Goal: Task Accomplishment & Management: Complete application form

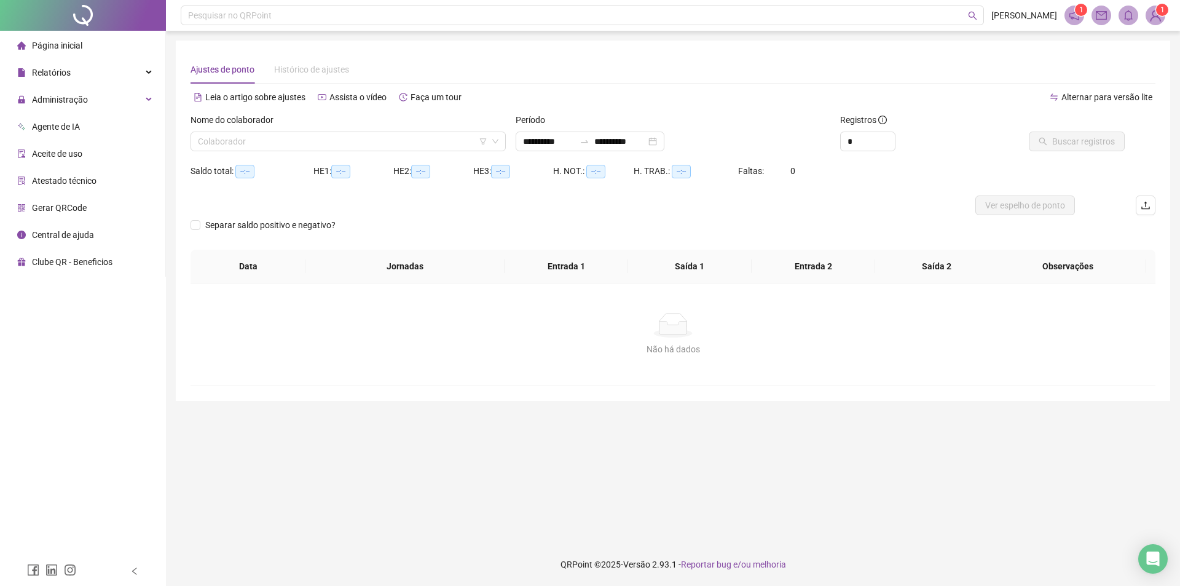
type input "**********"
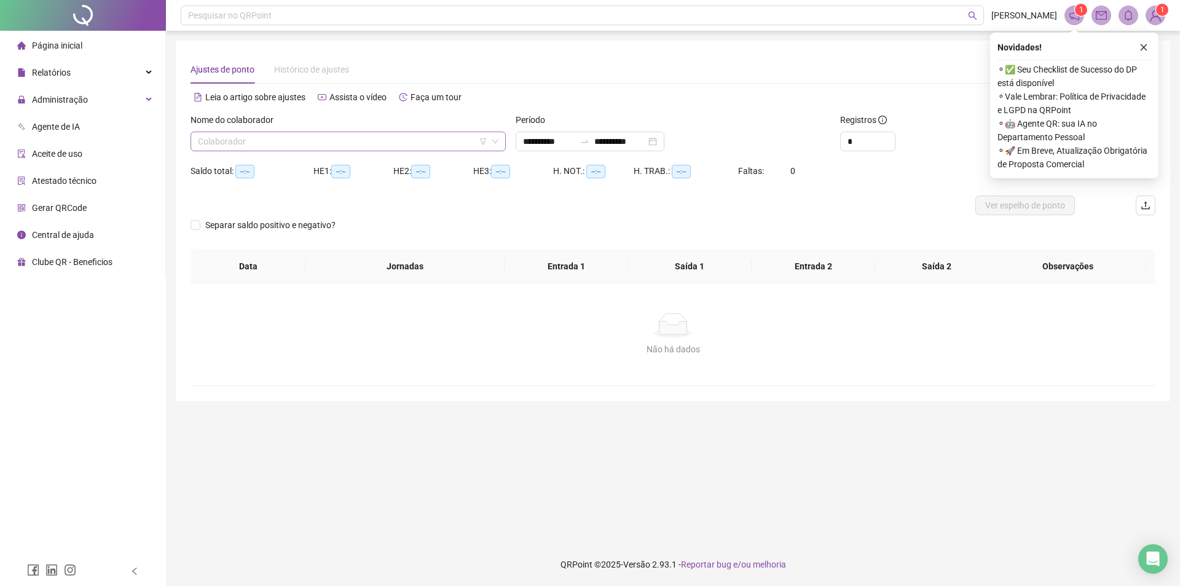
click at [319, 139] on input "search" at bounding box center [342, 141] width 289 height 18
click at [556, 138] on input "**********" at bounding box center [549, 142] width 52 height 14
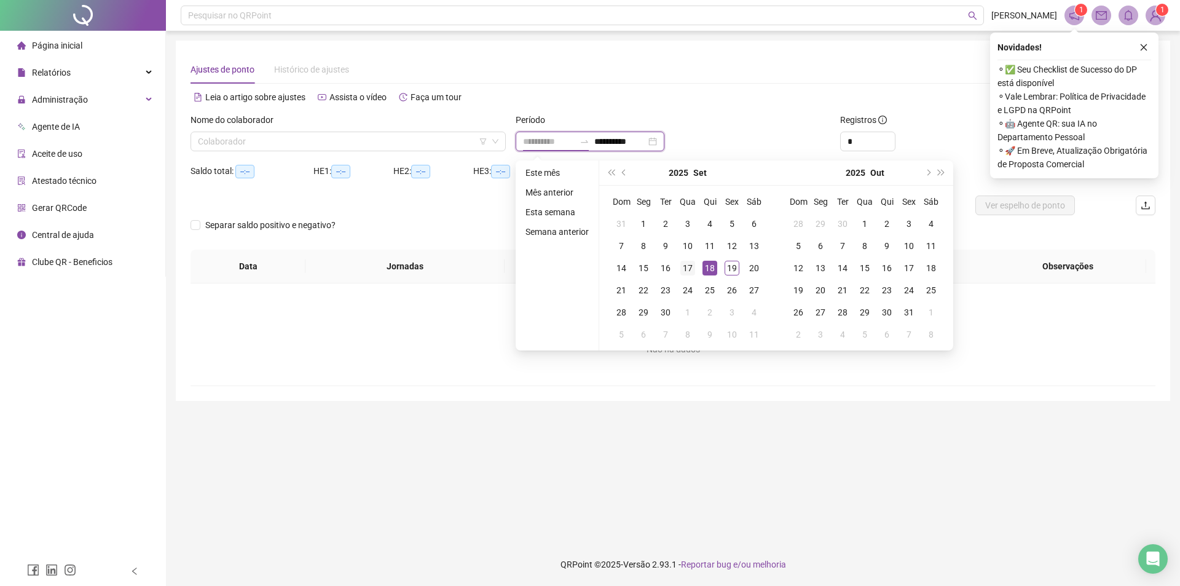
type input "**********"
click at [678, 266] on td "17" at bounding box center [688, 268] width 22 height 22
click at [709, 267] on div "18" at bounding box center [709, 268] width 15 height 15
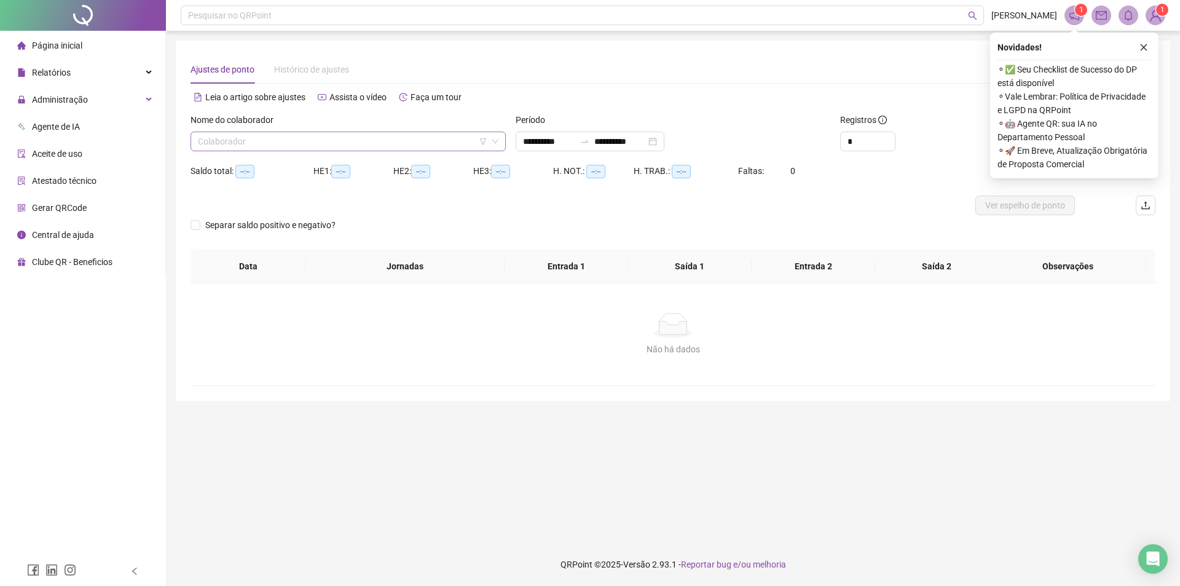
click at [418, 147] on input "search" at bounding box center [342, 141] width 289 height 18
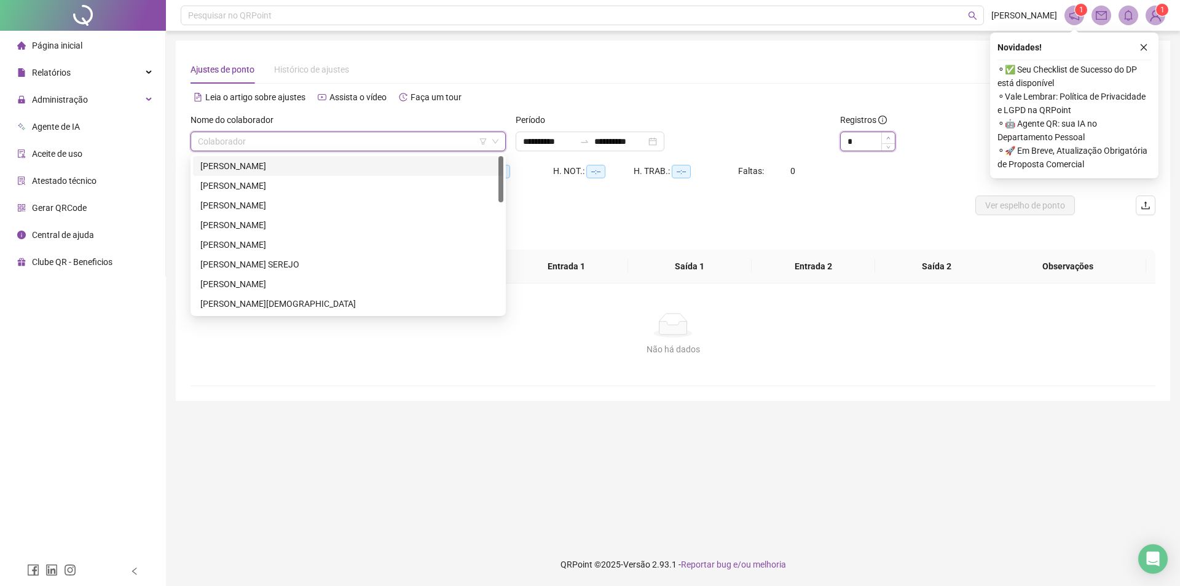
click at [736, 133] on span "Increase Value" at bounding box center [888, 137] width 14 height 11
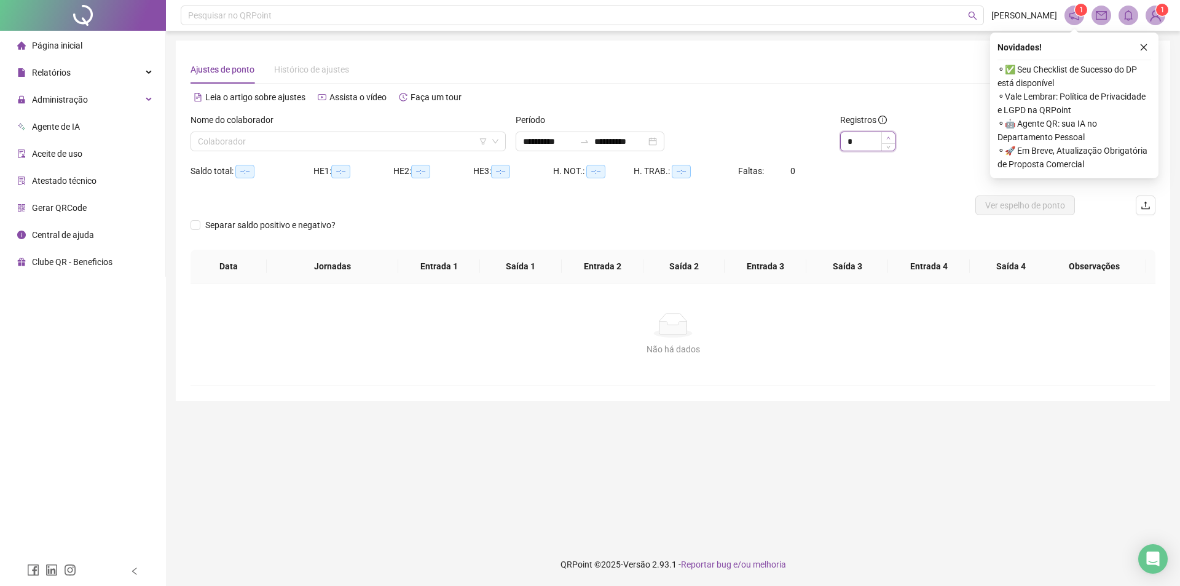
click at [736, 139] on span "Increase Value" at bounding box center [888, 137] width 14 height 11
type input "**"
click at [736, 139] on span "Increase Value" at bounding box center [888, 137] width 14 height 11
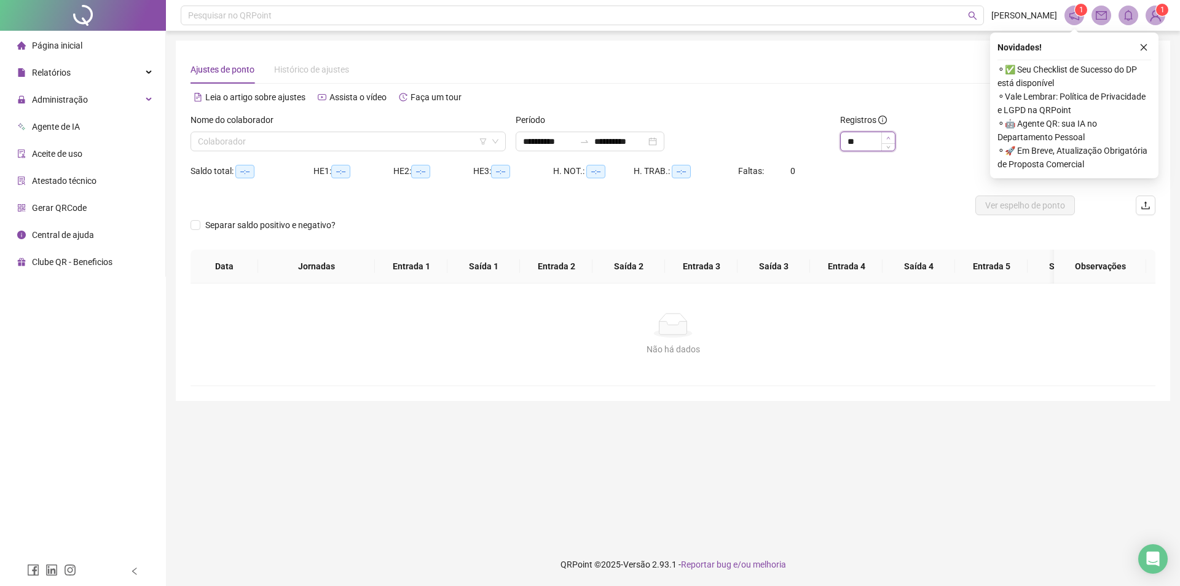
click at [736, 139] on span "Increase Value" at bounding box center [888, 137] width 14 height 11
click at [348, 151] on div "Colaborador" at bounding box center [347, 142] width 315 height 20
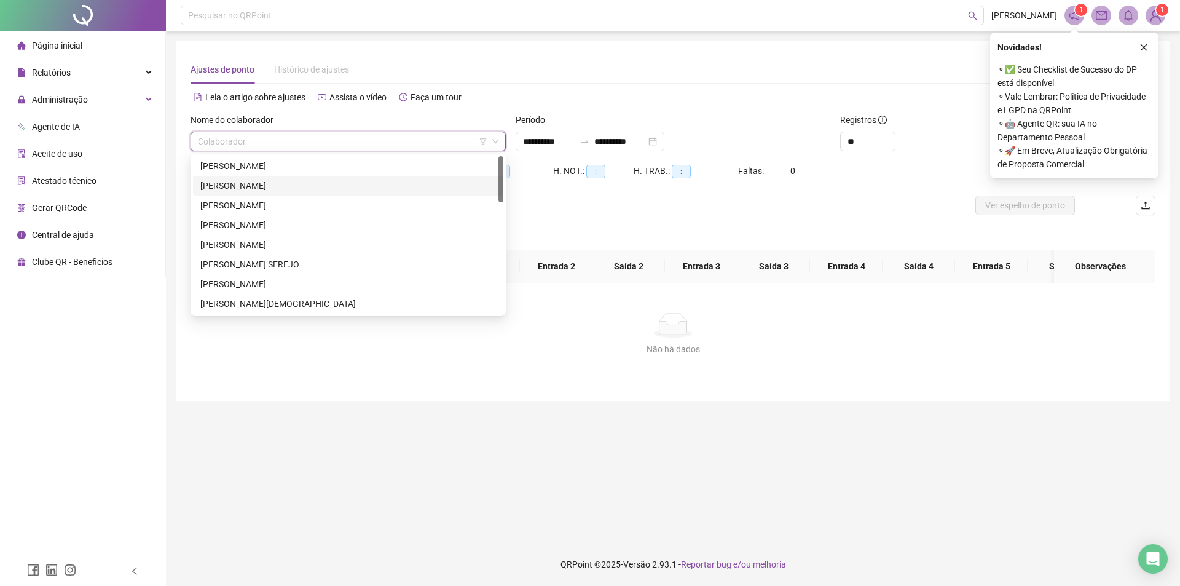
click at [334, 162] on div "ANA CAROLINY MARQUES DE SOUSA" at bounding box center [348, 166] width 296 height 14
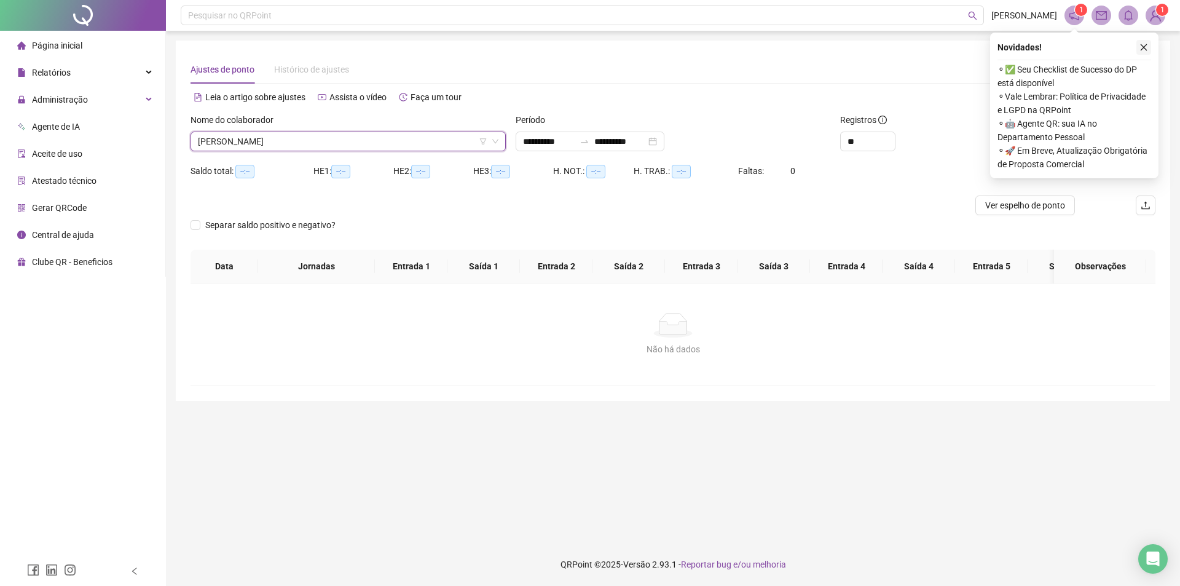
click at [736, 46] on icon "close" at bounding box center [1143, 47] width 9 height 9
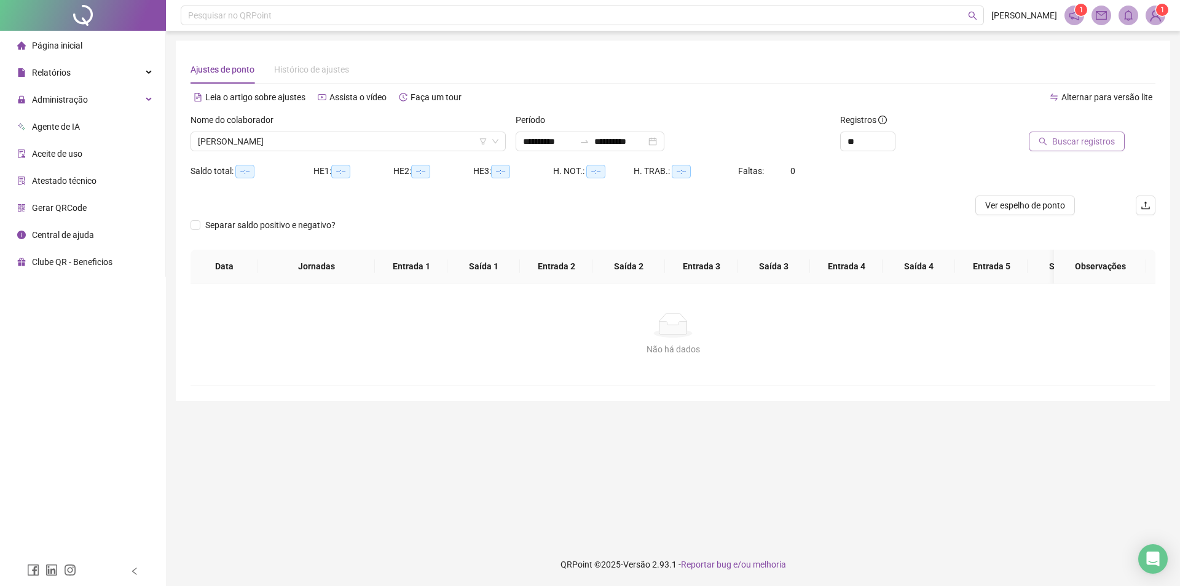
click at [736, 147] on button "Buscar registros" at bounding box center [1077, 142] width 96 height 20
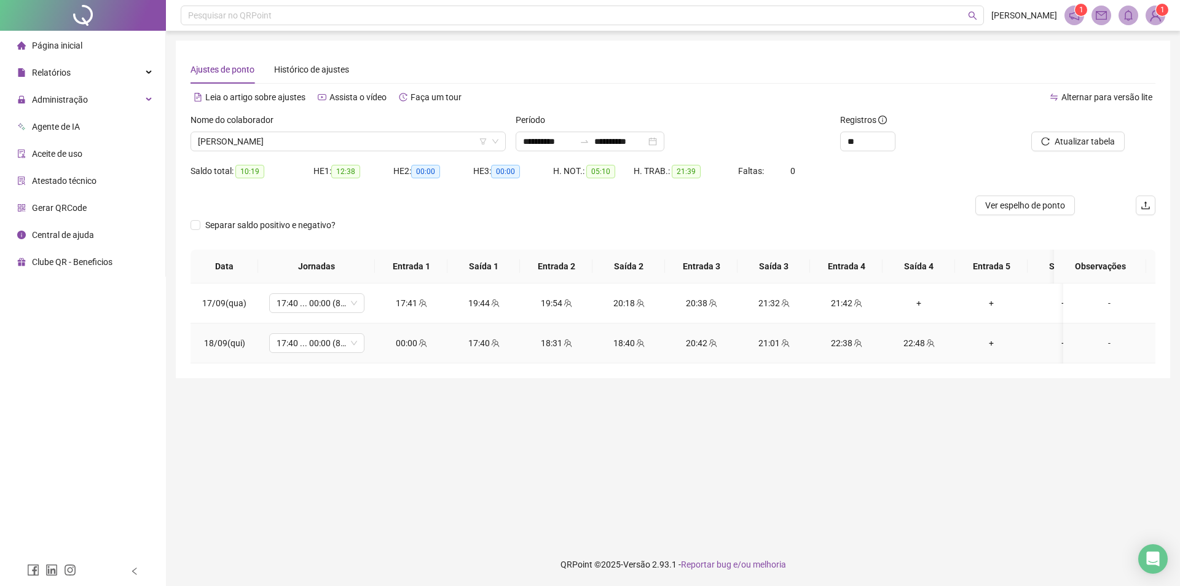
click at [418, 339] on icon "team" at bounding box center [422, 343] width 9 height 9
type input "**********"
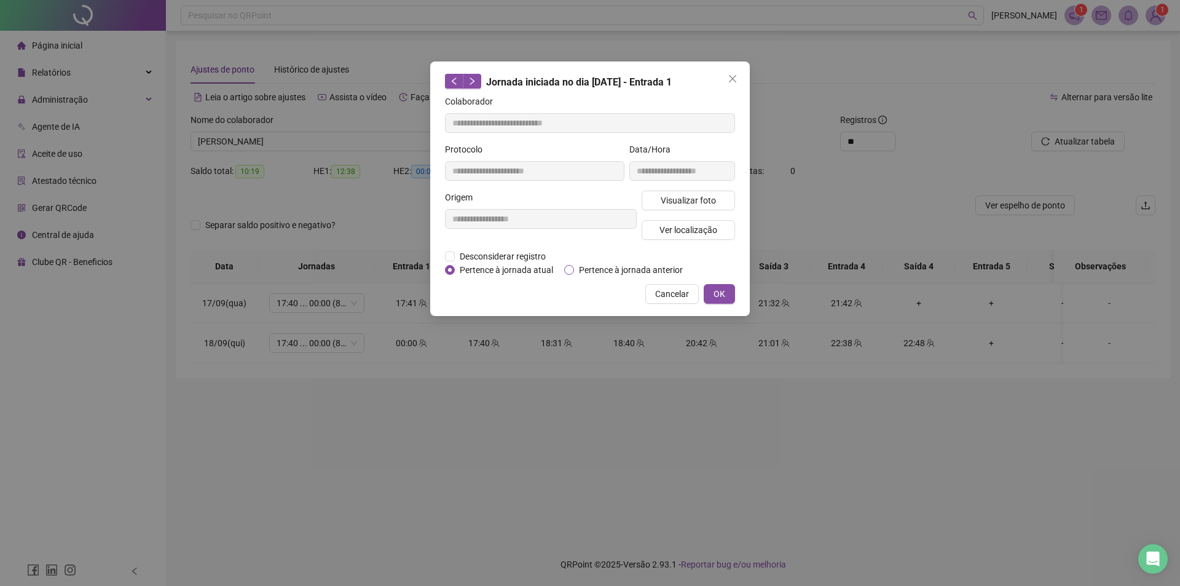
click at [626, 269] on span "Pertence à jornada anterior" at bounding box center [631, 270] width 114 height 14
click at [717, 288] on span "OK" at bounding box center [719, 294] width 12 height 14
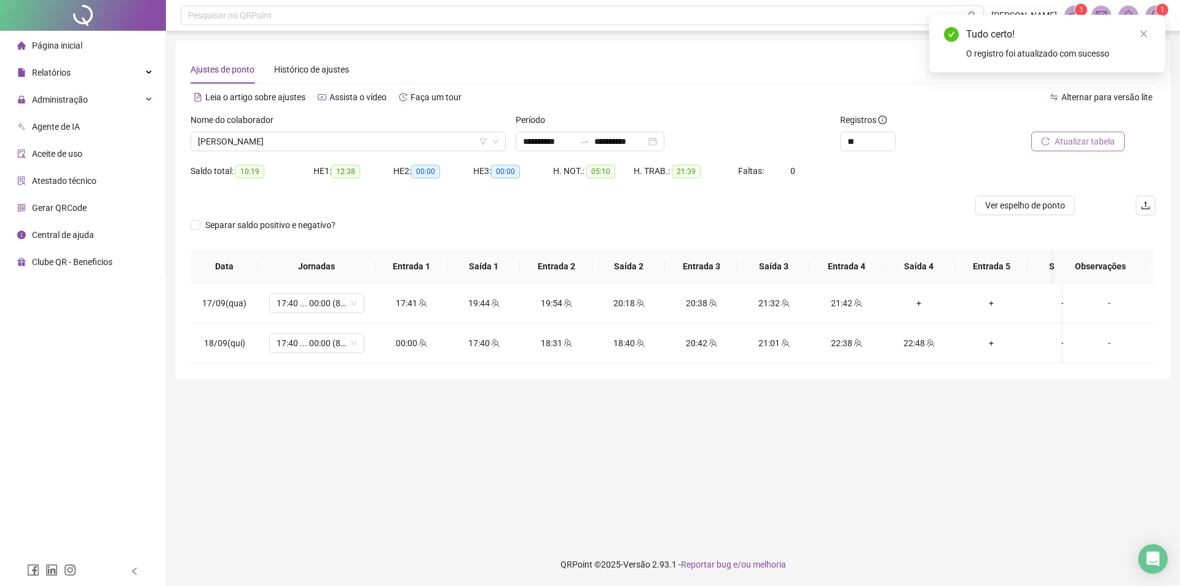
click at [736, 141] on span "Atualizar tabela" at bounding box center [1084, 142] width 60 height 14
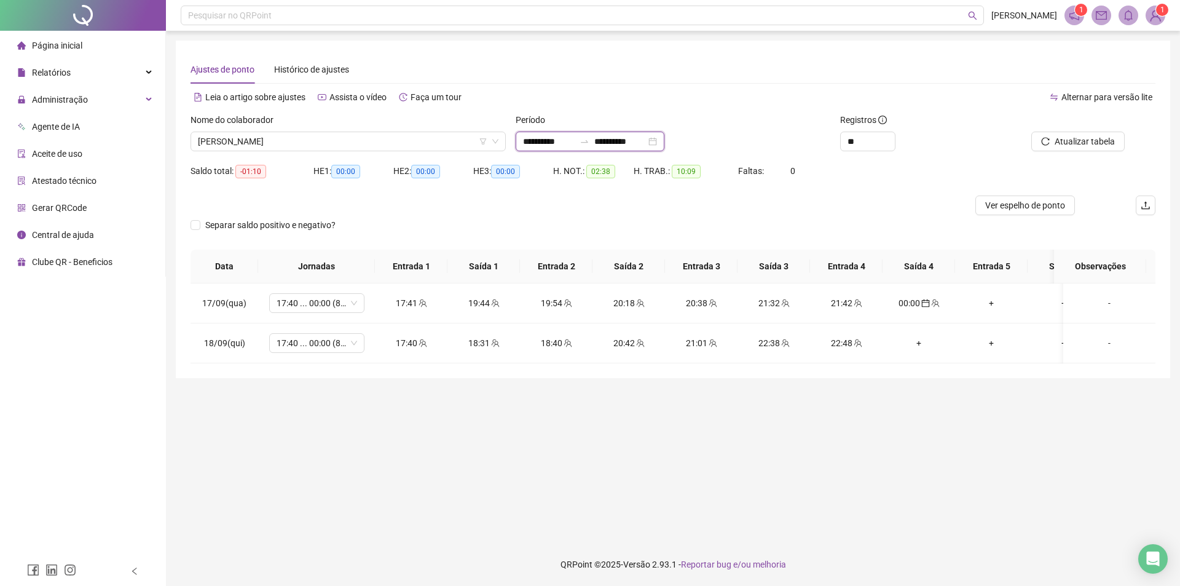
click at [557, 144] on input "**********" at bounding box center [549, 142] width 52 height 14
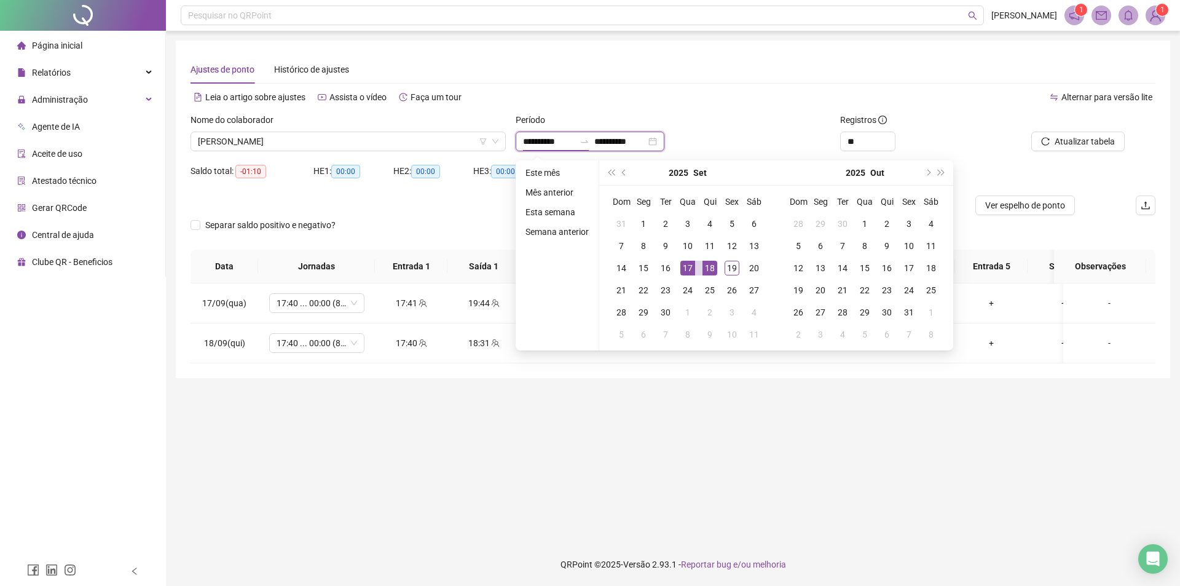
type input "**********"
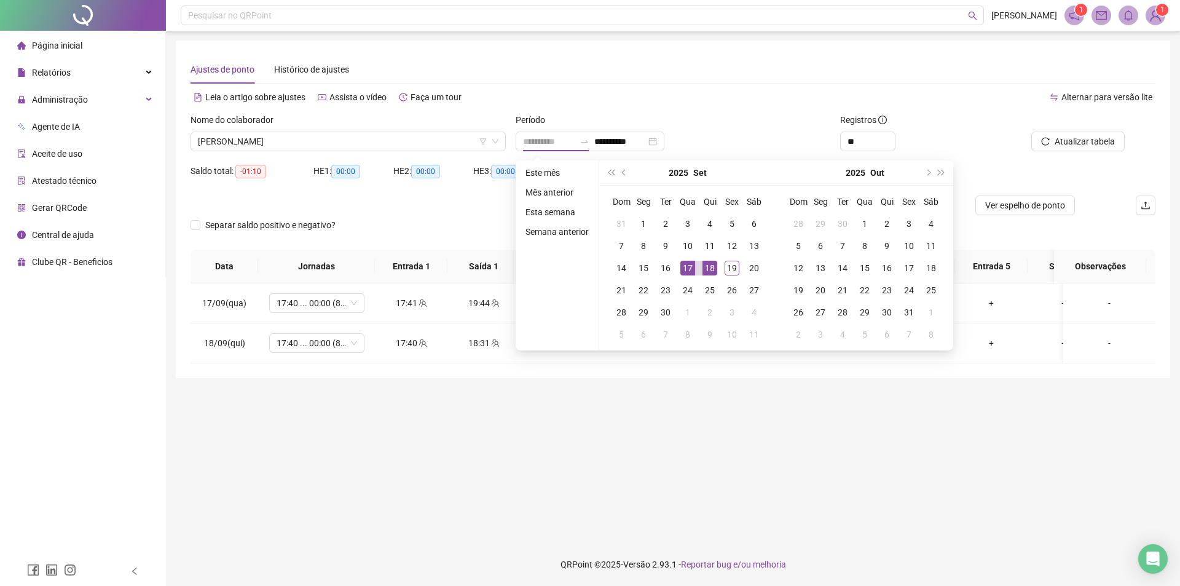
click at [689, 267] on div "17" at bounding box center [687, 268] width 15 height 15
type input "**********"
click at [734, 270] on div "19" at bounding box center [732, 268] width 15 height 15
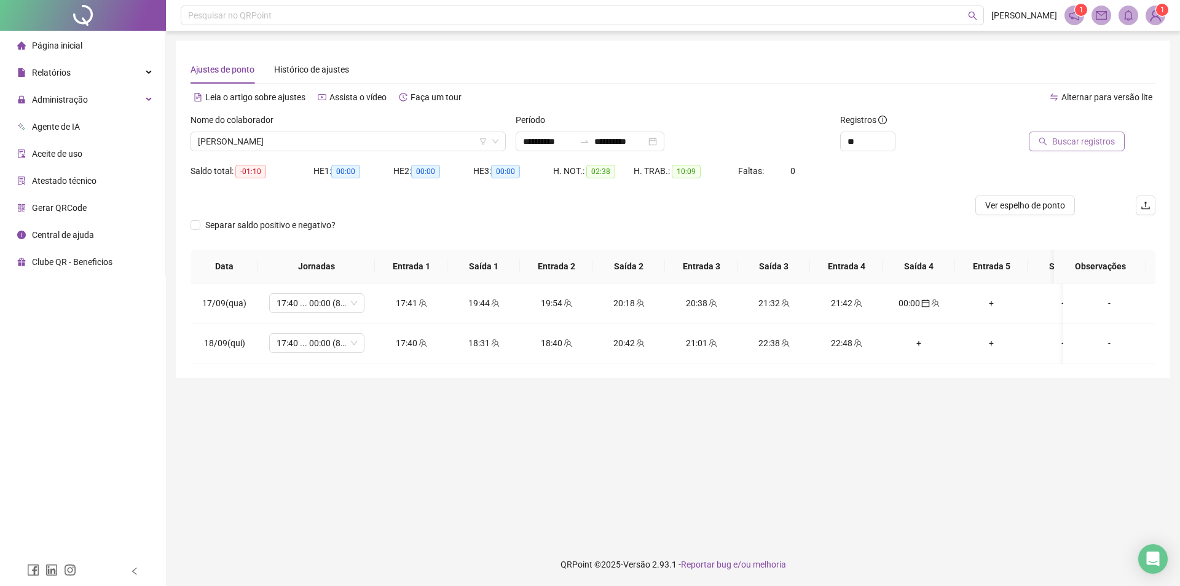
click at [736, 144] on span "Buscar registros" at bounding box center [1083, 142] width 63 height 14
click at [411, 383] on div "00:00" at bounding box center [411, 383] width 53 height 14
type input "**********"
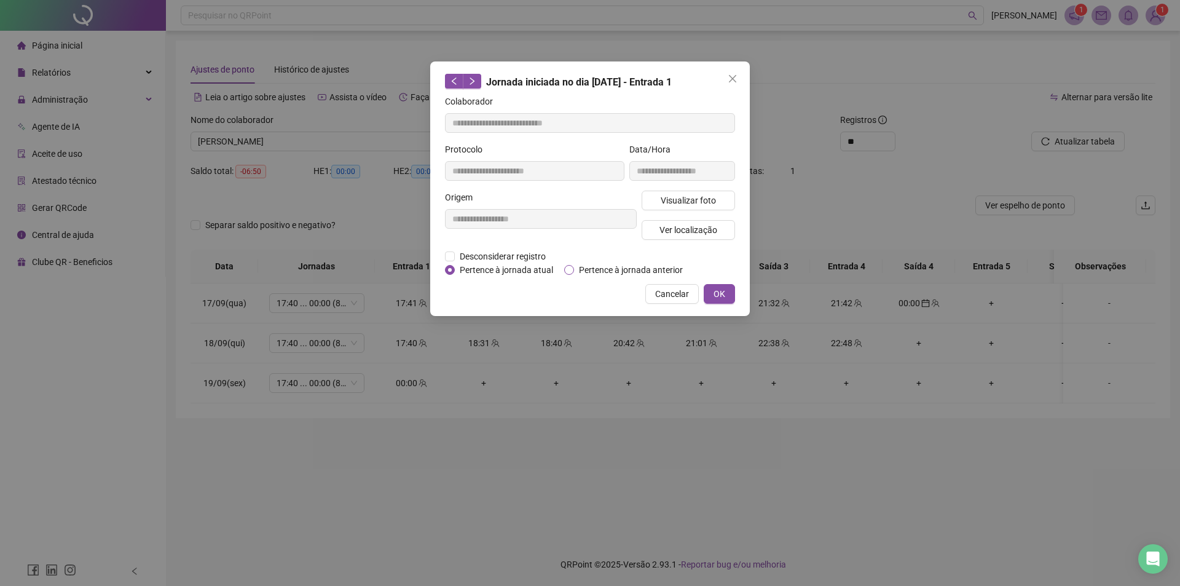
click at [623, 267] on span "Pertence à jornada anterior" at bounding box center [631, 270] width 114 height 14
click at [731, 296] on button "OK" at bounding box center [719, 294] width 31 height 20
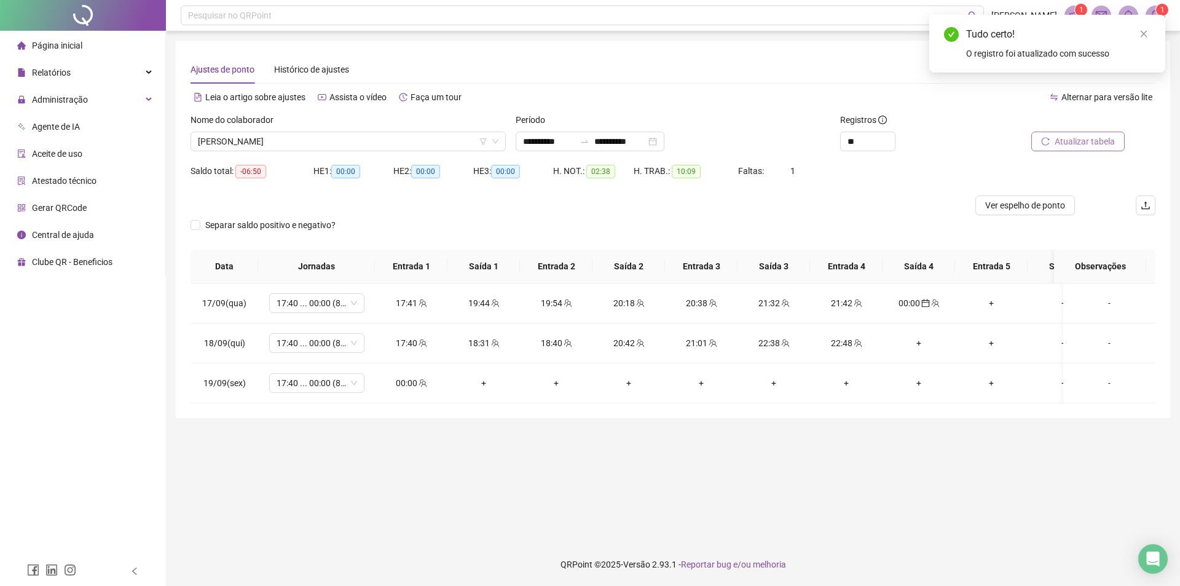
click at [736, 144] on span "Atualizar tabela" at bounding box center [1084, 142] width 60 height 14
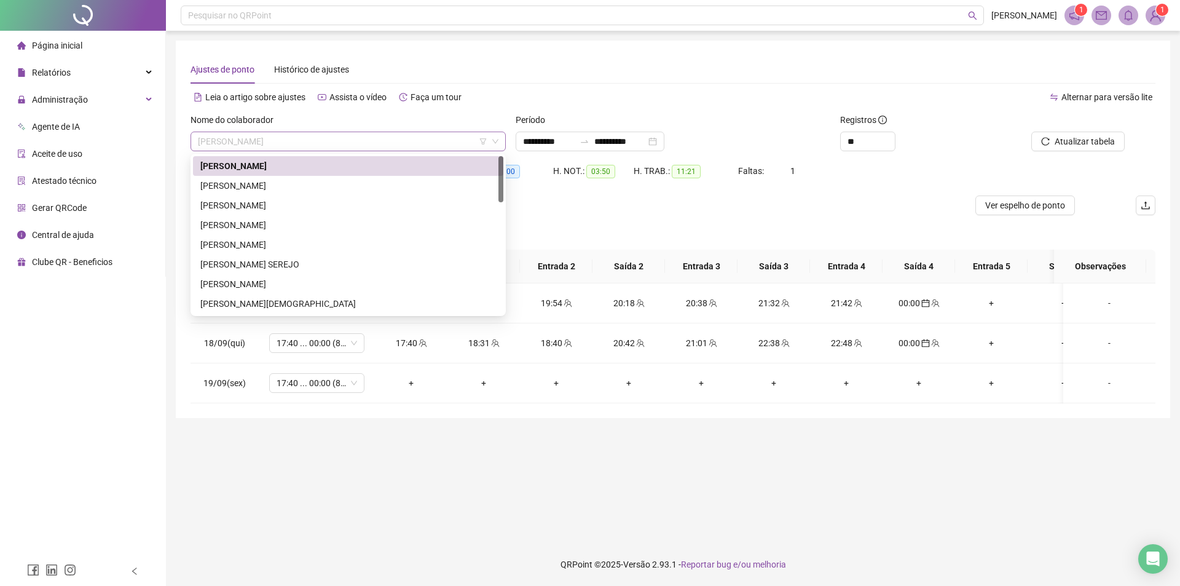
click at [428, 142] on span "ANA CAROLINY MARQUES DE SOUSA" at bounding box center [348, 141] width 300 height 18
click at [369, 187] on div "ANA VITORIA SOUZA ARAUJO" at bounding box center [348, 186] width 296 height 14
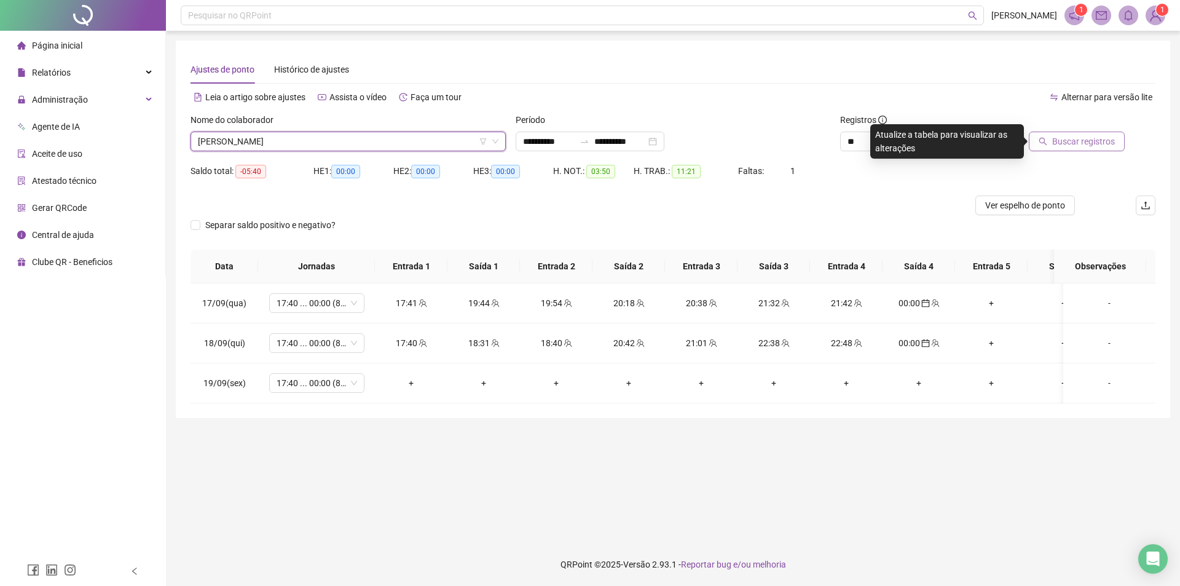
click at [736, 133] on button "Buscar registros" at bounding box center [1077, 142] width 96 height 20
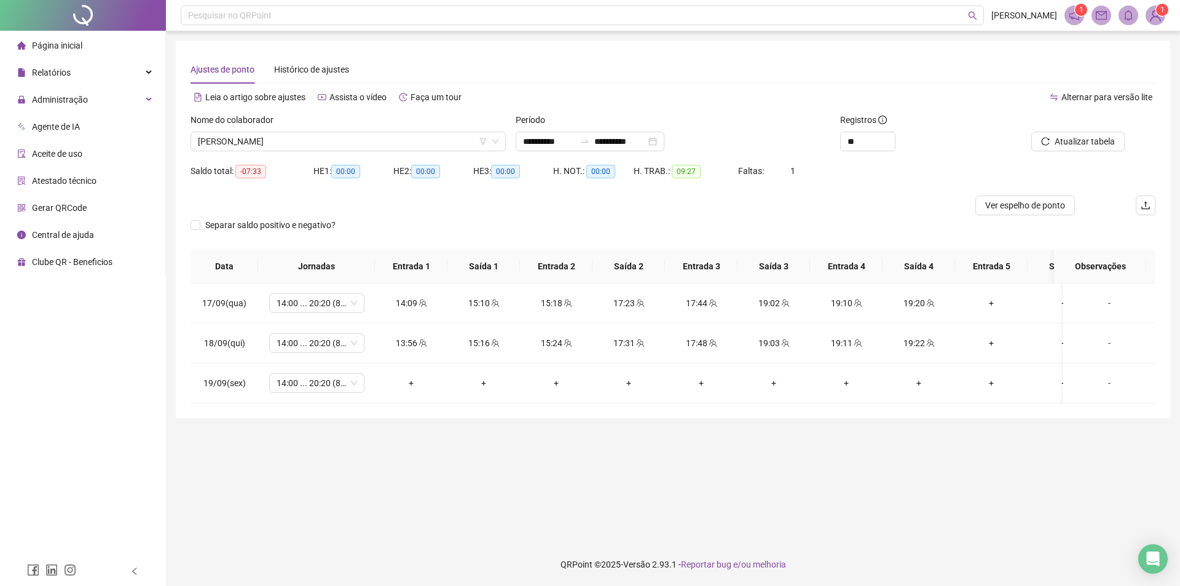
click at [290, 125] on div "Nome do colaborador" at bounding box center [347, 122] width 315 height 18
drag, startPoint x: 290, startPoint y: 135, endPoint x: 289, endPoint y: 159, distance: 24.0
click at [291, 135] on span "ANA VITORIA SOUZA ARAUJO" at bounding box center [348, 141] width 300 height 18
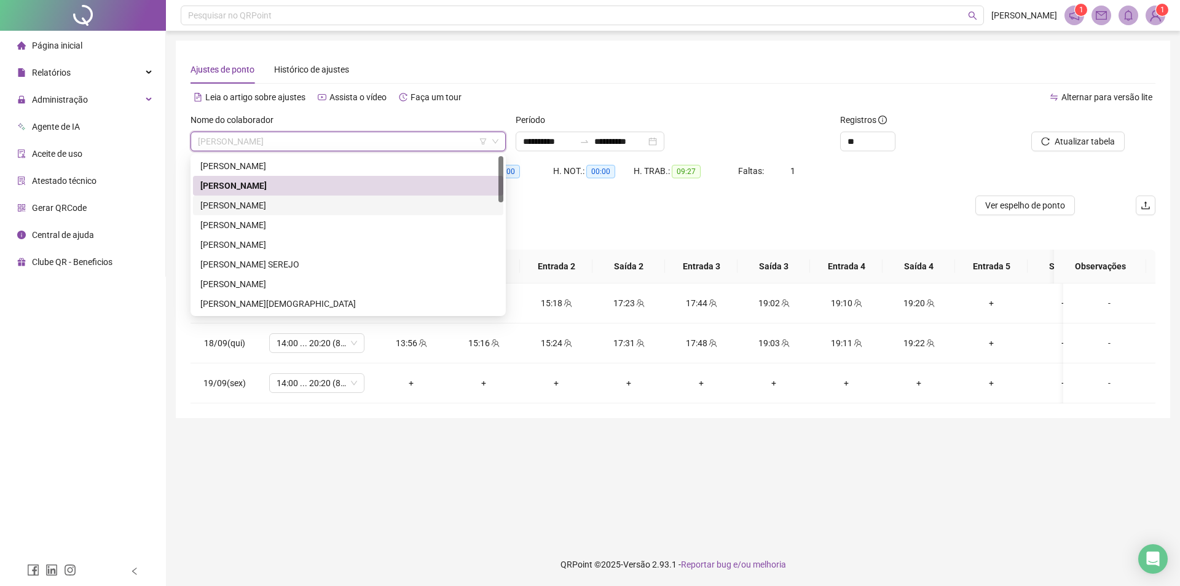
click at [280, 202] on div "ANTONIO MARCOS ALVES" at bounding box center [348, 205] width 296 height 14
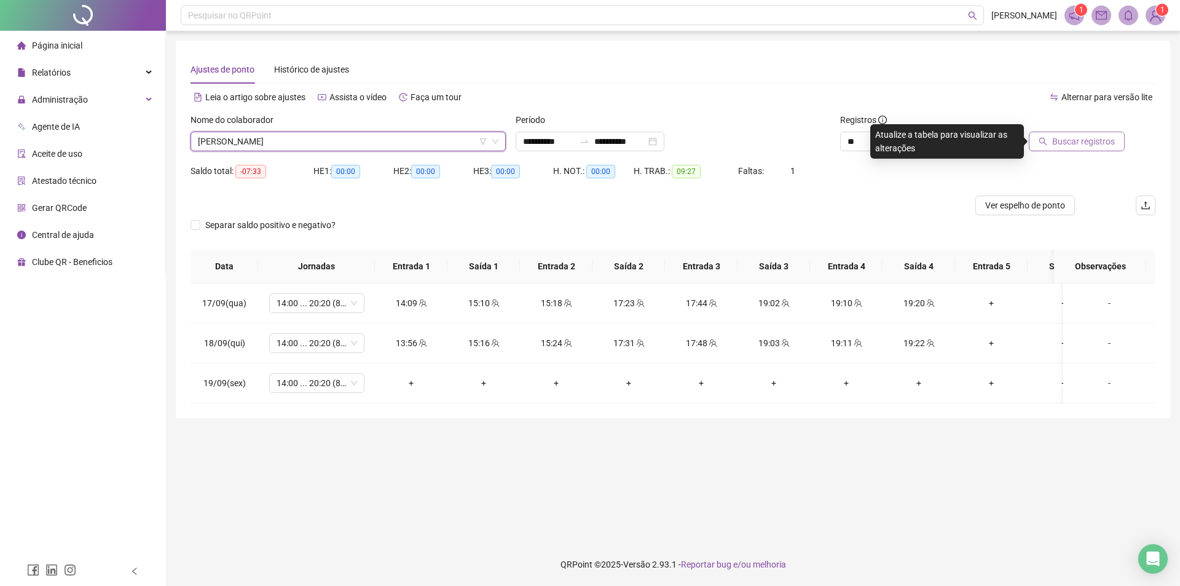
click at [736, 139] on span "Buscar registros" at bounding box center [1083, 142] width 63 height 14
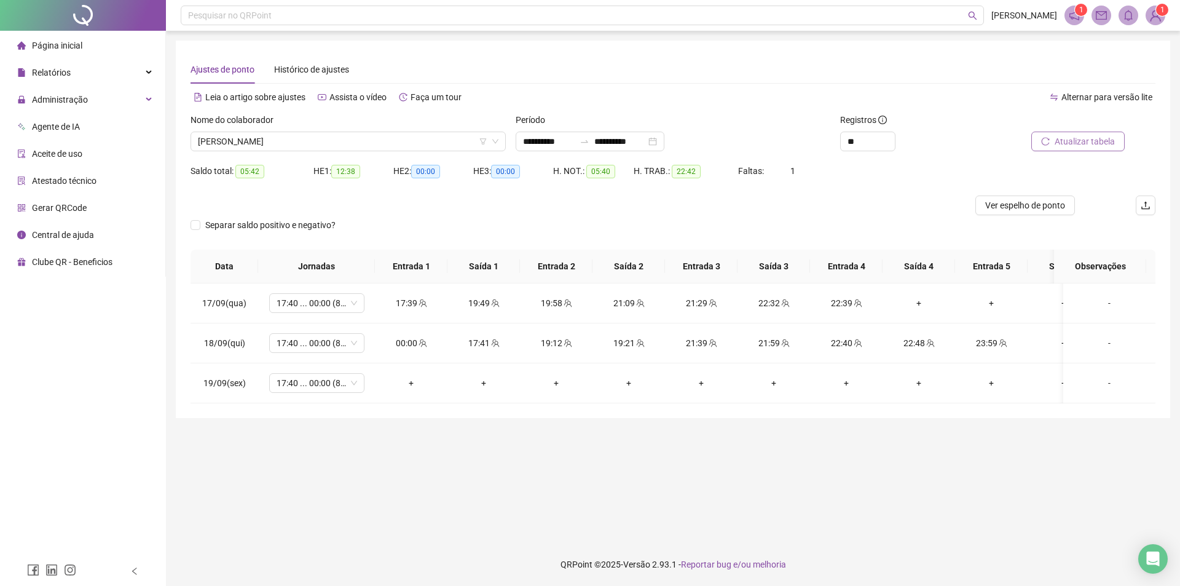
drag, startPoint x: 379, startPoint y: 135, endPoint x: 369, endPoint y: 153, distance: 20.9
click at [379, 135] on span "ANTONIO MARCOS ALVES" at bounding box center [348, 141] width 300 height 18
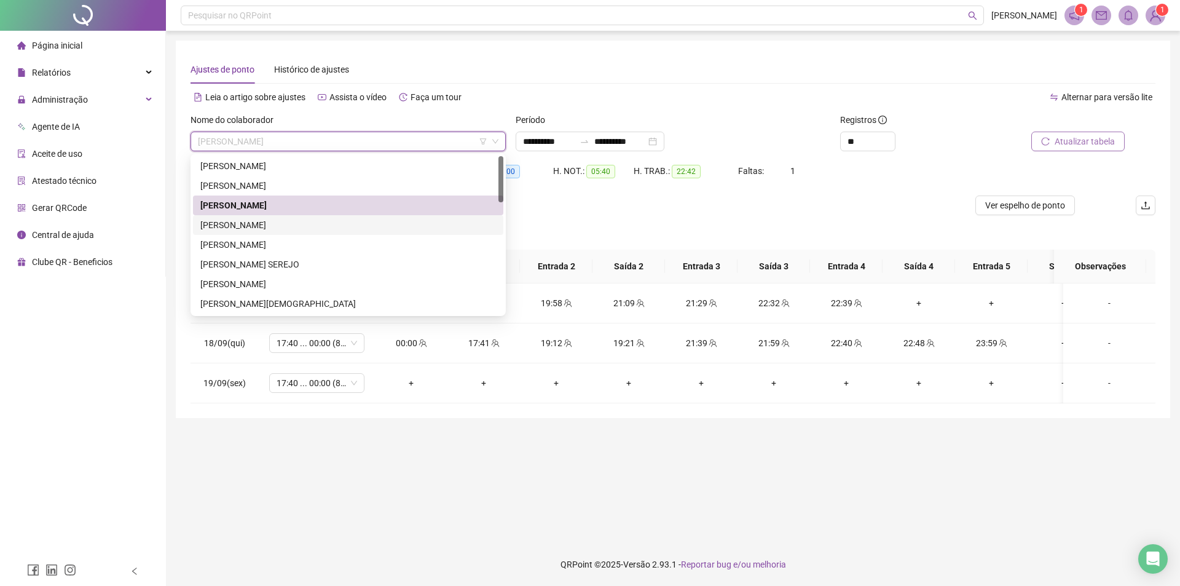
click at [292, 224] on div "ARYLSON MURYLO DA COSTA SOUSA" at bounding box center [348, 225] width 296 height 14
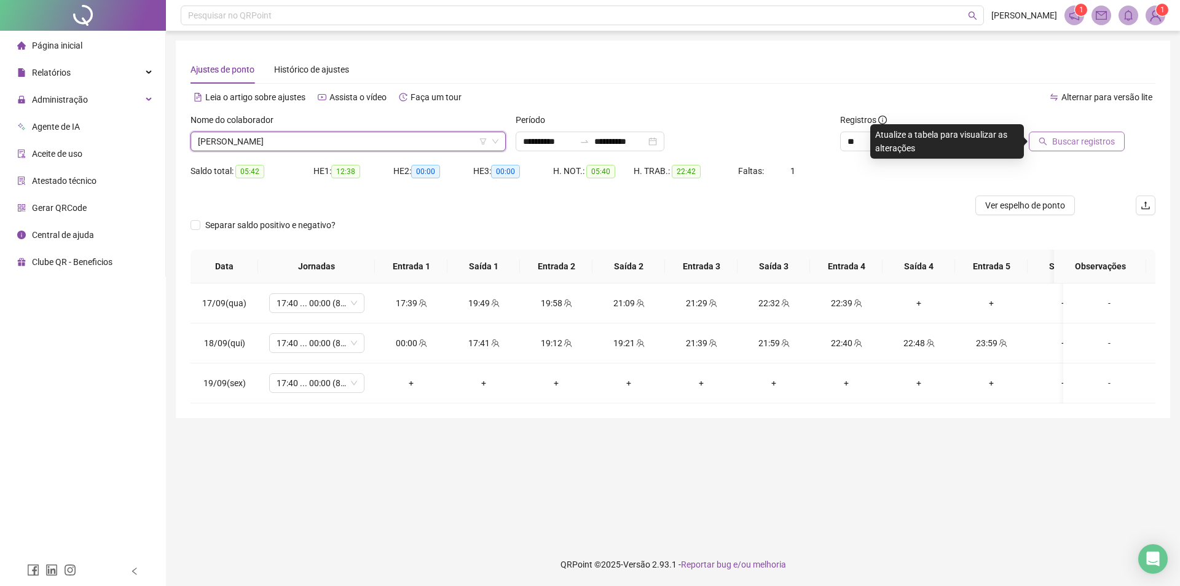
click at [736, 140] on icon "search" at bounding box center [1043, 141] width 9 height 9
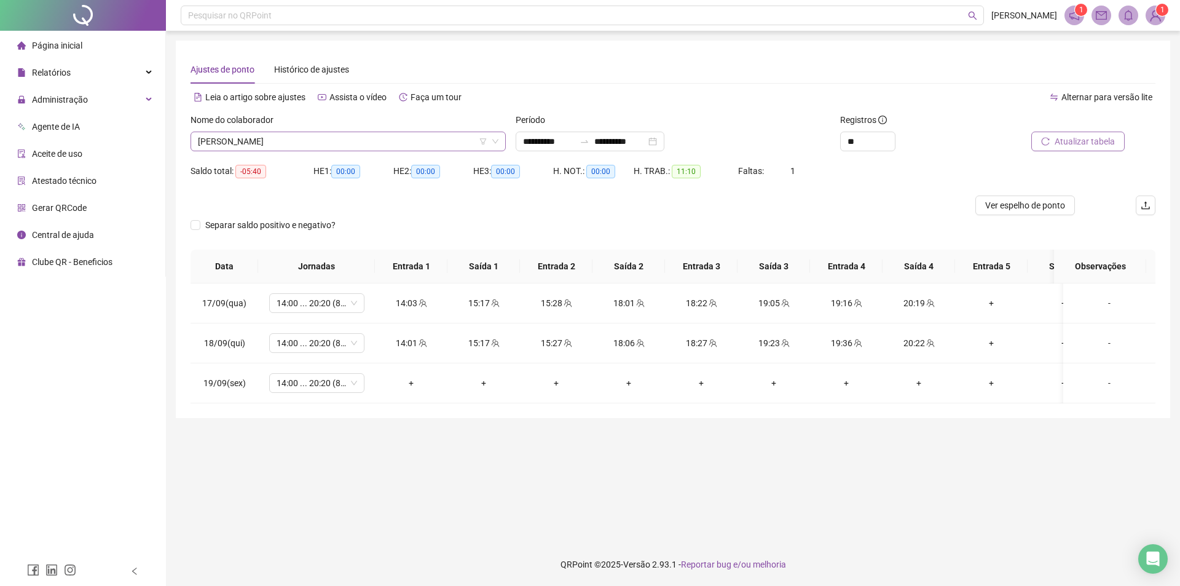
click at [316, 133] on span "ARYLSON MURYLO DA COSTA SOUSA" at bounding box center [348, 141] width 300 height 18
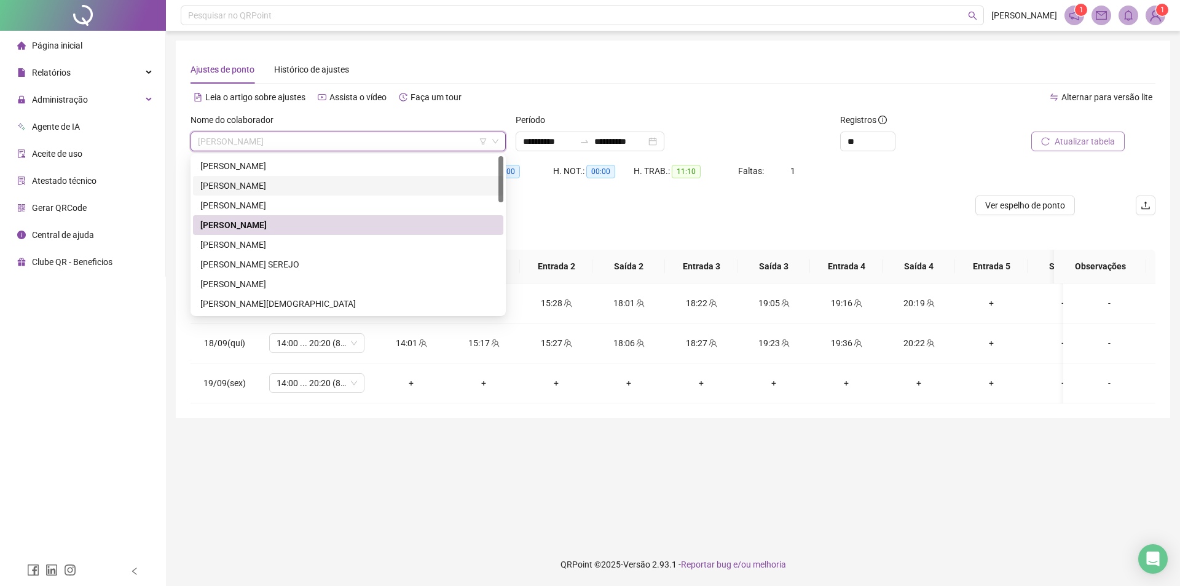
click at [260, 202] on div "ANTONIO MARCOS ALVES" at bounding box center [348, 205] width 296 height 14
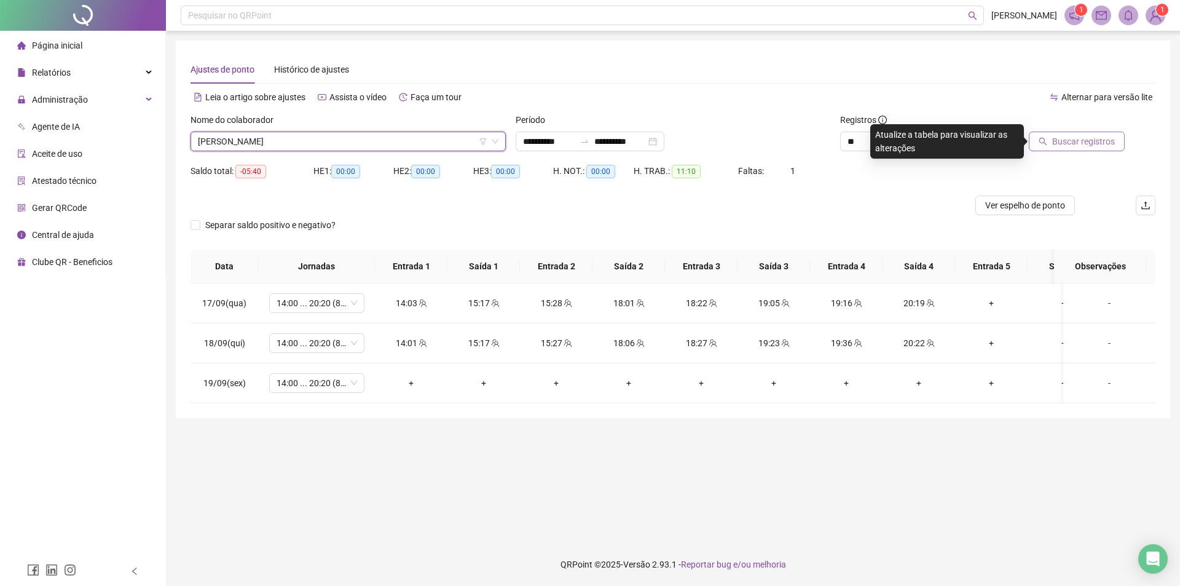
click at [736, 144] on icon "search" at bounding box center [1043, 141] width 9 height 9
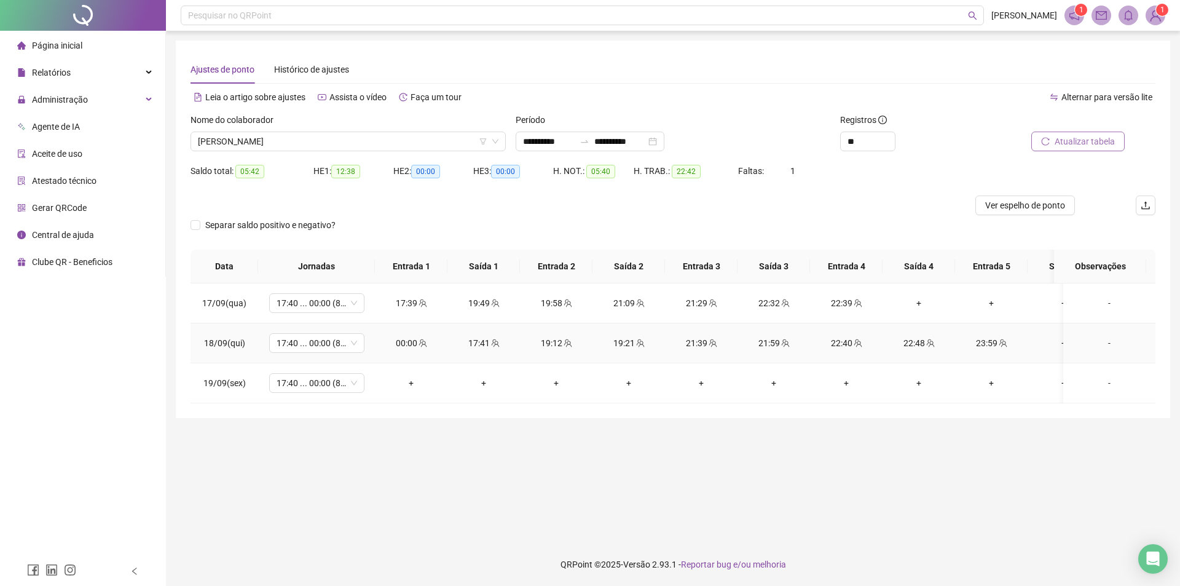
click at [420, 340] on icon "team" at bounding box center [422, 343] width 8 height 8
type input "**********"
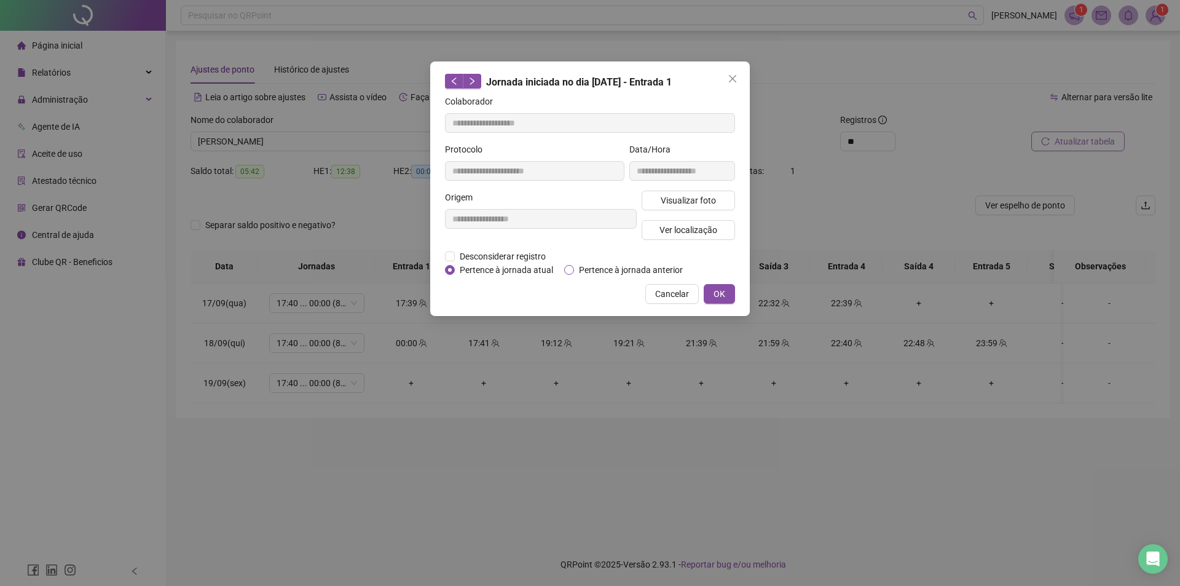
click at [627, 269] on span "Pertence à jornada anterior" at bounding box center [631, 270] width 114 height 14
click at [728, 296] on button "OK" at bounding box center [719, 294] width 31 height 20
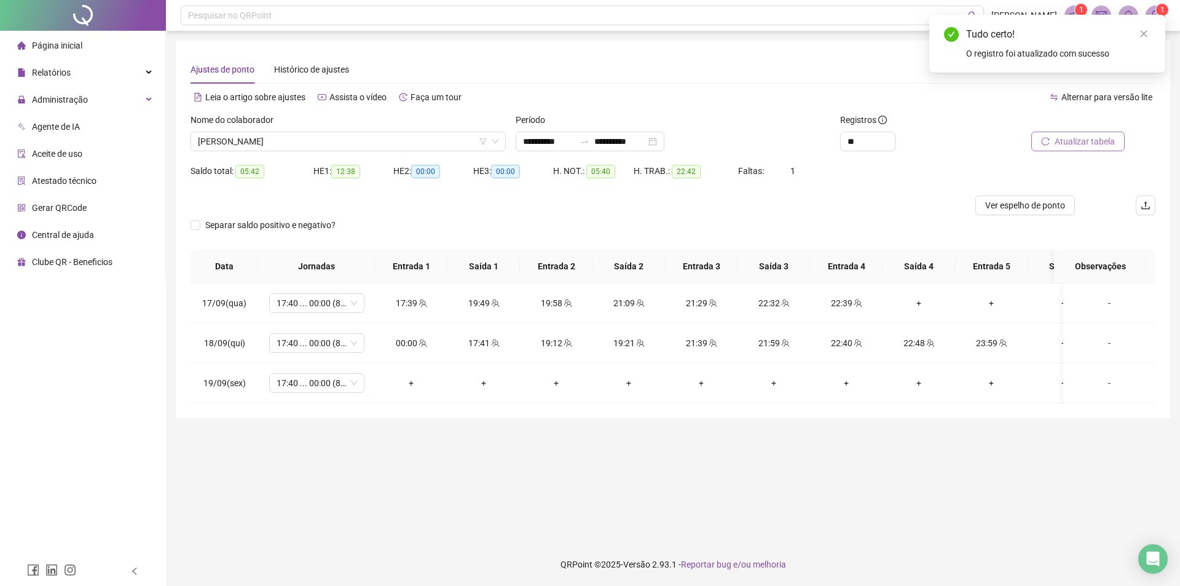
click at [736, 146] on span "Atualizar tabela" at bounding box center [1084, 142] width 60 height 14
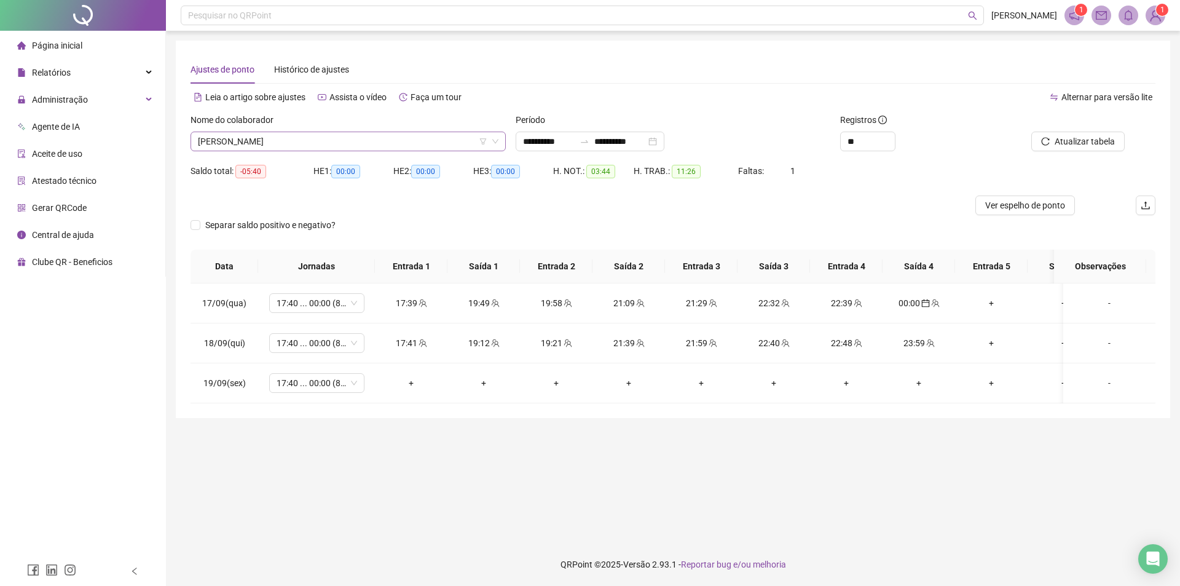
click at [334, 138] on span "ANTONIO MARCOS ALVES" at bounding box center [348, 141] width 300 height 18
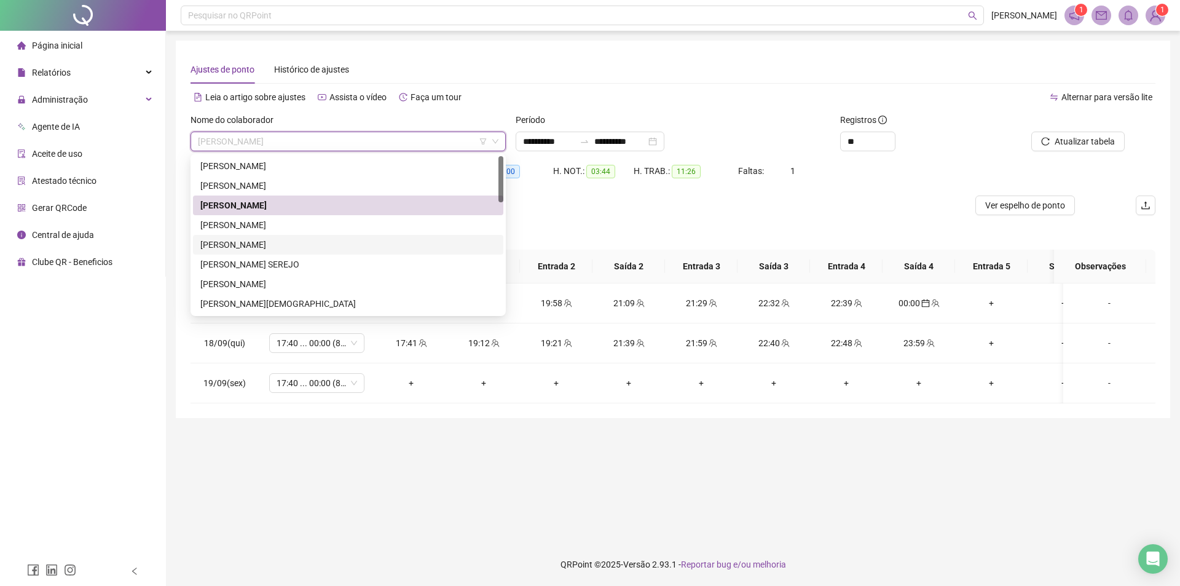
click at [282, 225] on div "ARYLSON MURYLO DA COSTA SOUSA" at bounding box center [348, 225] width 296 height 14
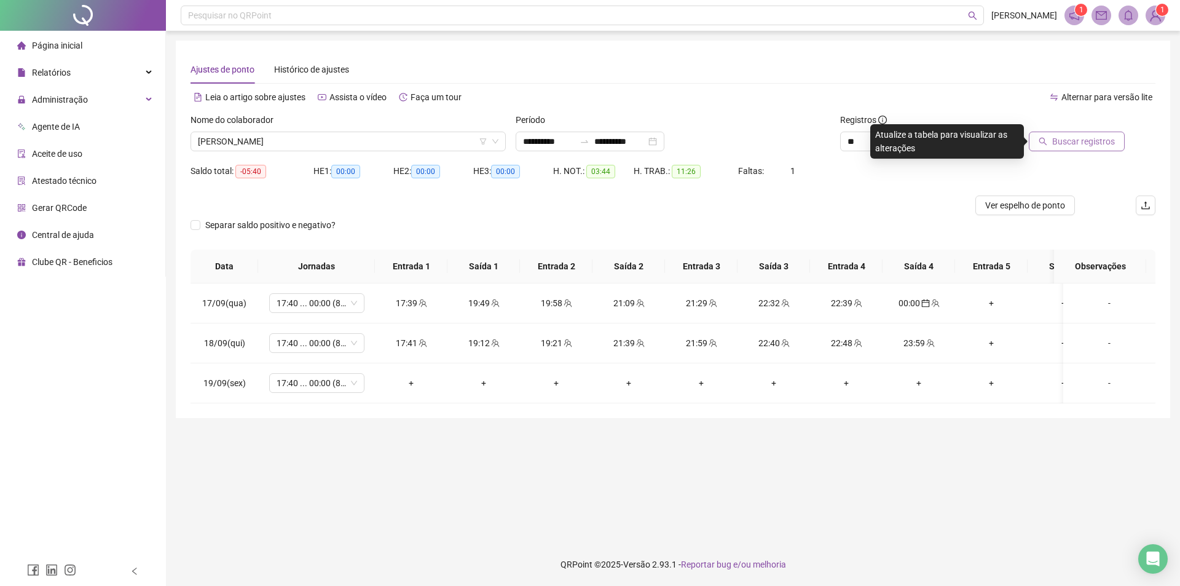
click at [736, 139] on span "Buscar registros" at bounding box center [1083, 142] width 63 height 14
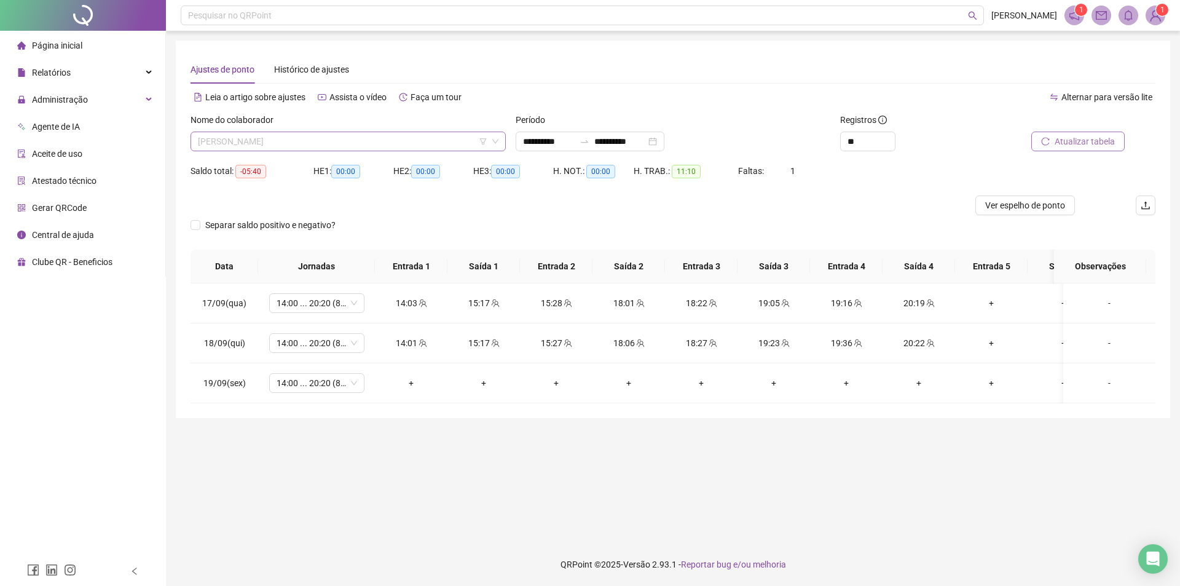
click at [355, 140] on span "ARYLSON MURYLO DA COSTA SOUSA" at bounding box center [348, 141] width 300 height 18
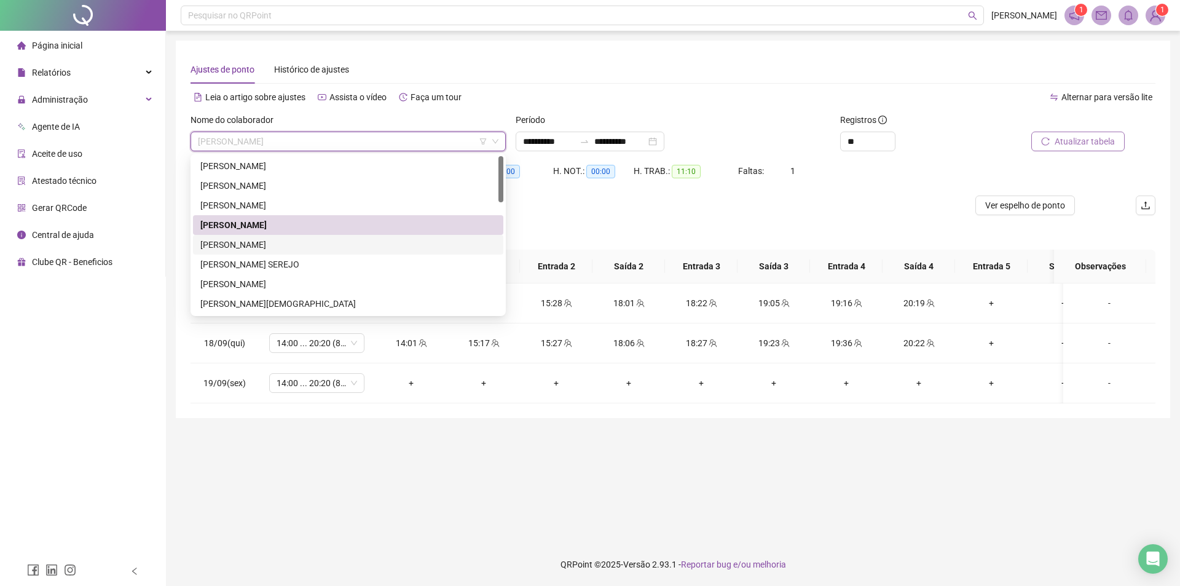
click at [299, 242] on div "BRIAN RAMOS VERAS" at bounding box center [348, 245] width 296 height 14
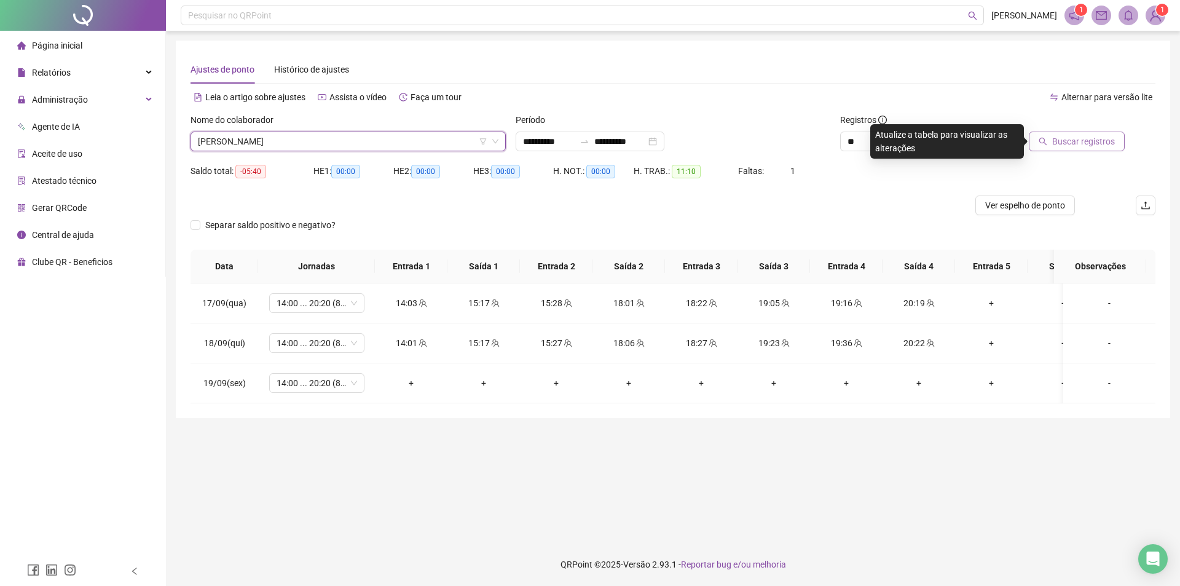
click at [736, 133] on button "Buscar registros" at bounding box center [1077, 142] width 96 height 20
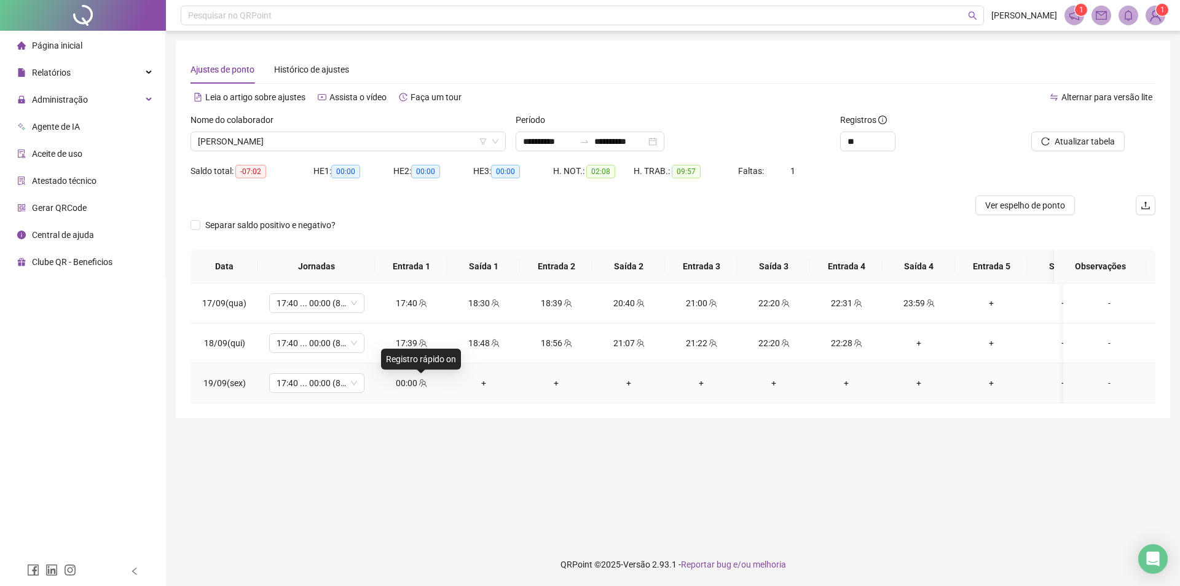
click at [421, 382] on icon "team" at bounding box center [422, 383] width 9 height 9
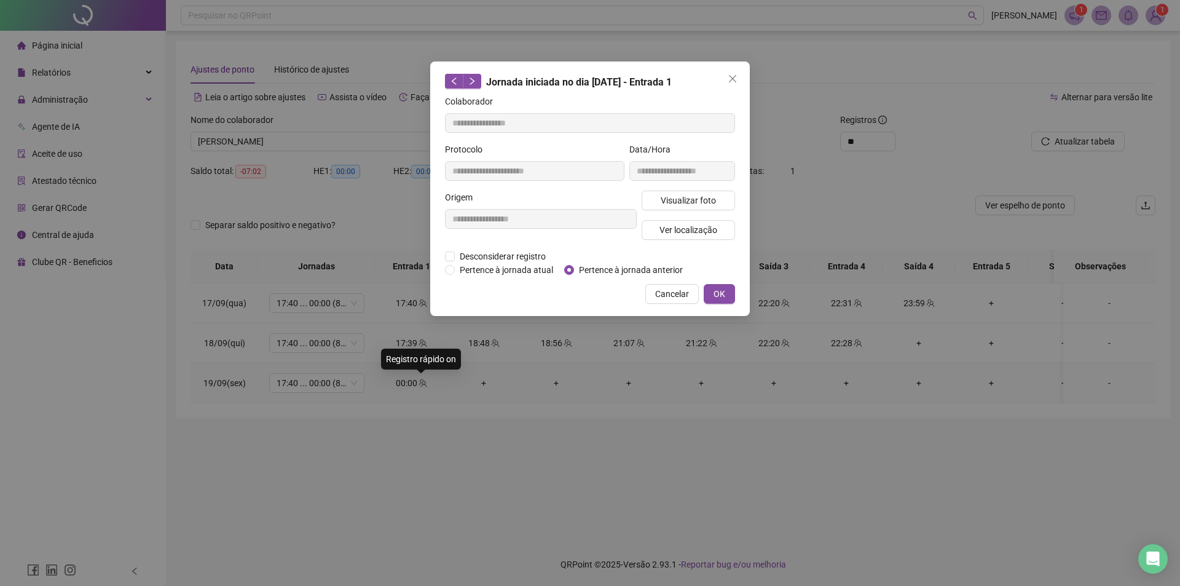
type input "**********"
click at [656, 265] on span "Pertence à jornada anterior" at bounding box center [631, 270] width 114 height 14
click at [721, 293] on span "OK" at bounding box center [719, 294] width 12 height 14
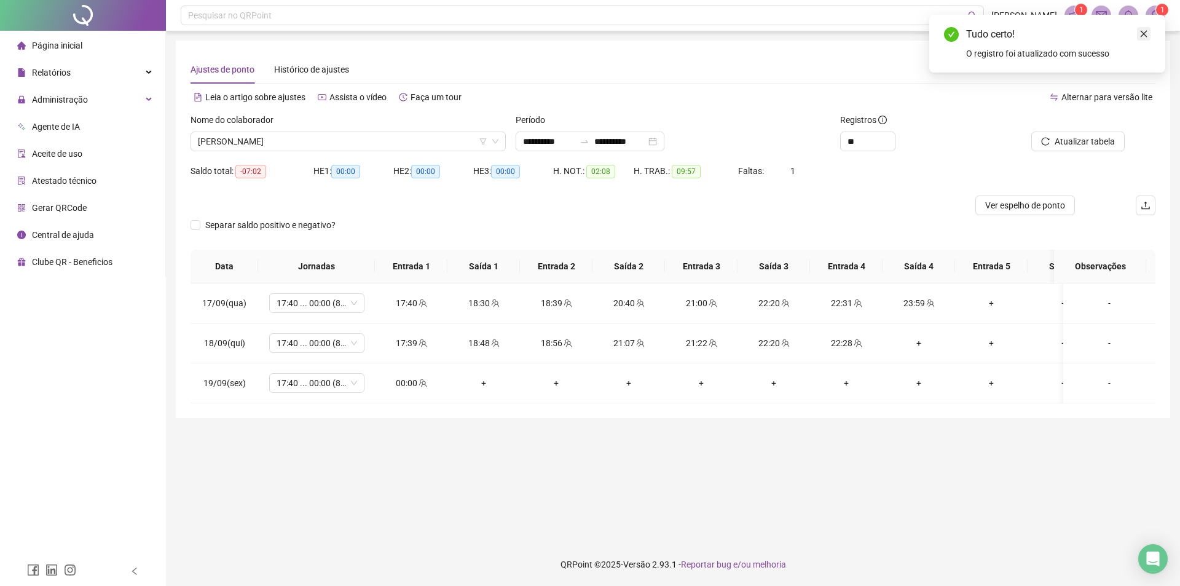
click at [736, 31] on link "Close" at bounding box center [1144, 34] width 14 height 14
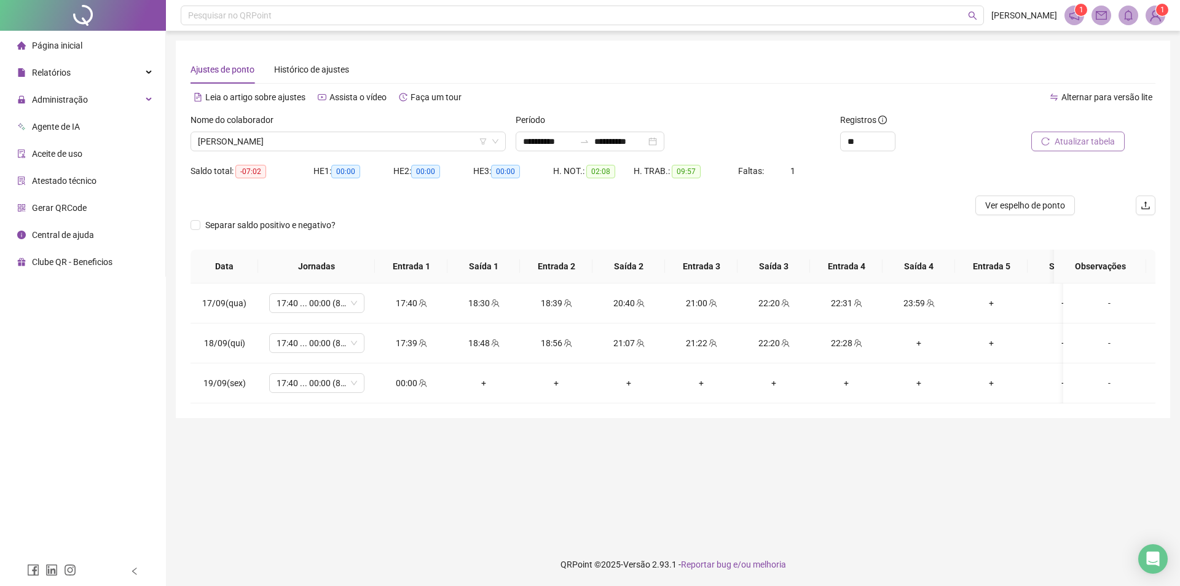
click at [736, 141] on span "Atualizar tabela" at bounding box center [1084, 142] width 60 height 14
click at [400, 139] on span "BRIAN RAMOS VERAS" at bounding box center [348, 141] width 300 height 18
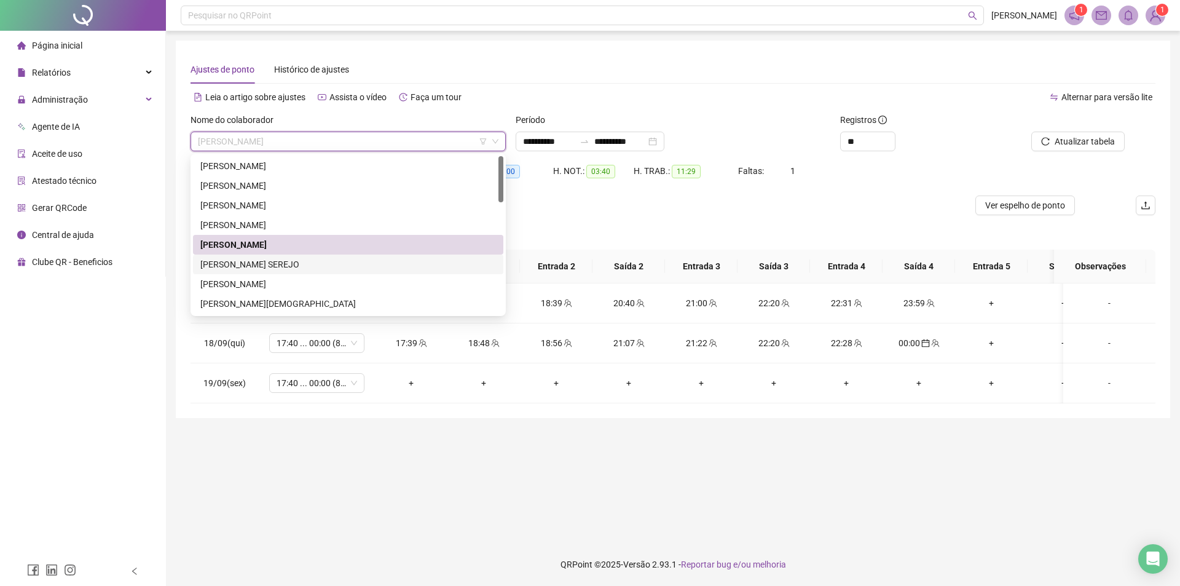
click at [245, 267] on div "BRUNO CIQUEIRA SEREJO" at bounding box center [348, 264] width 296 height 14
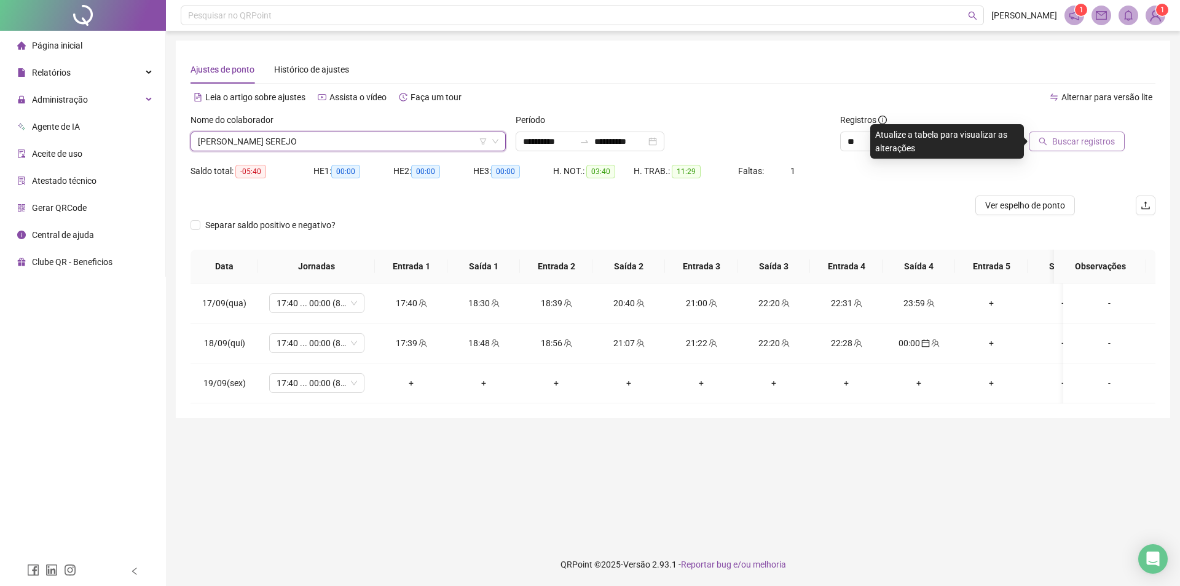
click at [736, 138] on button "Buscar registros" at bounding box center [1077, 142] width 96 height 20
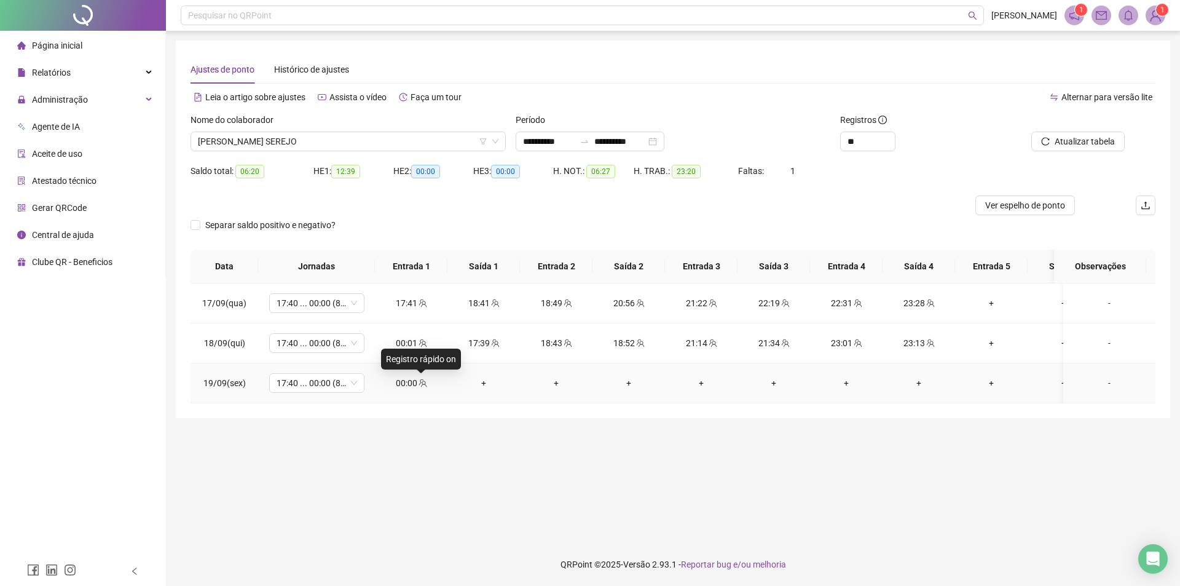
click at [422, 380] on icon "team" at bounding box center [422, 383] width 9 height 9
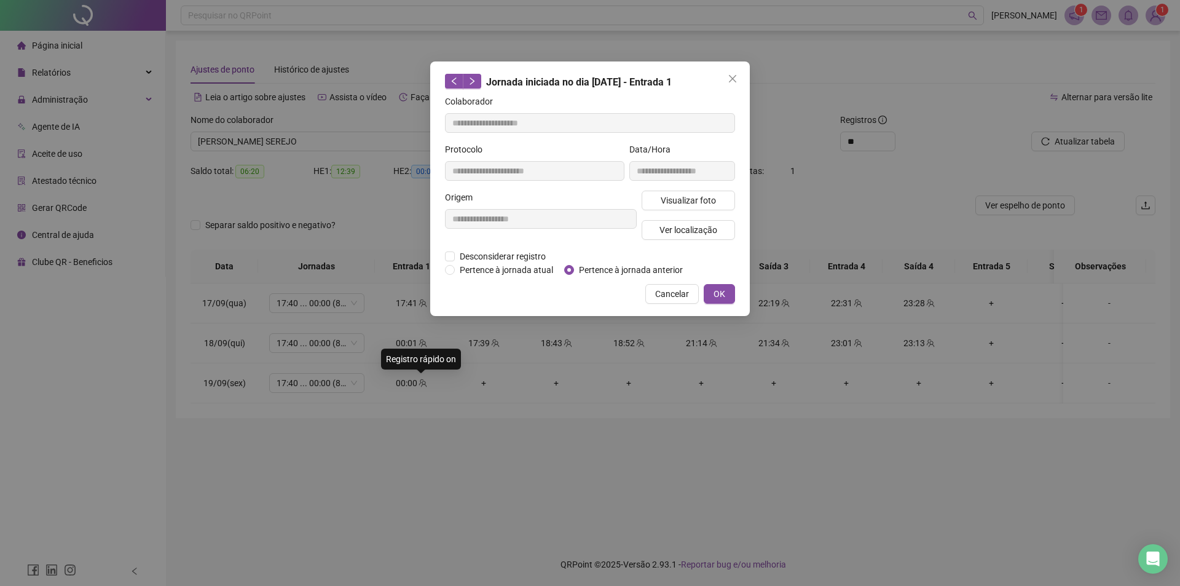
type input "**********"
click at [637, 270] on span "Pertence à jornada anterior" at bounding box center [631, 270] width 114 height 14
click at [715, 288] on span "OK" at bounding box center [719, 294] width 12 height 14
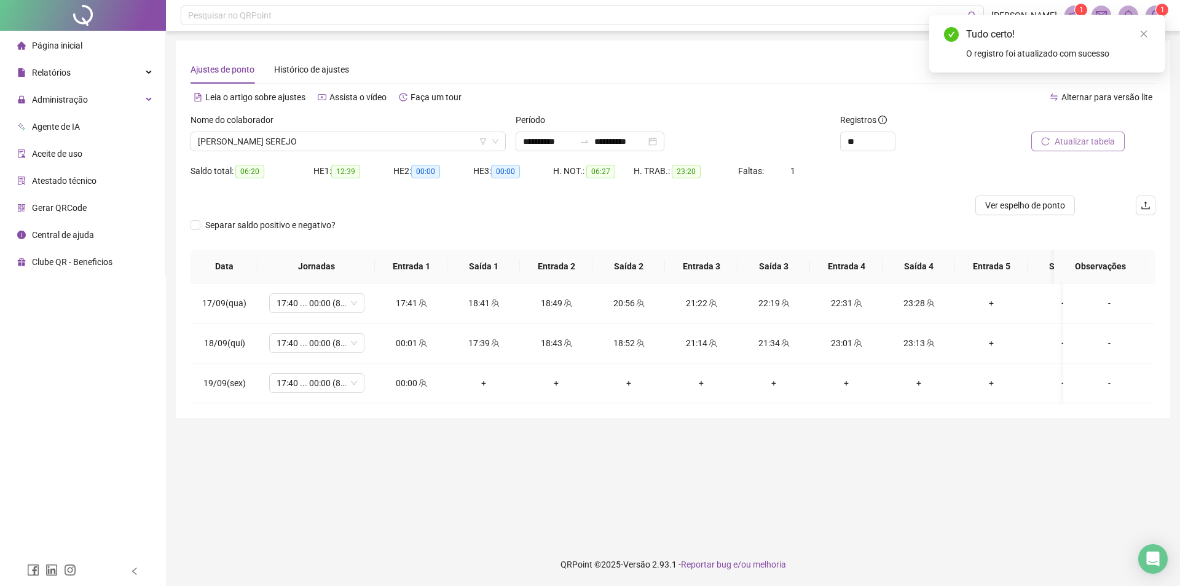
click at [736, 136] on span "Atualizar tabela" at bounding box center [1084, 142] width 60 height 14
click at [255, 139] on span "BRUNO CIQUEIRA SEREJO" at bounding box center [348, 141] width 300 height 18
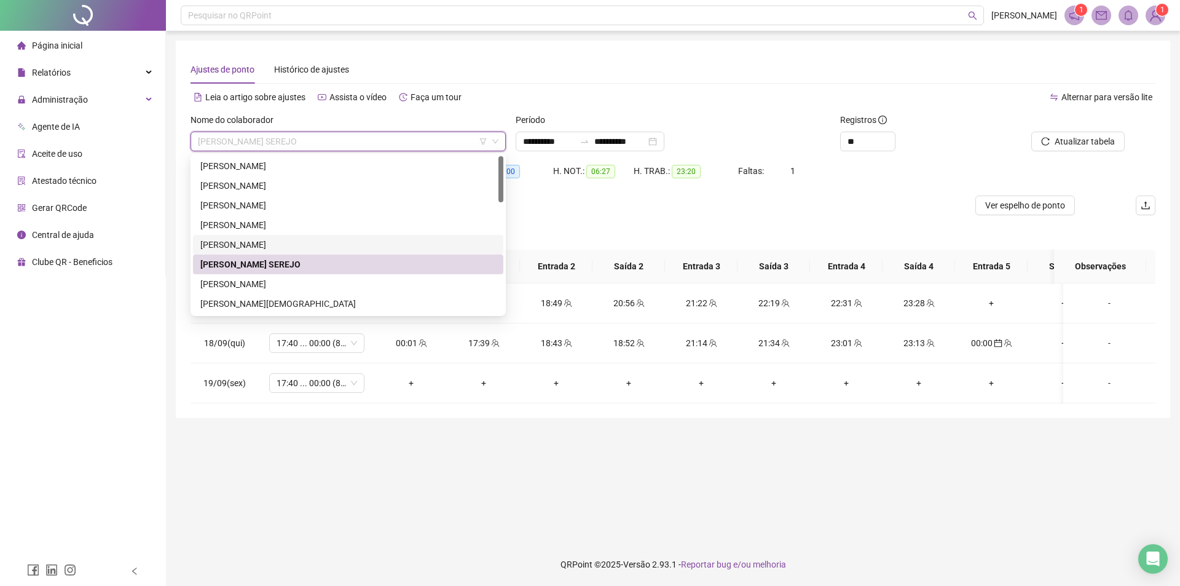
drag, startPoint x: 234, startPoint y: 285, endPoint x: 279, endPoint y: 228, distance: 72.2
click at [279, 236] on div "ANA CAROLINY MARQUES DE SOUSA ANA VITORIA SOUZA ARAUJO ANTONIO MARCOS ALVES ARY…" at bounding box center [348, 254] width 310 height 197
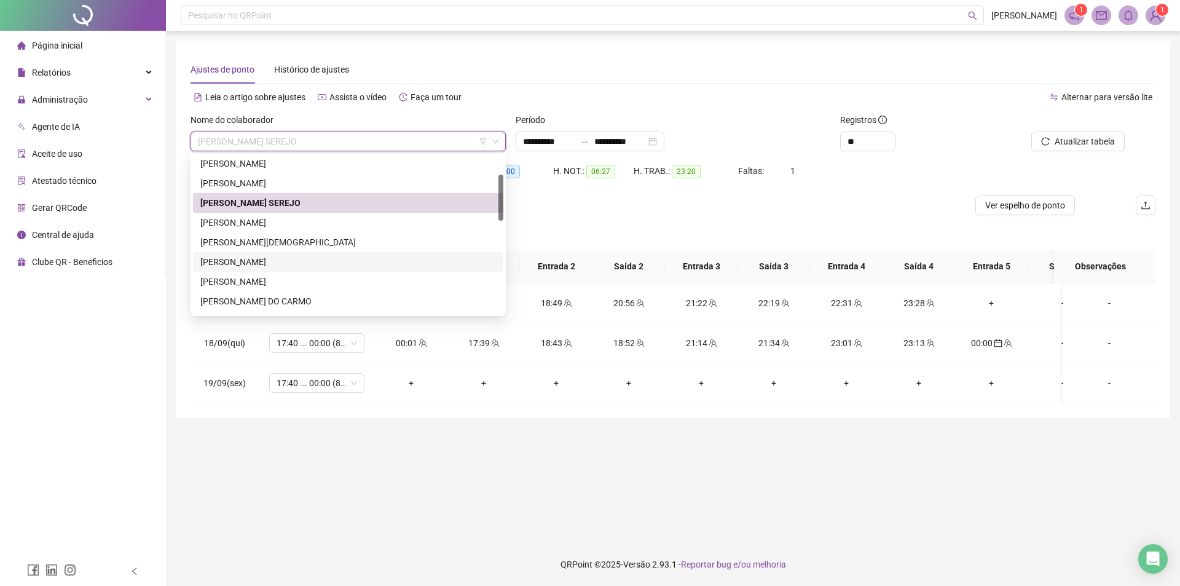
click at [267, 262] on div "DEBORA BANDEIRA SOUZA PIRES" at bounding box center [348, 262] width 296 height 14
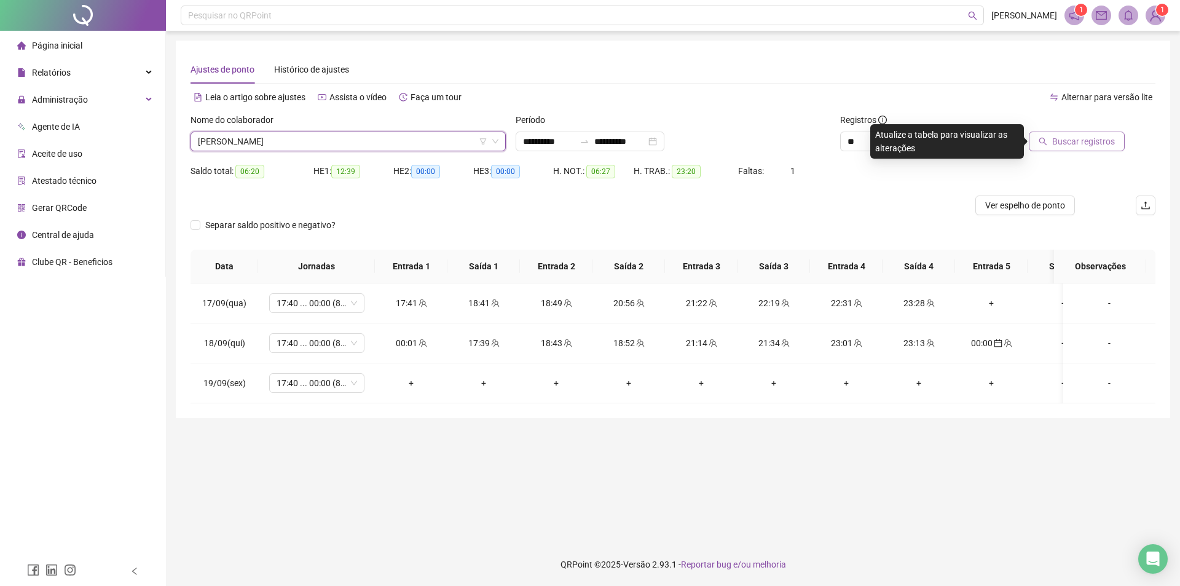
click at [736, 138] on span "Buscar registros" at bounding box center [1083, 142] width 63 height 14
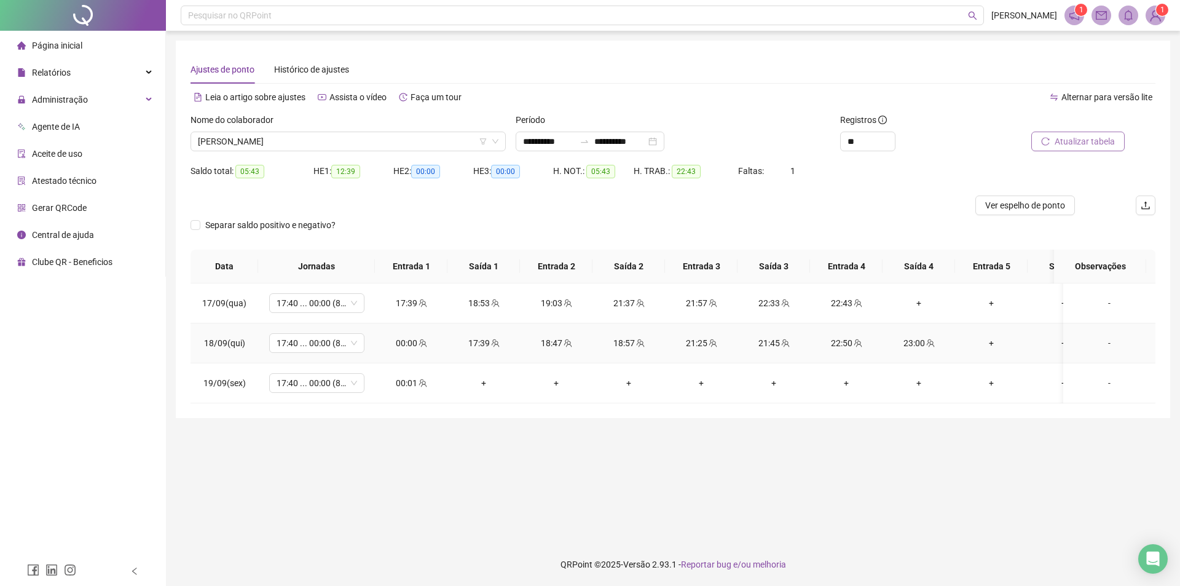
click at [413, 334] on td "00:00" at bounding box center [411, 343] width 73 height 40
click at [420, 342] on icon "team" at bounding box center [422, 343] width 8 height 8
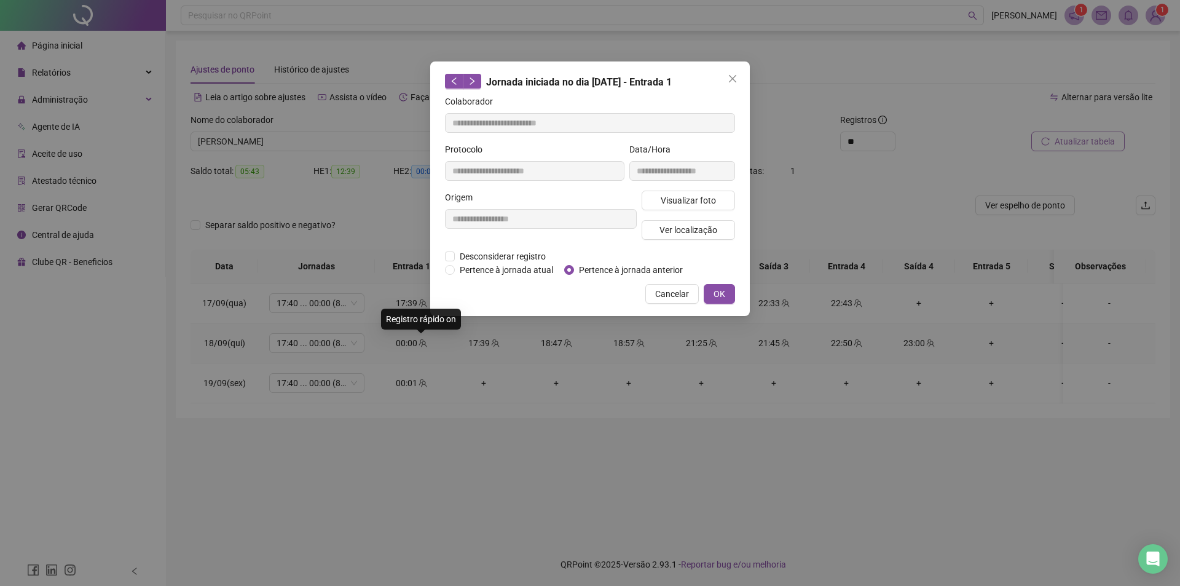
type input "**********"
click at [654, 265] on span "Pertence à jornada anterior" at bounding box center [631, 270] width 114 height 14
click at [719, 288] on span "OK" at bounding box center [719, 294] width 12 height 14
click at [720, 287] on span "OK" at bounding box center [719, 294] width 12 height 14
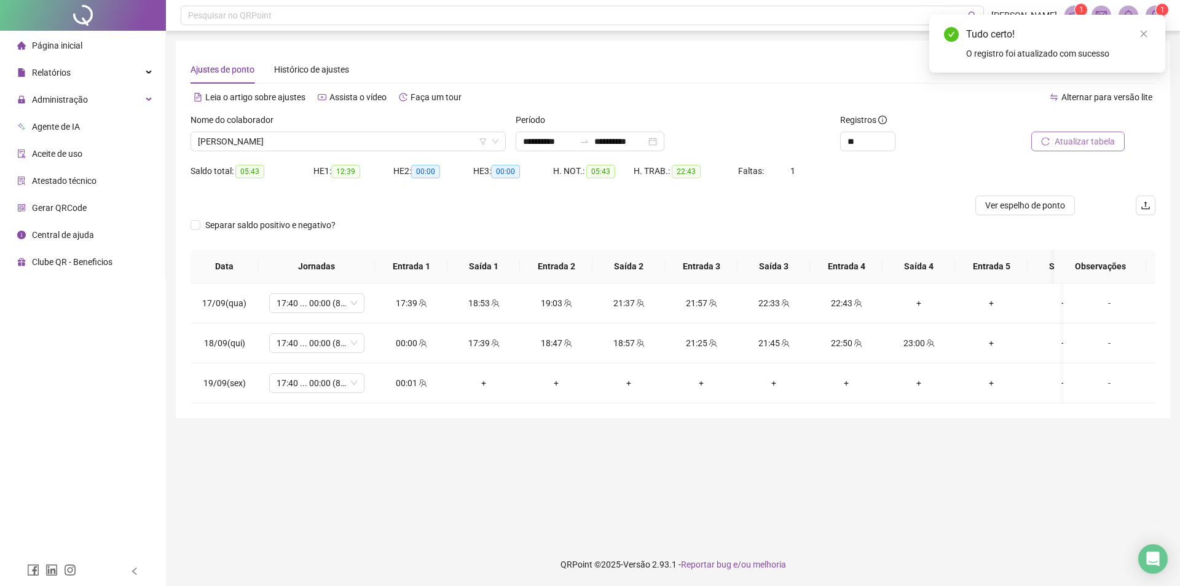
click at [736, 139] on span "Atualizar tabela" at bounding box center [1084, 142] width 60 height 14
click at [421, 383] on icon "team" at bounding box center [422, 383] width 9 height 9
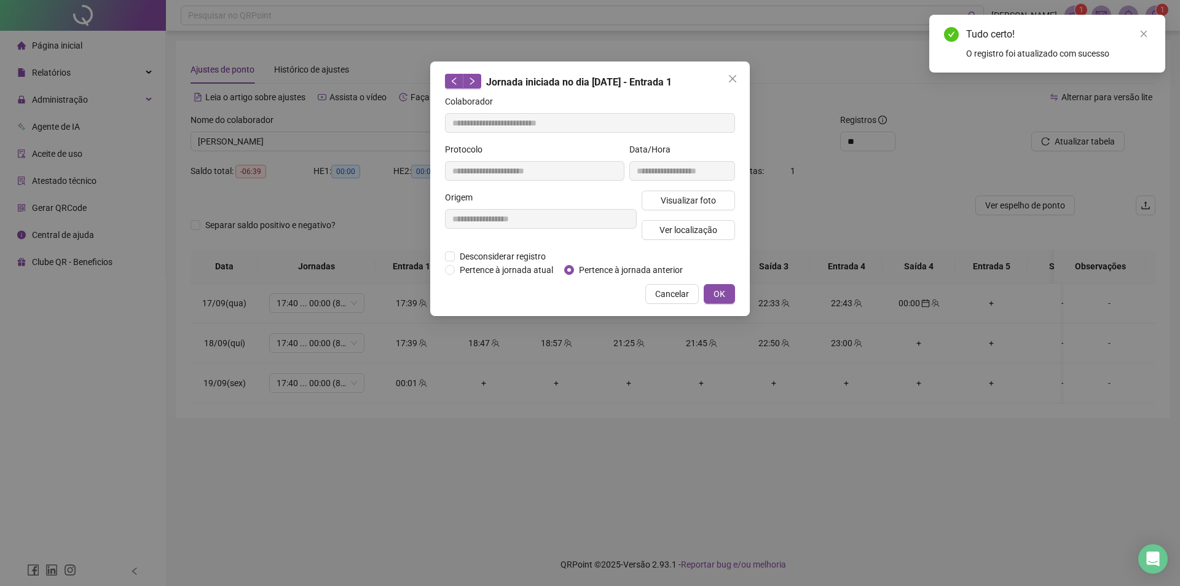
type input "**********"
click at [661, 272] on span "Pertence à jornada anterior" at bounding box center [631, 270] width 114 height 14
click at [718, 290] on span "OK" at bounding box center [719, 294] width 12 height 14
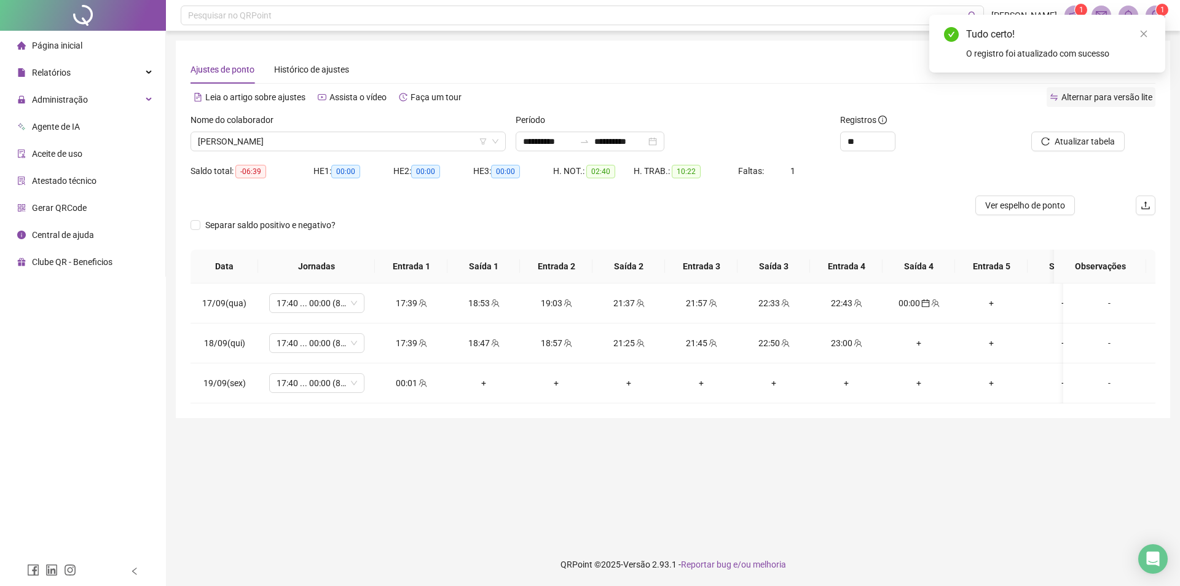
click at [736, 96] on span "Alternar para versão lite" at bounding box center [1106, 97] width 91 height 10
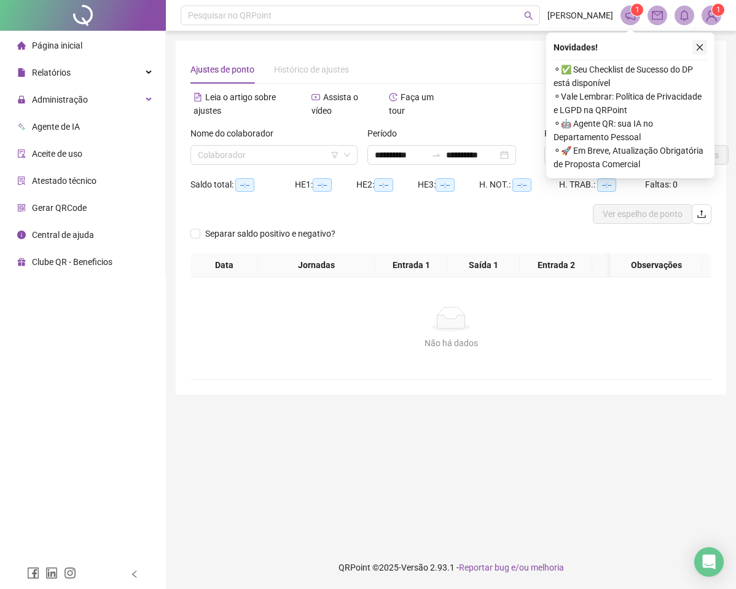
click at [697, 49] on icon "close" at bounding box center [700, 47] width 9 height 9
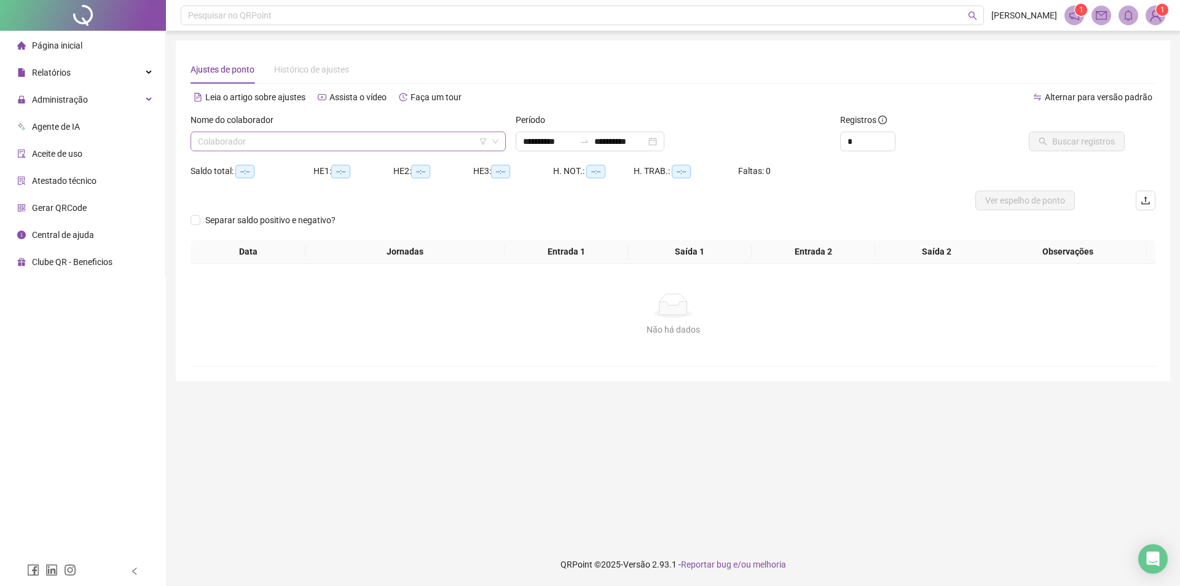
click at [333, 145] on input "search" at bounding box center [342, 141] width 289 height 18
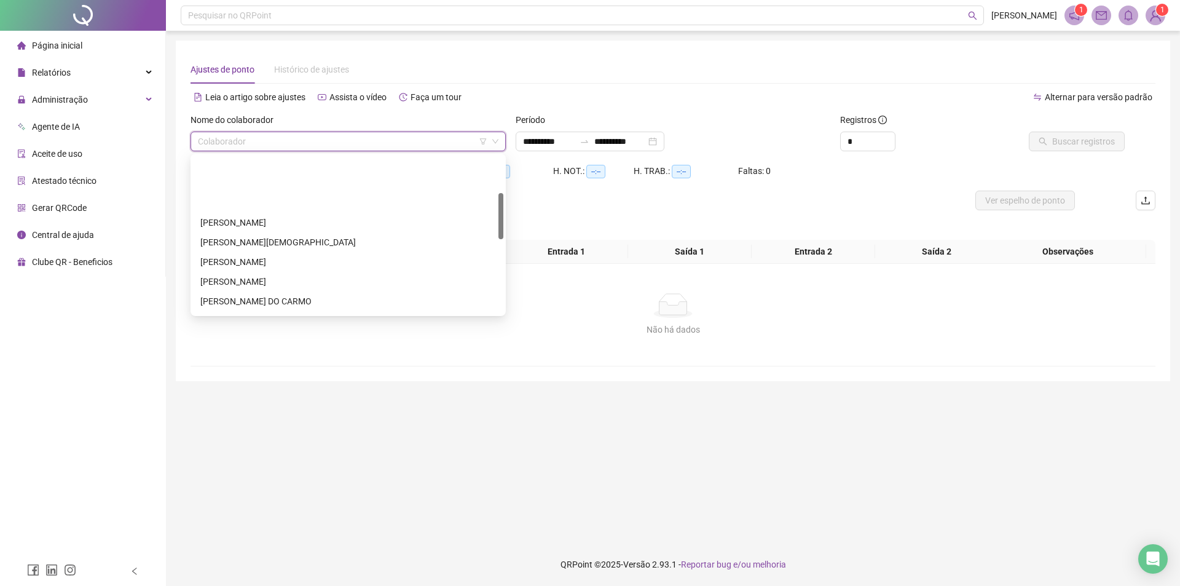
scroll to position [123, 0]
click at [261, 215] on div "DEIVISON ALVES DE OLIVEIRA" at bounding box center [348, 220] width 296 height 14
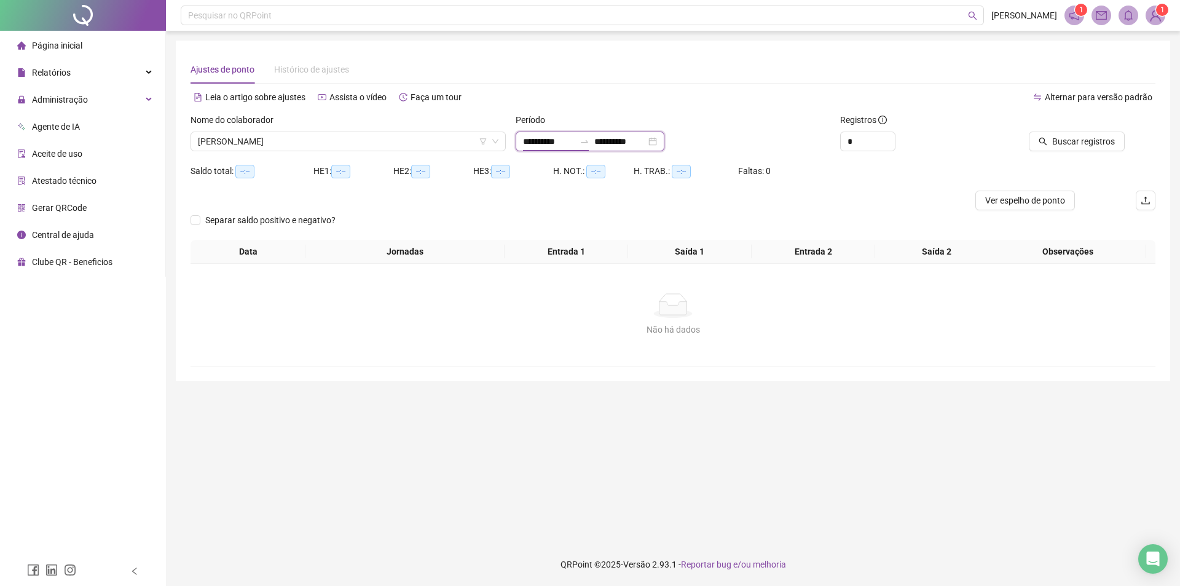
click at [568, 135] on input "**********" at bounding box center [549, 142] width 52 height 14
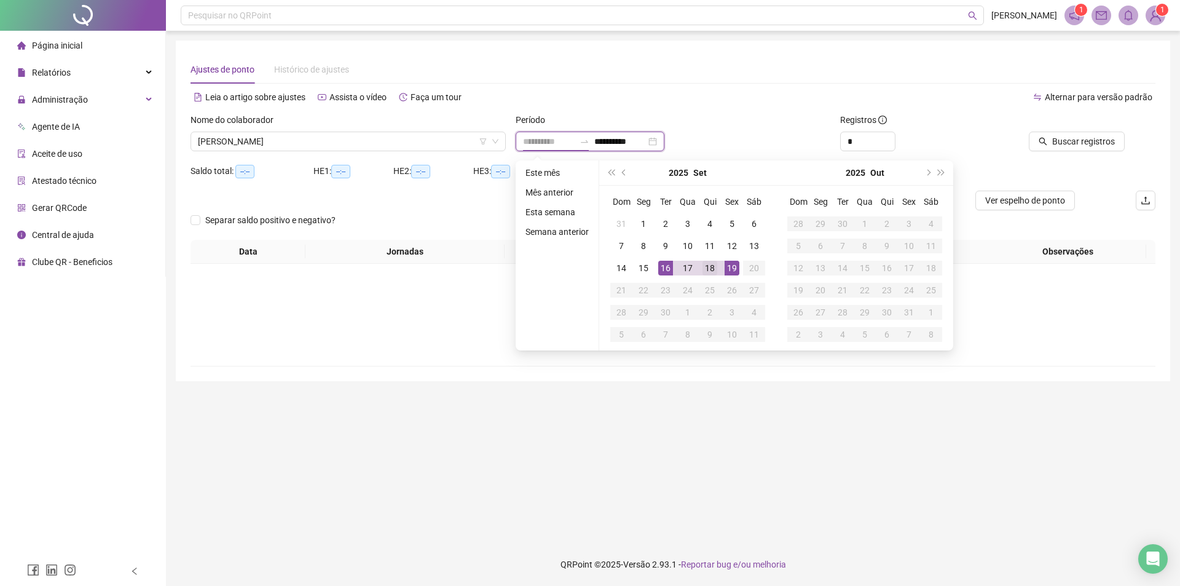
type input "**********"
click at [703, 269] on div "18" at bounding box center [709, 268] width 15 height 15
type input "**********"
click at [686, 267] on div "17" at bounding box center [687, 268] width 15 height 15
type input "**********"
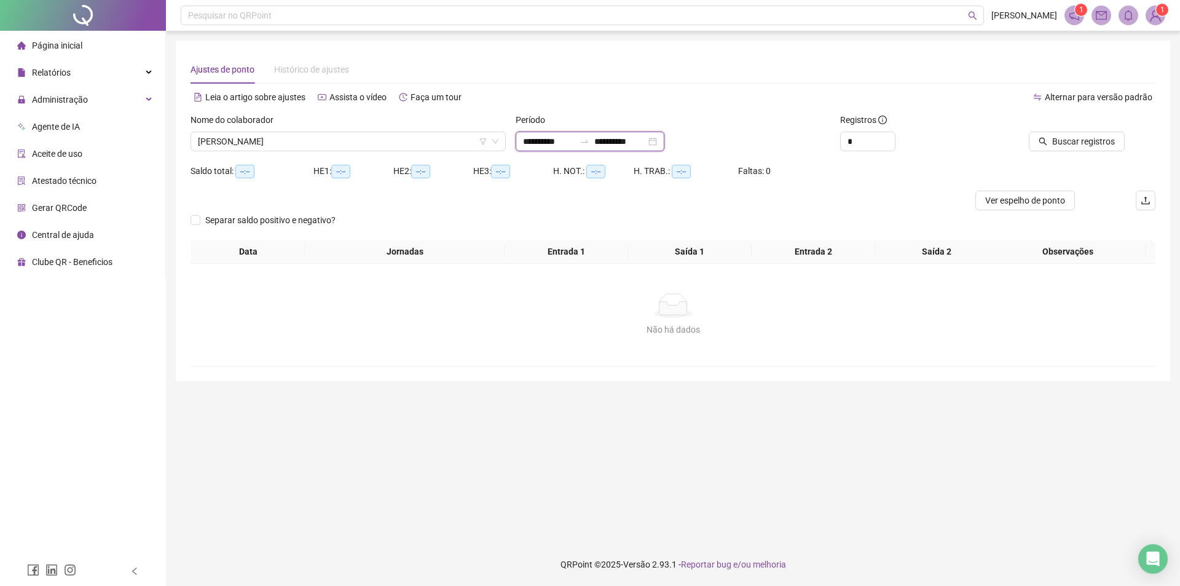
click at [610, 144] on input "**********" at bounding box center [620, 142] width 52 height 14
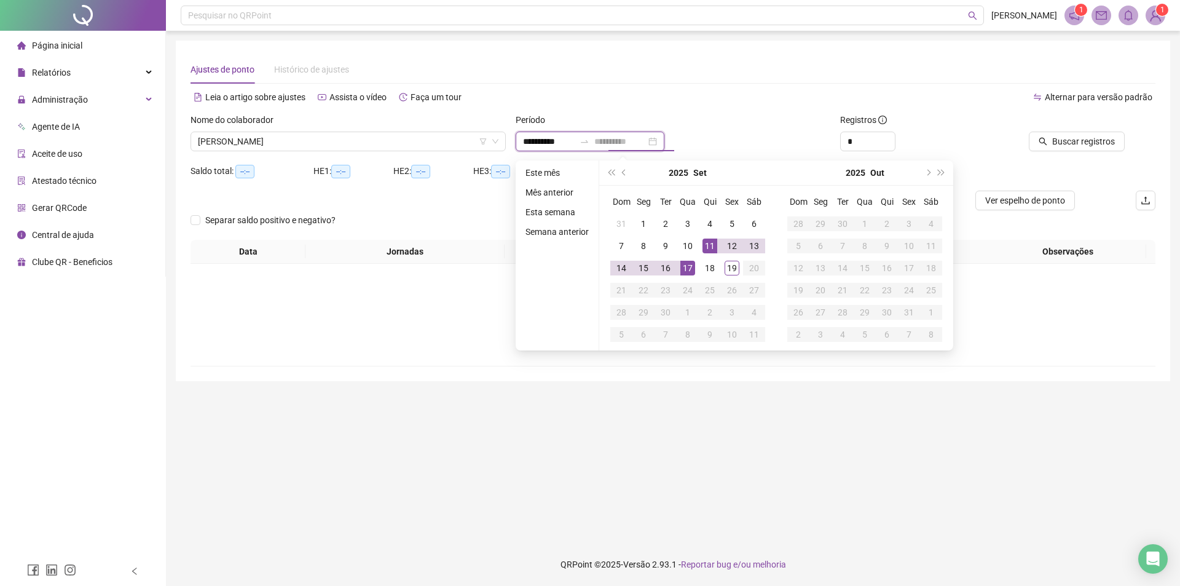
type input "**********"
click at [687, 272] on div "17" at bounding box center [687, 268] width 15 height 15
click at [733, 270] on div "19" at bounding box center [732, 268] width 15 height 15
type input "**********"
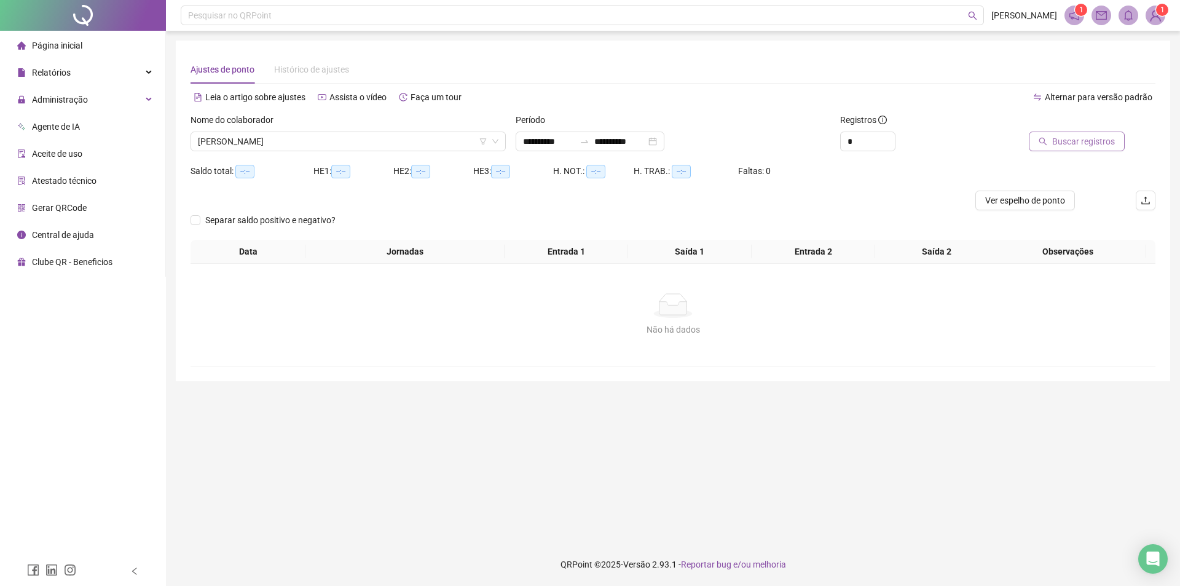
click at [736, 139] on button "Buscar registros" at bounding box center [1077, 142] width 96 height 20
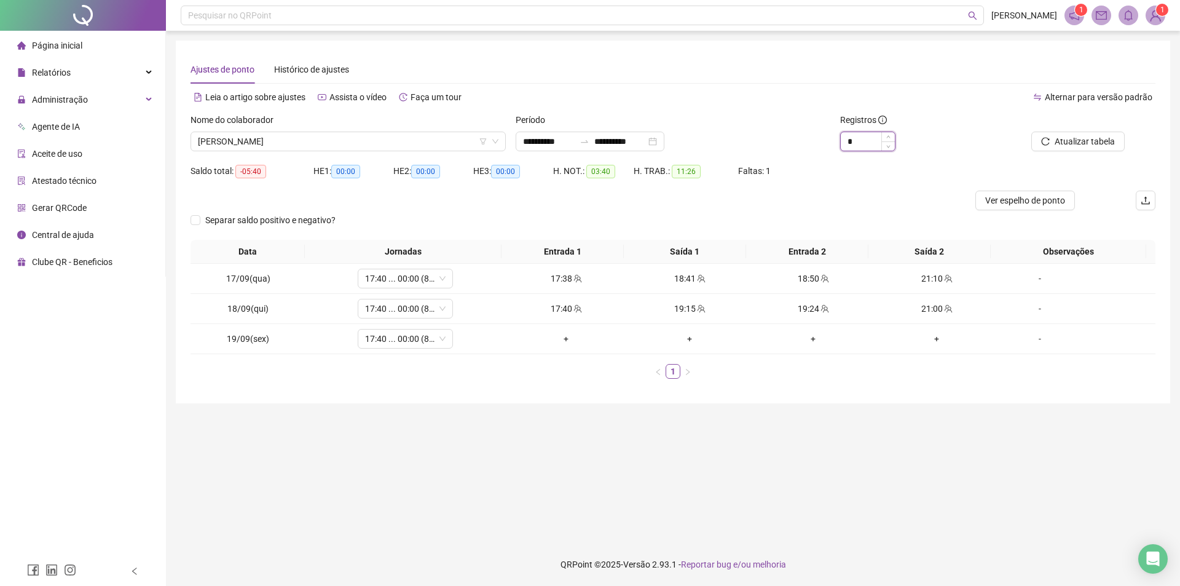
click at [736, 133] on input "*" at bounding box center [868, 141] width 54 height 18
click at [736, 134] on span "Increase Value" at bounding box center [888, 137] width 14 height 11
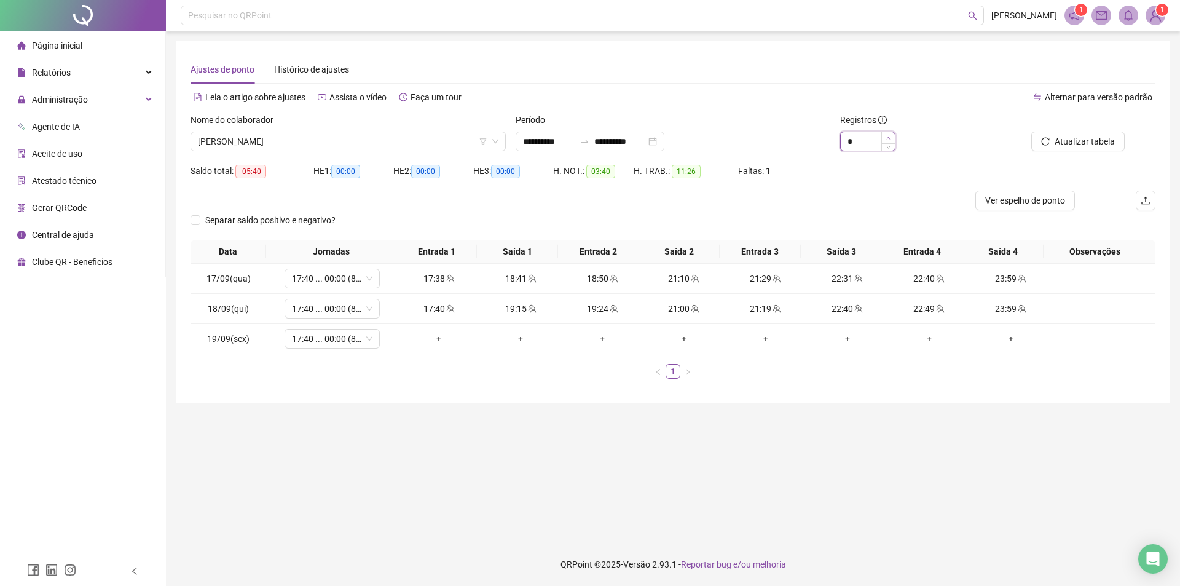
click at [736, 134] on span "Increase Value" at bounding box center [888, 137] width 14 height 11
type input "**"
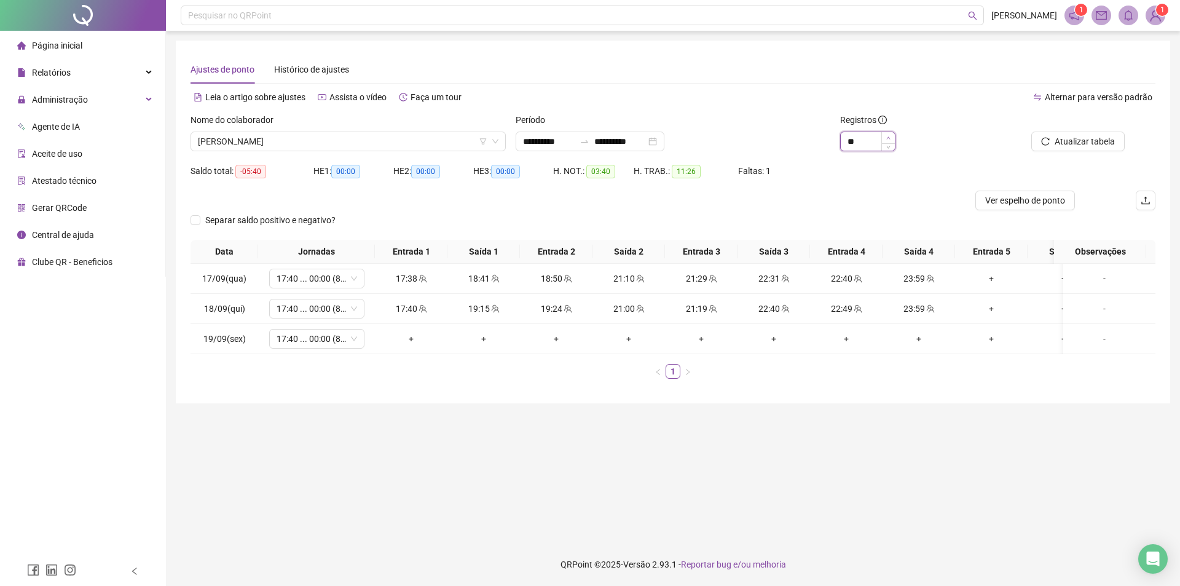
click at [736, 134] on span "Increase Value" at bounding box center [888, 137] width 14 height 11
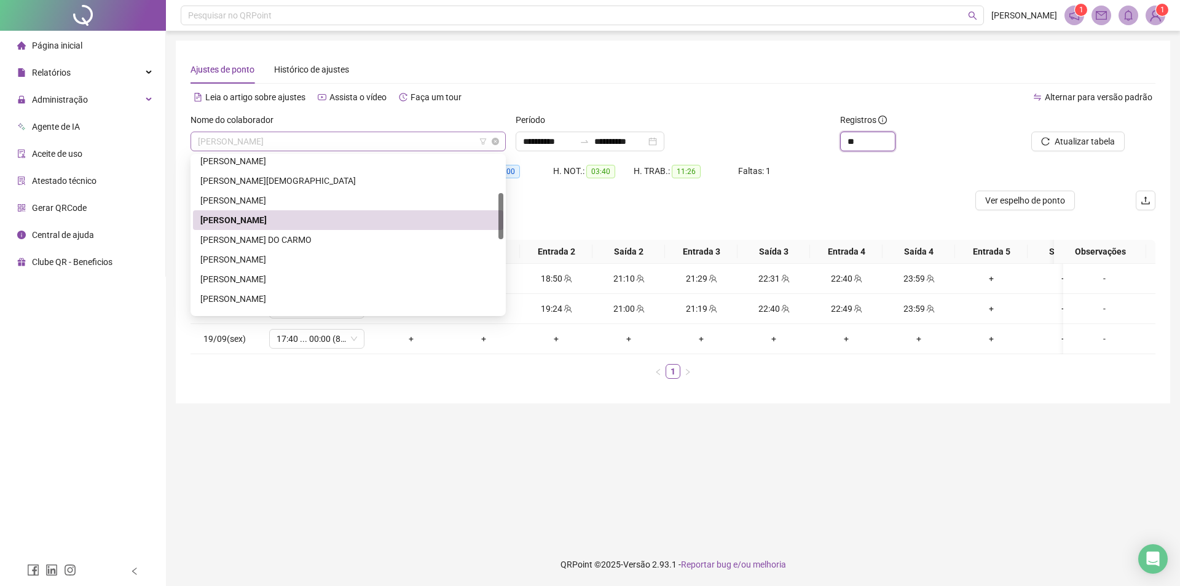
click at [302, 147] on span "DEIVISON ALVES DE OLIVEIRA" at bounding box center [348, 141] width 300 height 18
click at [280, 247] on div "GUSTAVO GABRIEL ROCHA DO CARMO" at bounding box center [348, 240] width 310 height 20
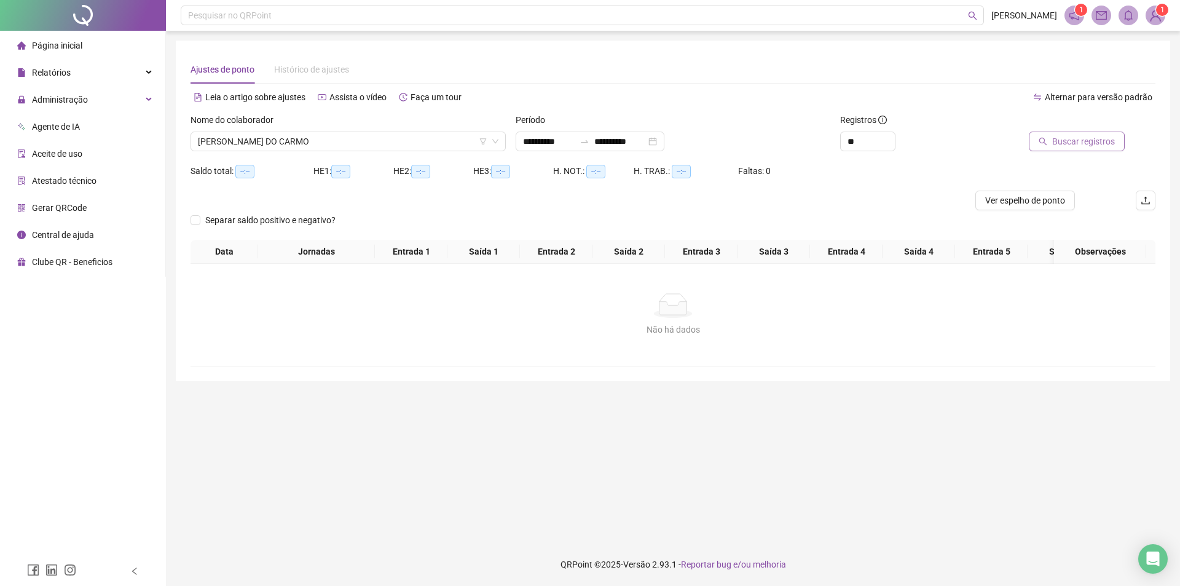
click at [736, 149] on button "Buscar registros" at bounding box center [1077, 142] width 96 height 20
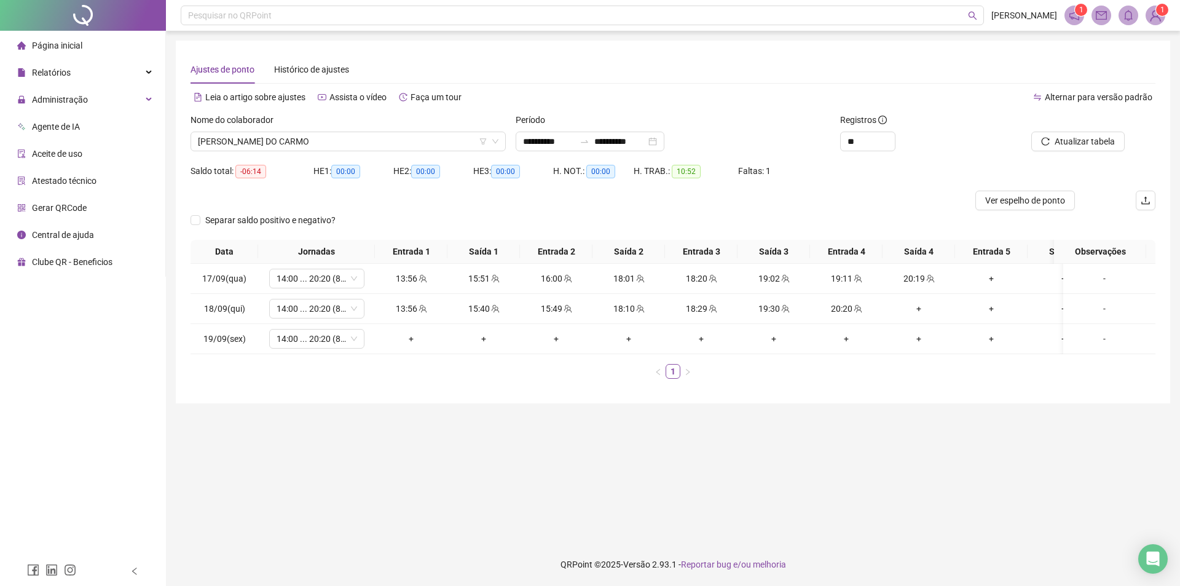
click at [736, 95] on span "Alternar para versão padrão" at bounding box center [1099, 97] width 108 height 10
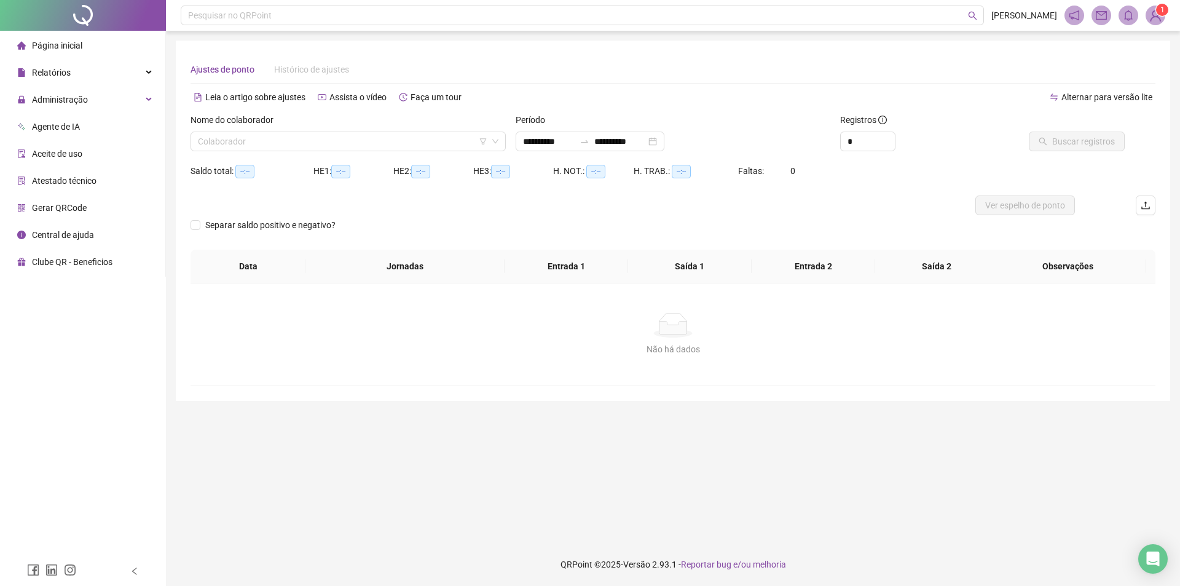
type input "**********"
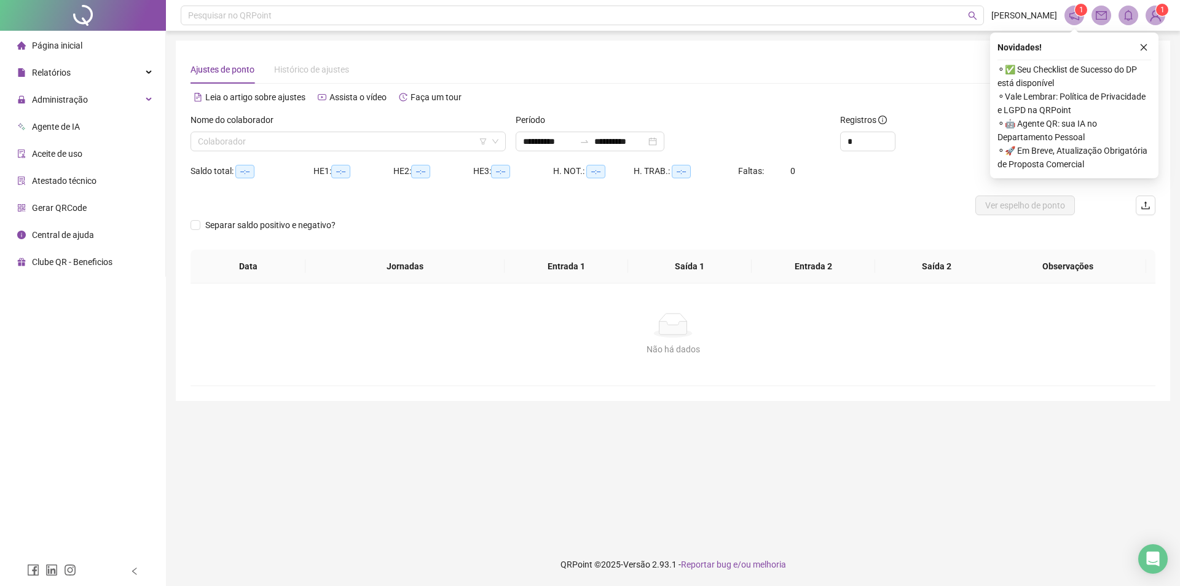
click at [1139, 46] on button "button" at bounding box center [1143, 47] width 15 height 15
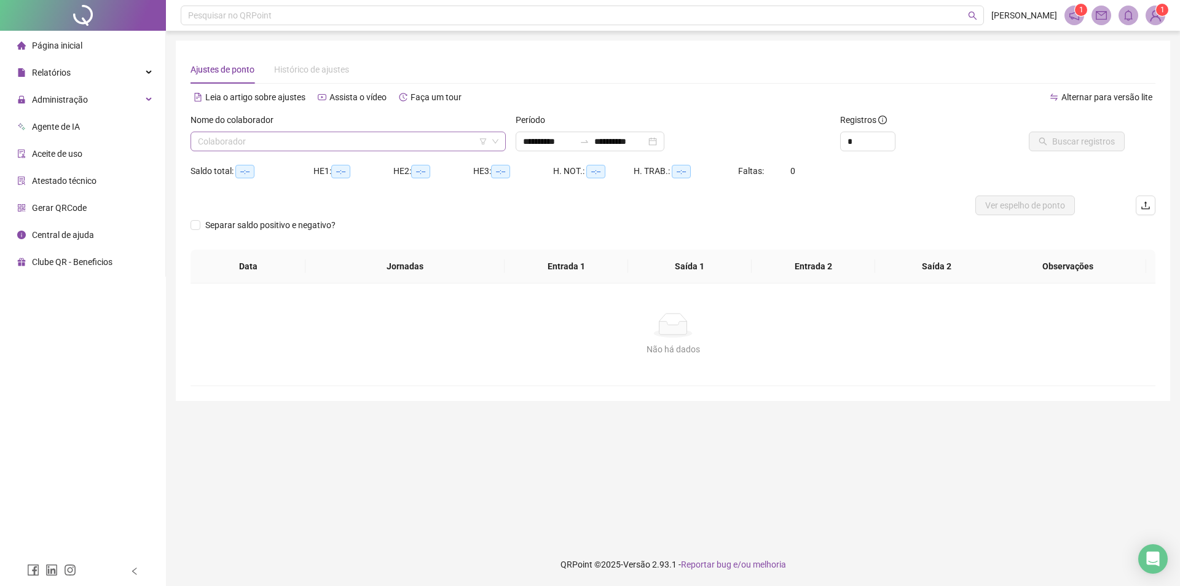
click at [313, 144] on input "search" at bounding box center [342, 141] width 289 height 18
click at [278, 132] on div "Colaborador" at bounding box center [347, 142] width 315 height 20
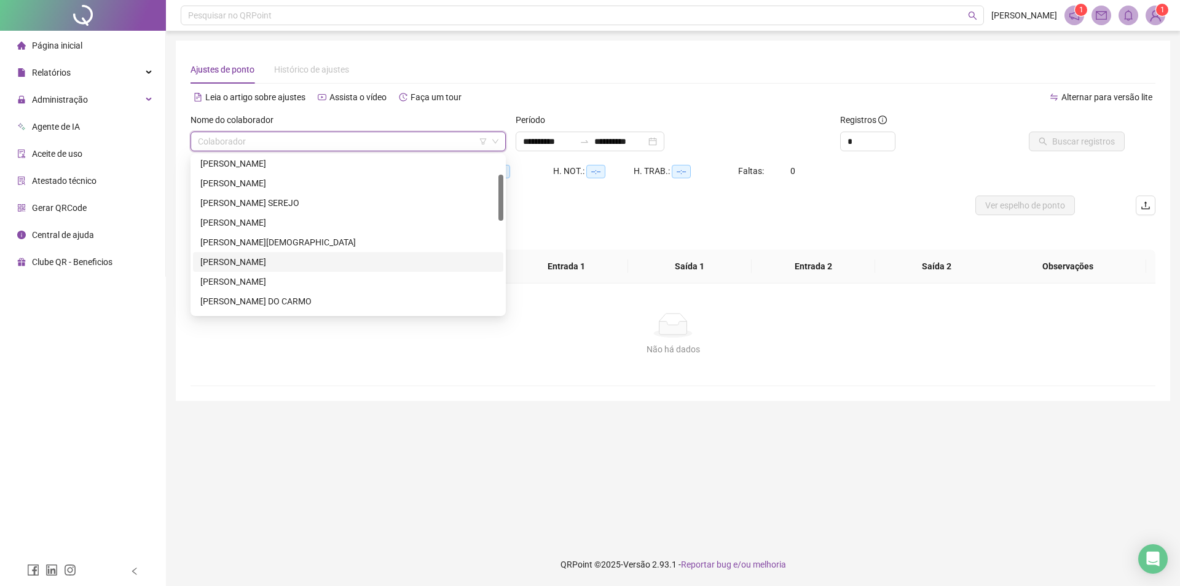
scroll to position [123, 0]
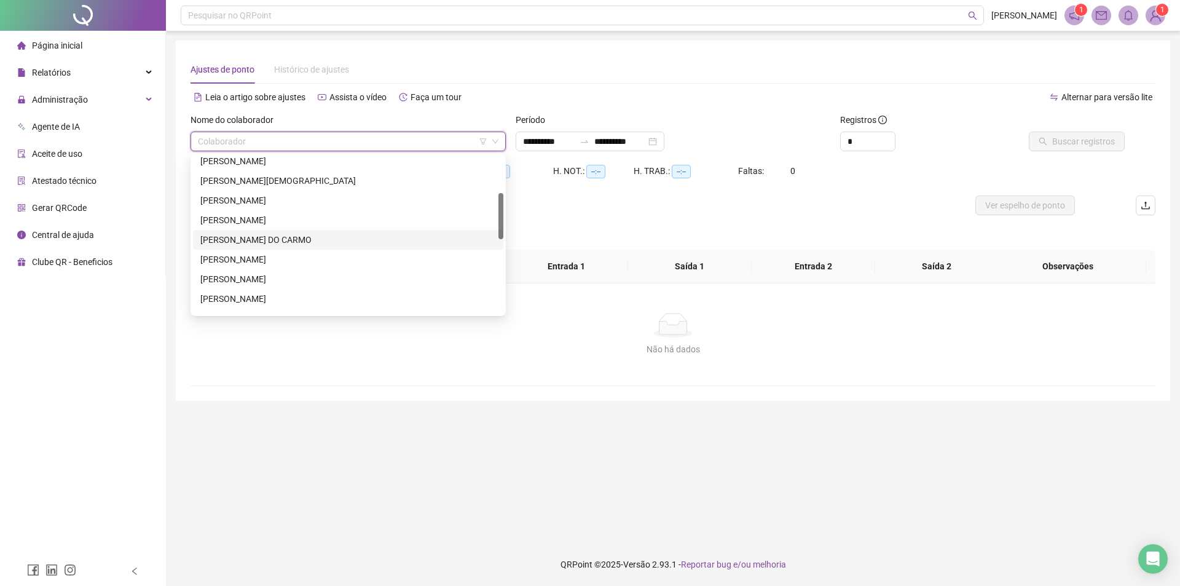
click at [285, 241] on div "[PERSON_NAME] DO CARMO" at bounding box center [348, 240] width 296 height 14
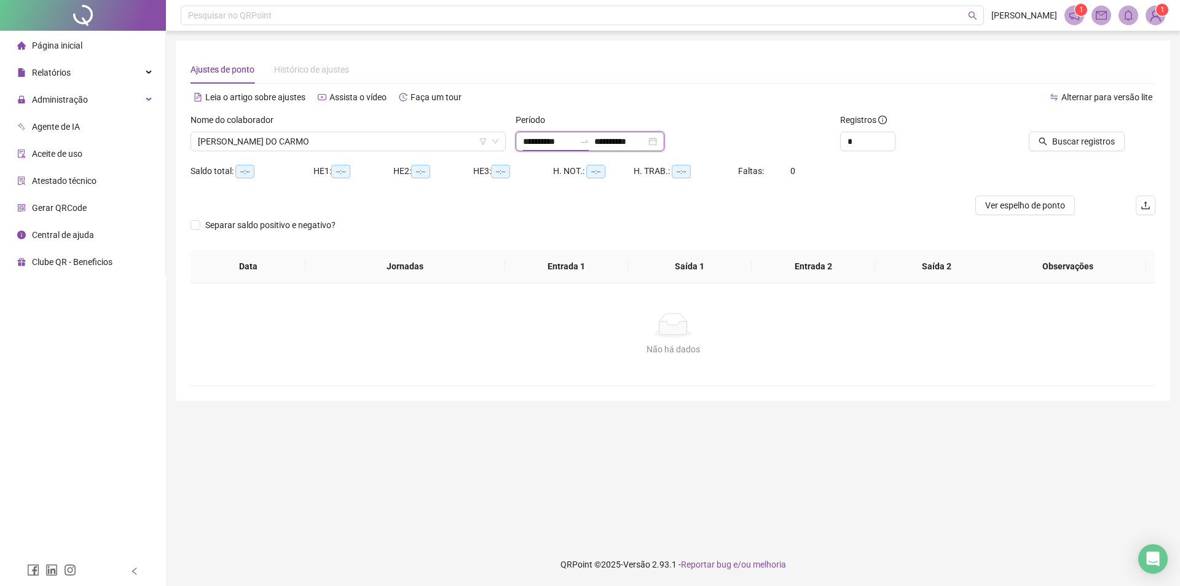
click at [575, 141] on input "**********" at bounding box center [549, 142] width 52 height 14
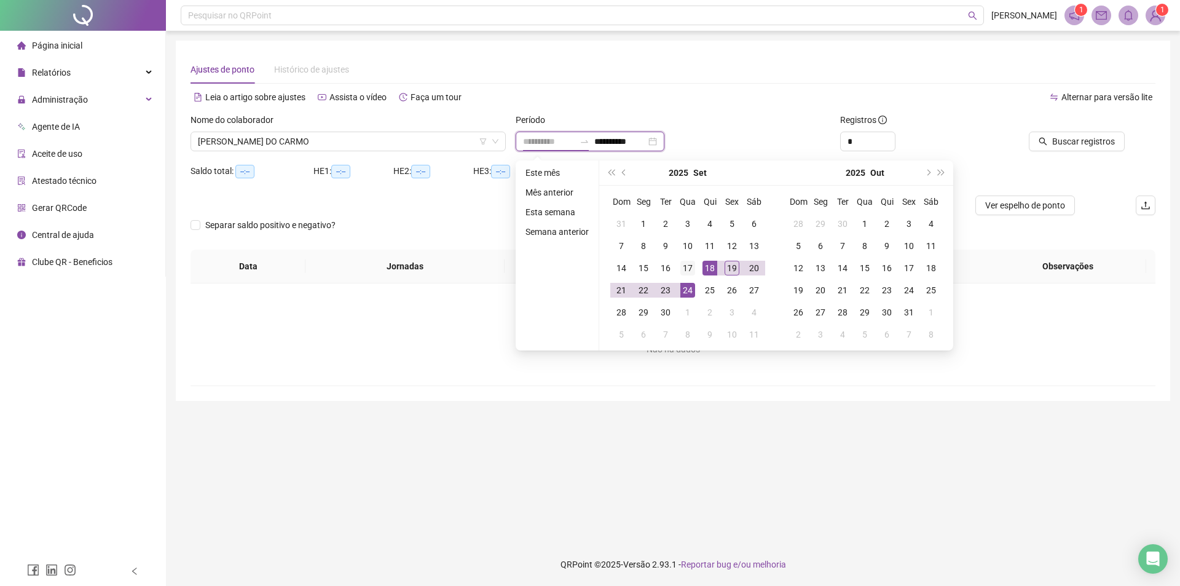
type input "**********"
click at [694, 264] on div "17" at bounding box center [687, 268] width 15 height 15
type input "**********"
click at [729, 264] on div "19" at bounding box center [732, 268] width 15 height 15
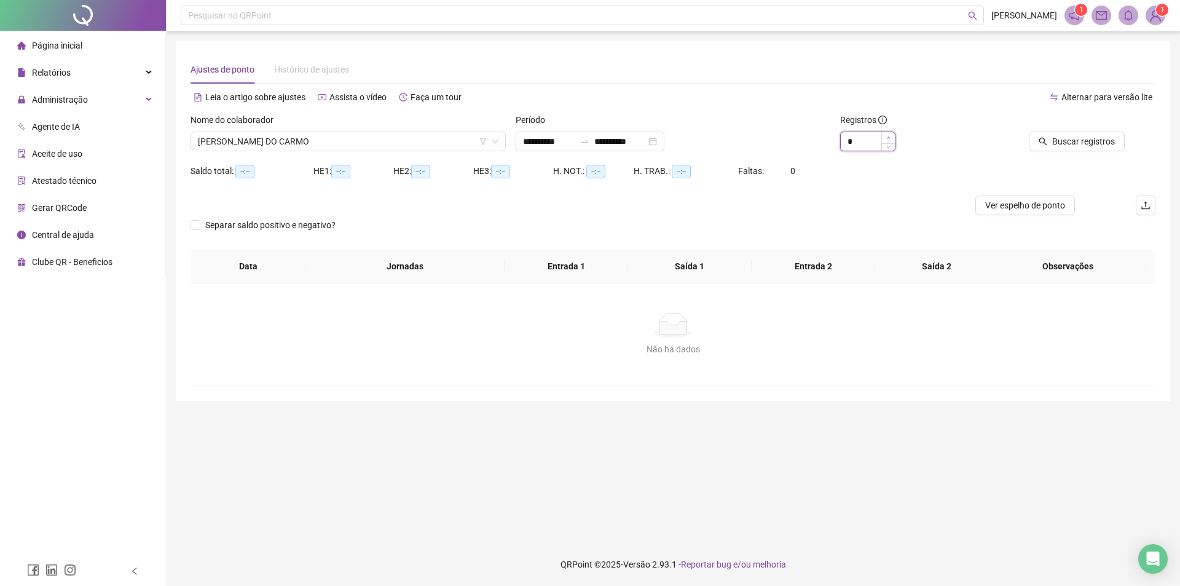
click at [892, 135] on span "Increase Value" at bounding box center [888, 137] width 14 height 11
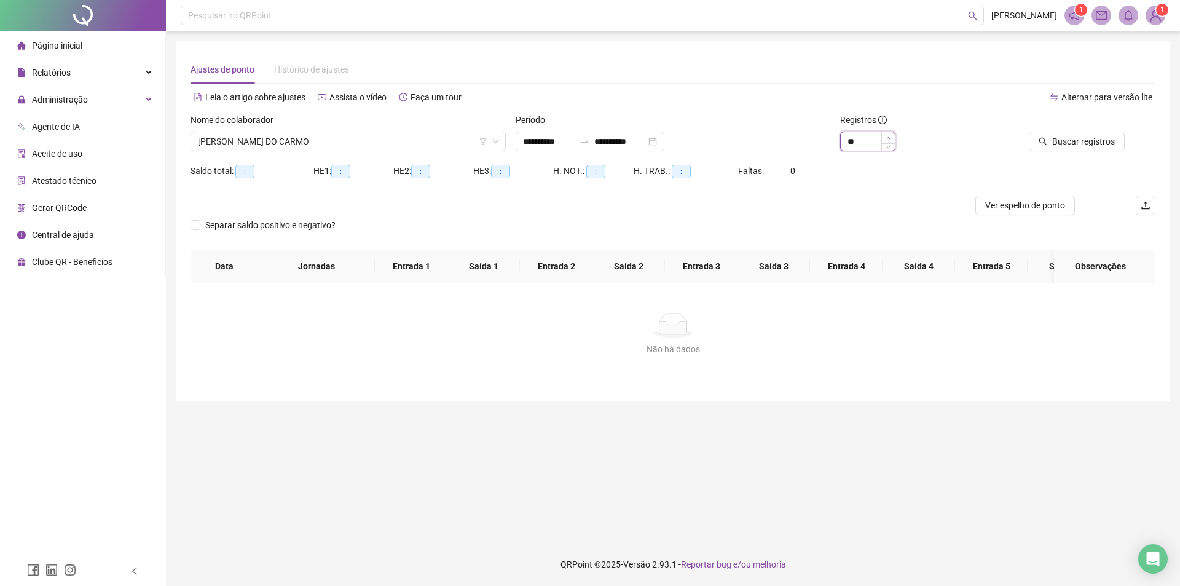
type input "**"
click at [892, 135] on span "Increase Value" at bounding box center [888, 137] width 14 height 11
click at [1113, 135] on span "Buscar registros" at bounding box center [1083, 142] width 63 height 14
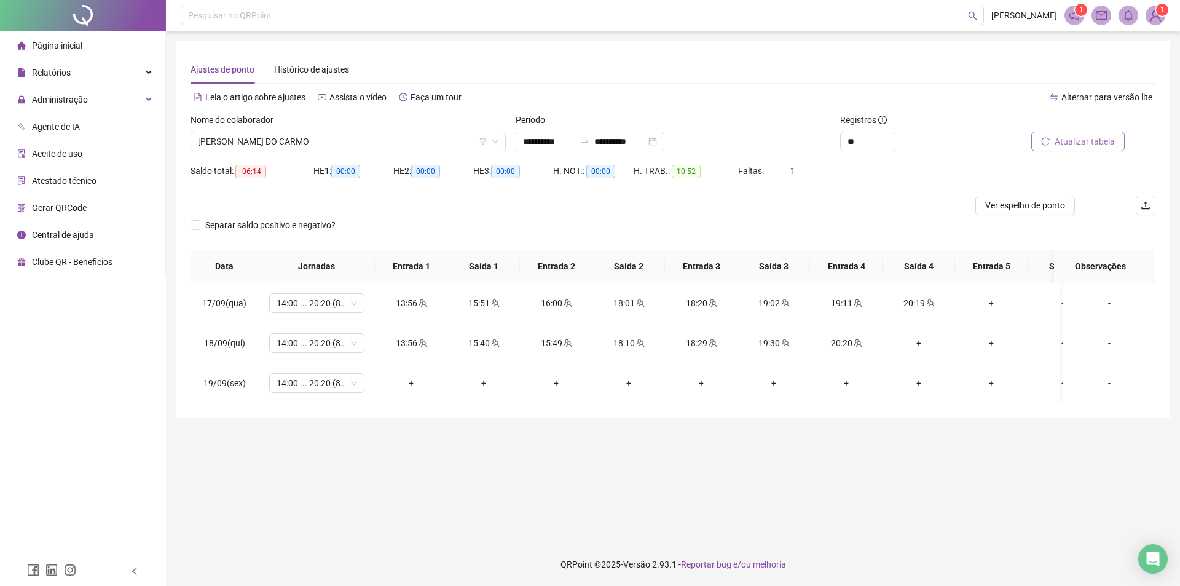
drag, startPoint x: 303, startPoint y: 136, endPoint x: 304, endPoint y: 160, distance: 24.0
click at [303, 136] on span "GUSTAVO GABRIEL ROCHA DO CARMO" at bounding box center [348, 141] width 300 height 18
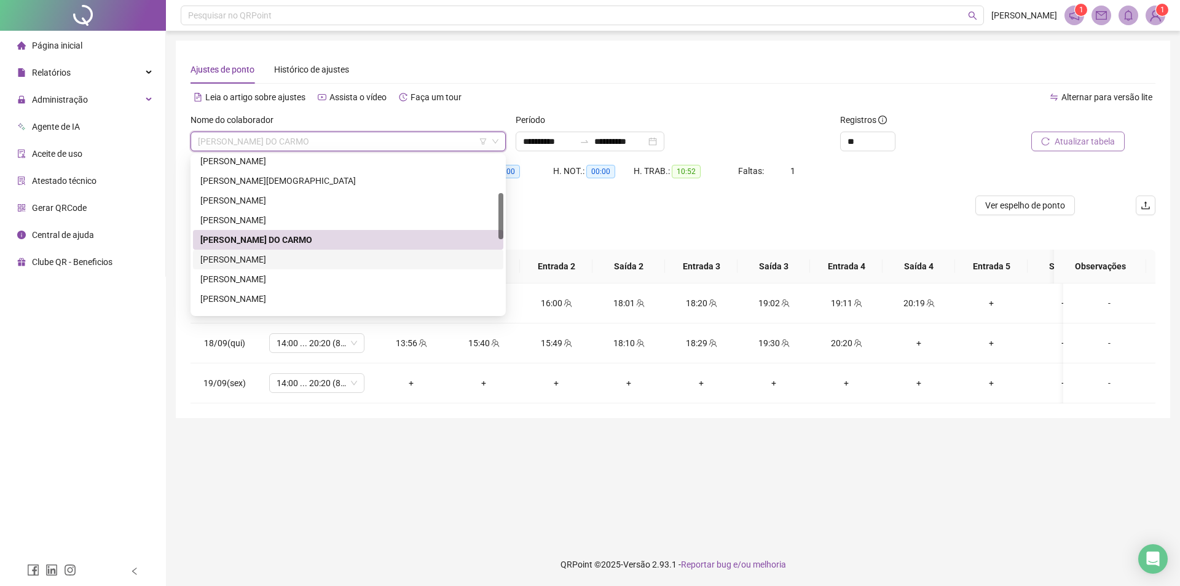
click at [269, 263] on div "GUSTAVO PEREIRA DOS SANTOS" at bounding box center [348, 260] width 296 height 14
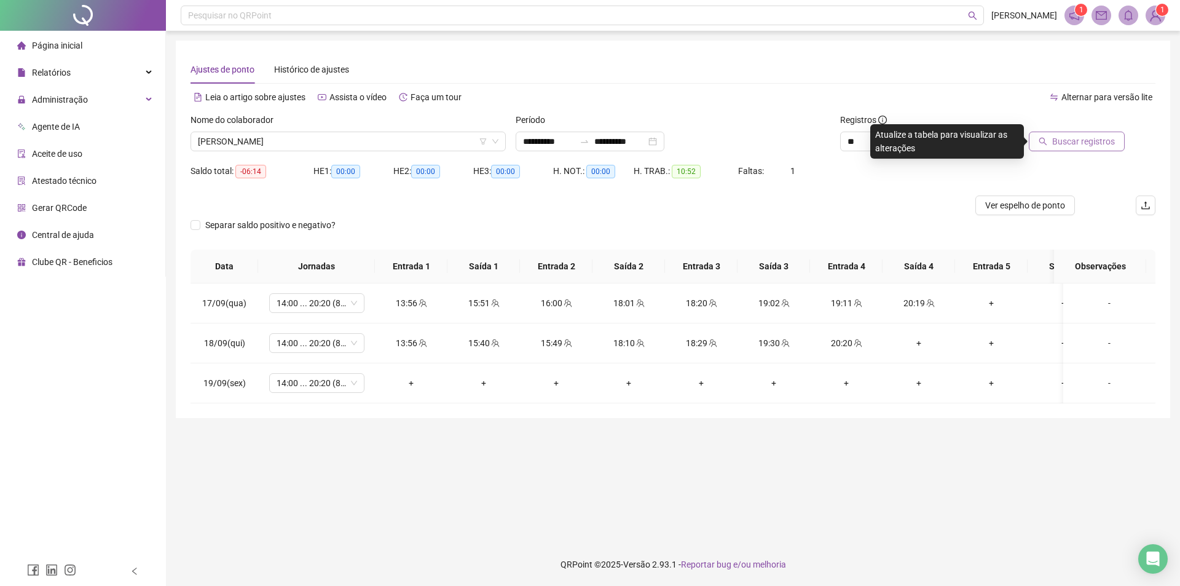
click at [1056, 137] on span "Buscar registros" at bounding box center [1083, 142] width 63 height 14
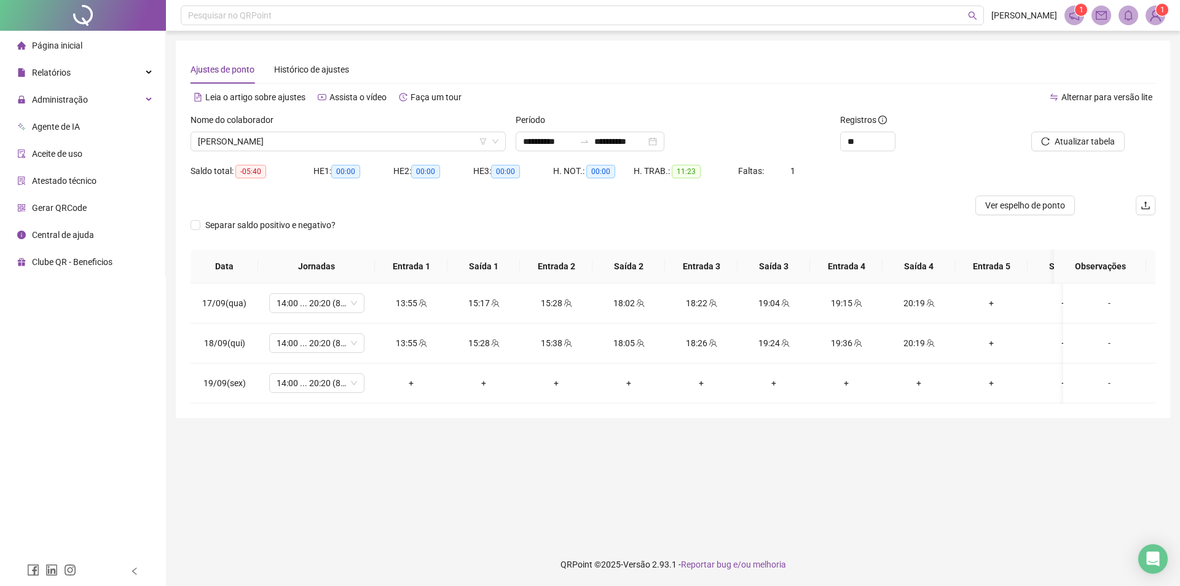
click at [318, 130] on div "Nome do colaborador" at bounding box center [347, 122] width 315 height 18
click at [332, 125] on div "Nome do colaborador" at bounding box center [347, 122] width 315 height 18
click at [331, 152] on div "Nome do colaborador GUSTAVO PEREIRA DOS SANTOS" at bounding box center [348, 137] width 325 height 48
click at [336, 143] on span "GUSTAVO PEREIRA DOS SANTOS" at bounding box center [348, 141] width 300 height 18
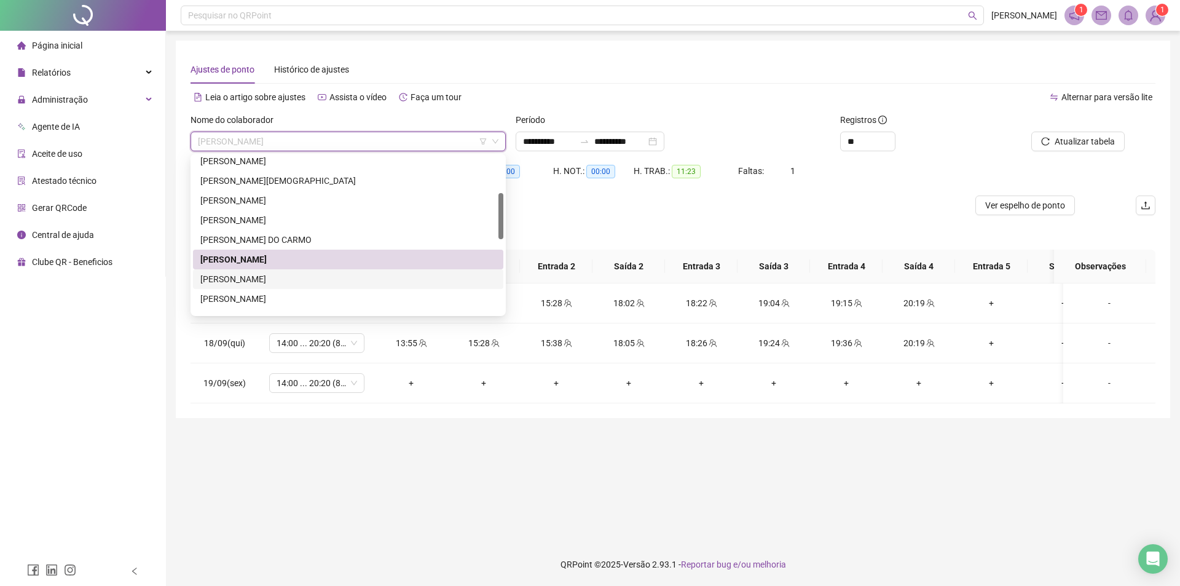
click at [296, 278] on div "ISRAEL VINICIUS DA SILVA CRUZ" at bounding box center [348, 279] width 296 height 14
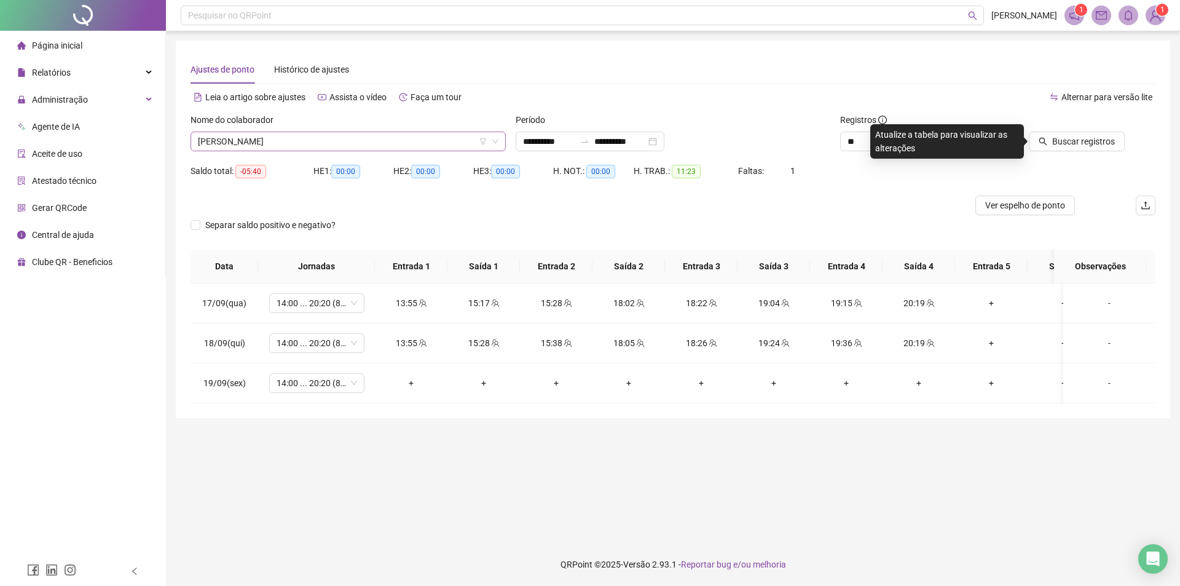
click at [356, 136] on span "ISRAEL VINICIUS DA SILVA CRUZ" at bounding box center [348, 141] width 300 height 18
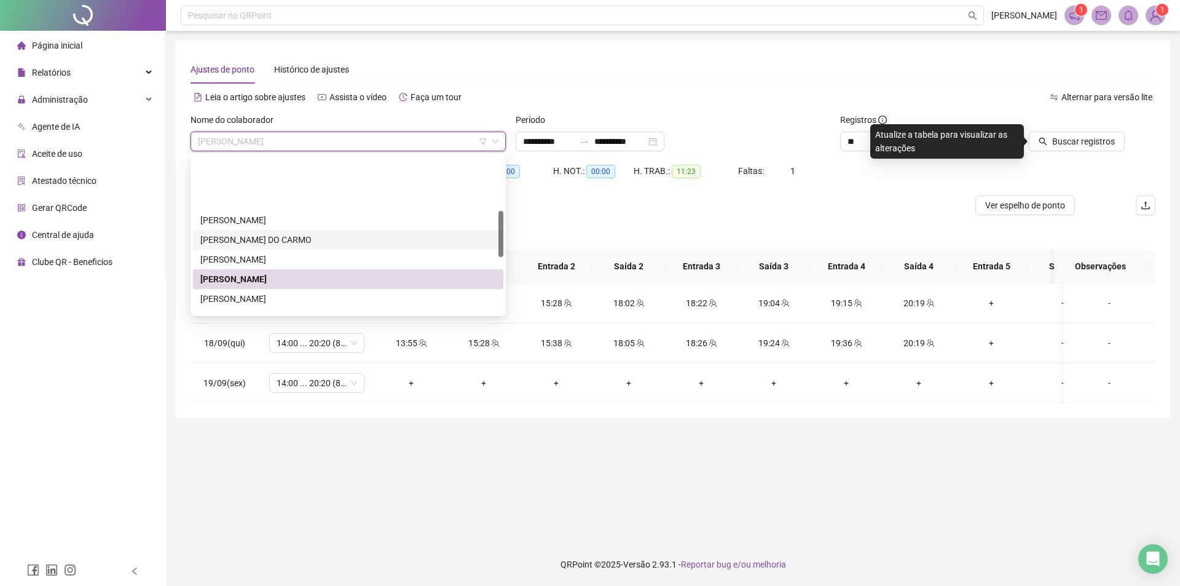
scroll to position [184, 0]
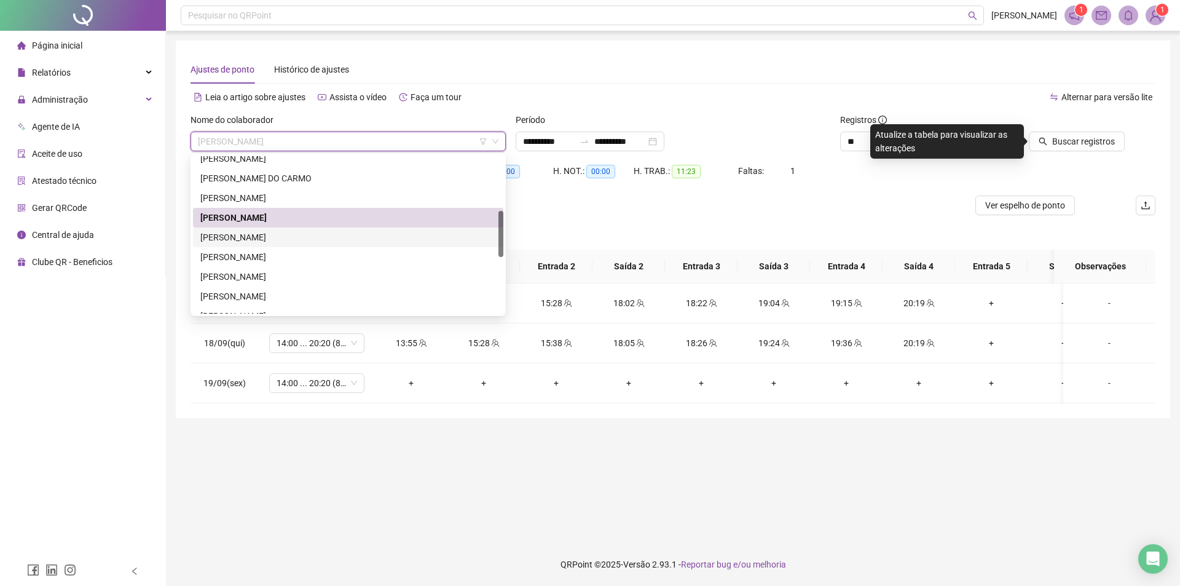
click at [310, 235] on div "JESSICA MAYARA RODRIGUES FELICIANO" at bounding box center [348, 237] width 296 height 14
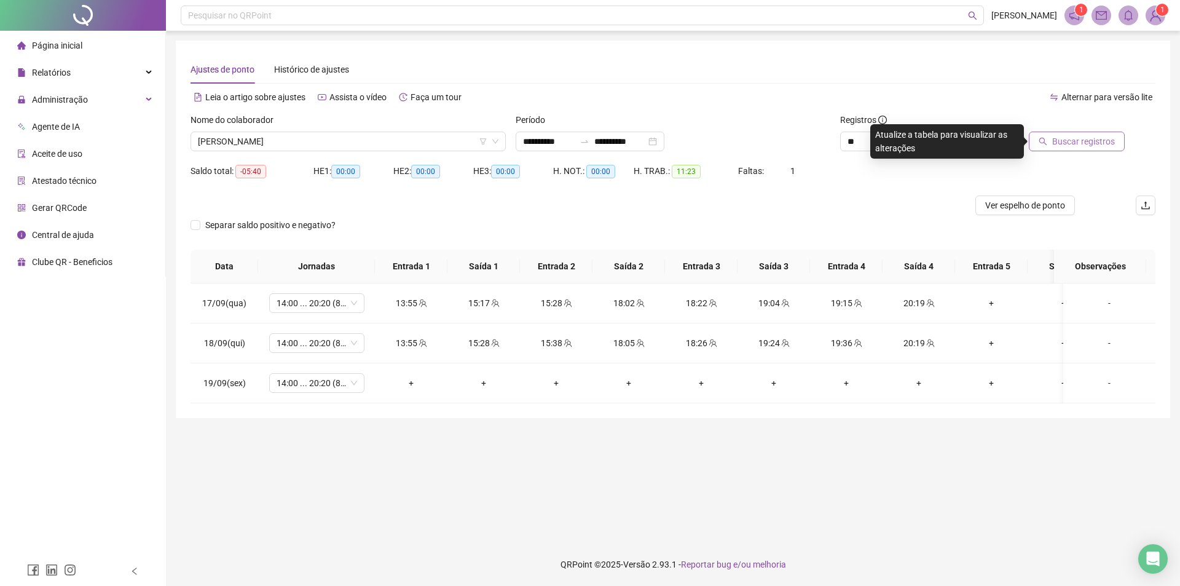
click at [1076, 135] on span "Buscar registros" at bounding box center [1083, 142] width 63 height 14
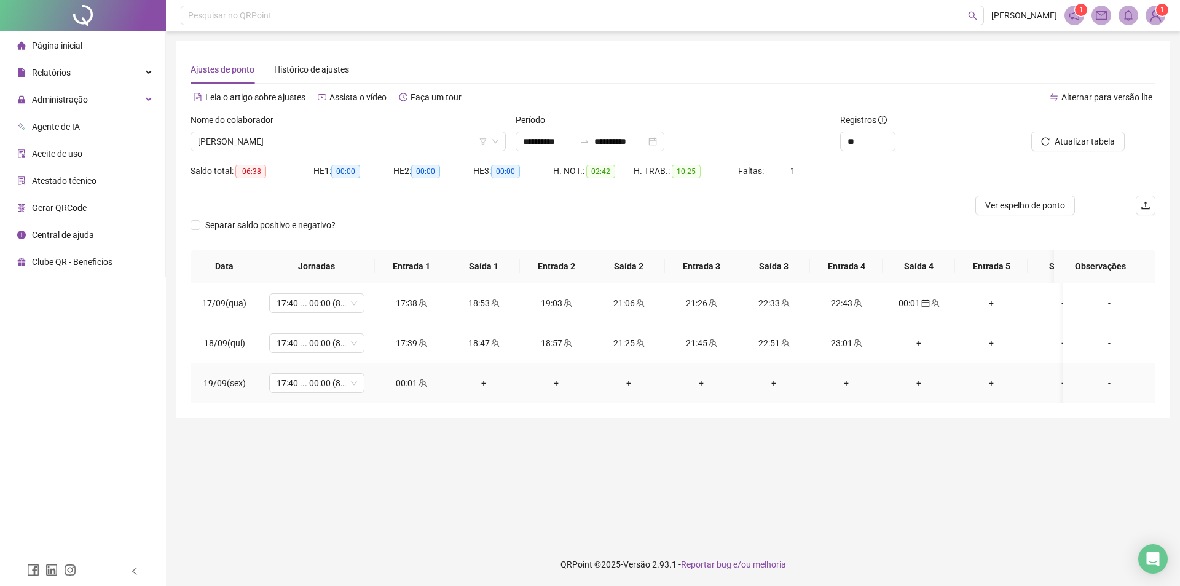
click at [418, 386] on icon "team" at bounding box center [422, 383] width 9 height 9
type input "**********"
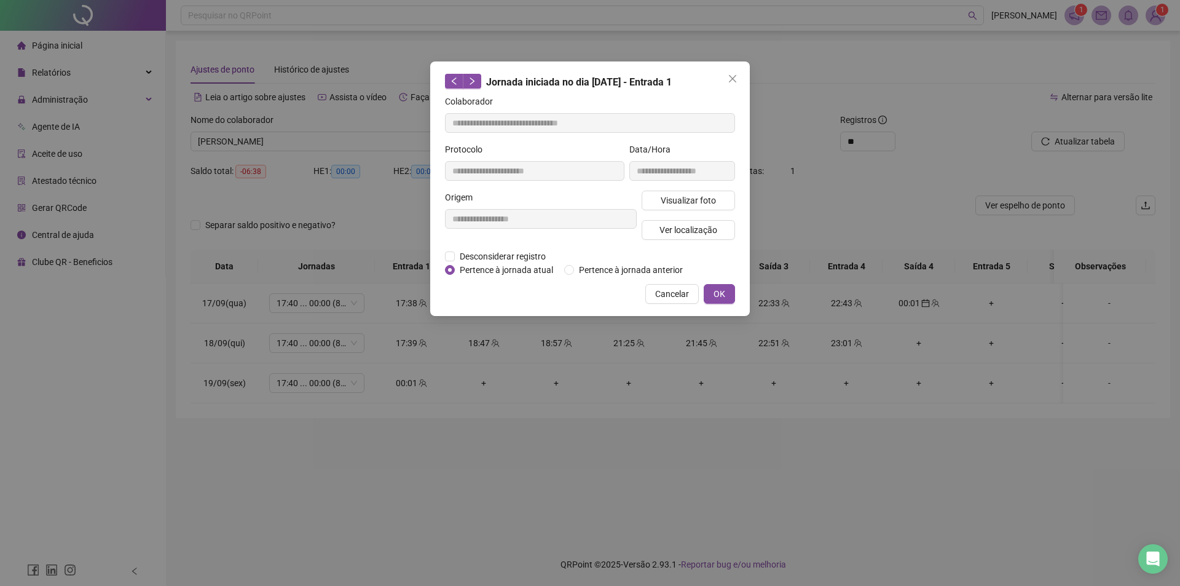
click at [610, 276] on div "**********" at bounding box center [590, 188] width 320 height 254
click at [621, 264] on span "Pertence à jornada anterior" at bounding box center [631, 270] width 114 height 14
click at [720, 288] on span "OK" at bounding box center [719, 294] width 12 height 14
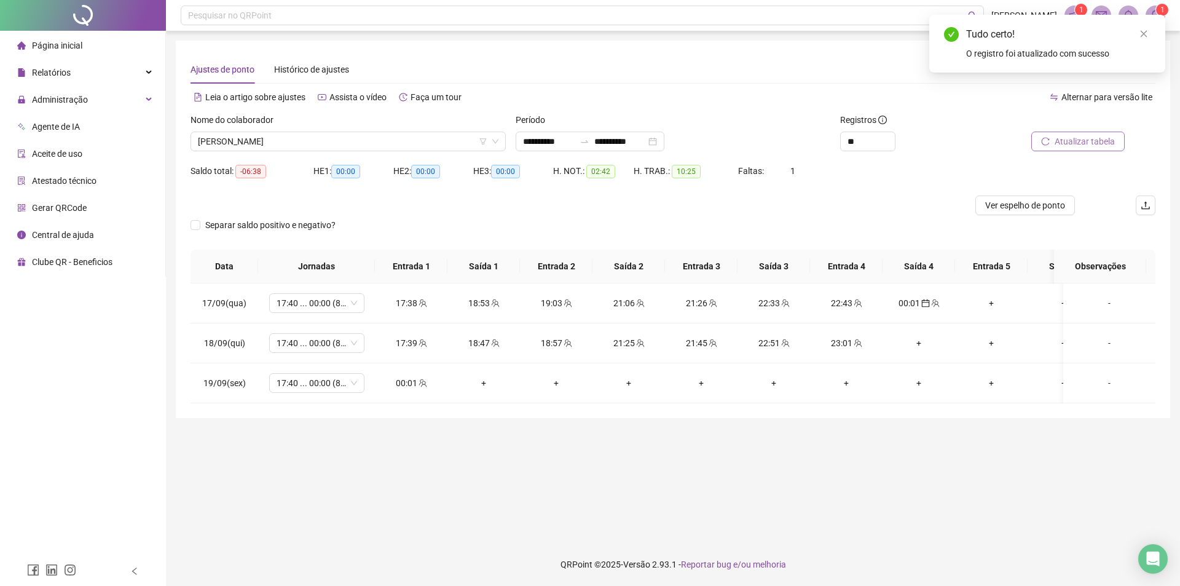
click at [1066, 143] on span "Atualizar tabela" at bounding box center [1084, 142] width 60 height 14
click at [386, 134] on span "JESSICA MAYARA RODRIGUES FELICIANO" at bounding box center [348, 141] width 300 height 18
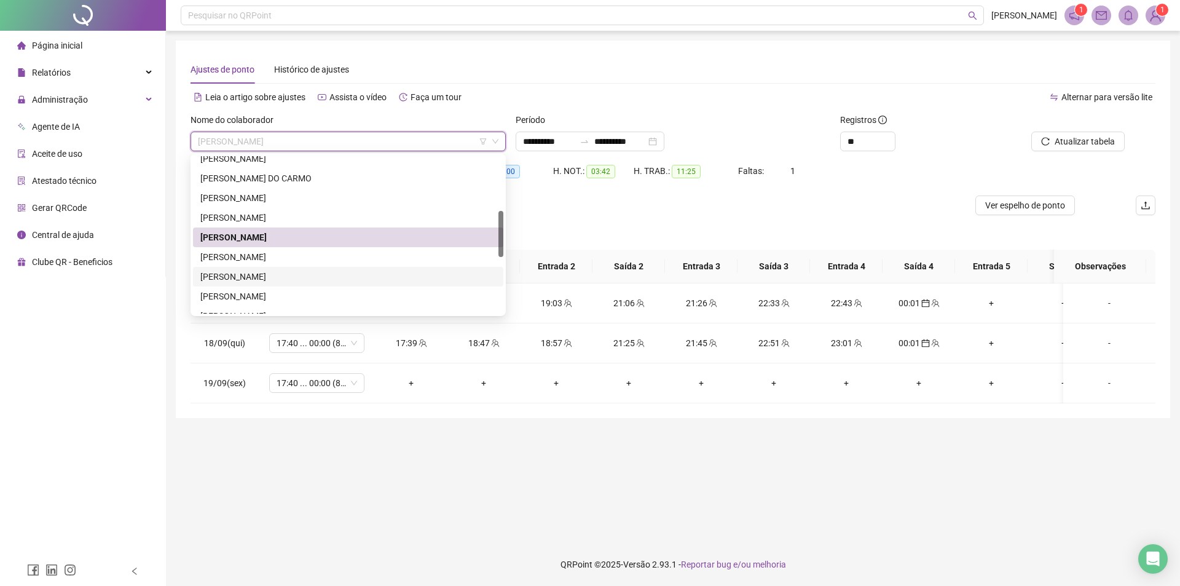
click at [294, 275] on div "JOARA COSTA SILVA" at bounding box center [348, 277] width 296 height 14
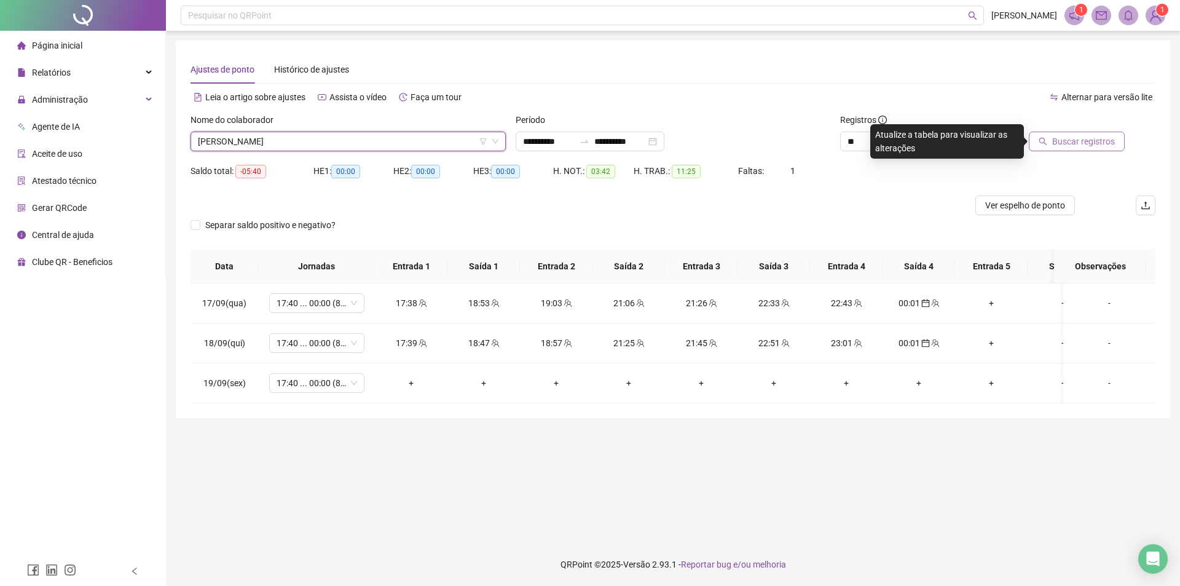
click at [1062, 146] on span "Buscar registros" at bounding box center [1083, 142] width 63 height 14
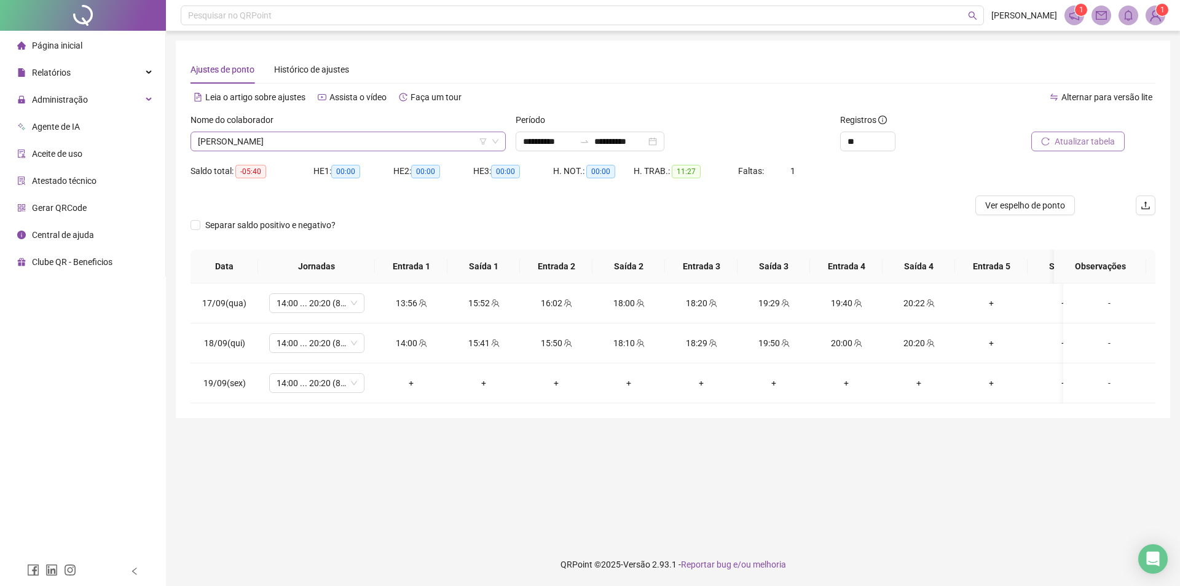
click at [224, 133] on span "JOARA COSTA SILVA" at bounding box center [348, 141] width 300 height 18
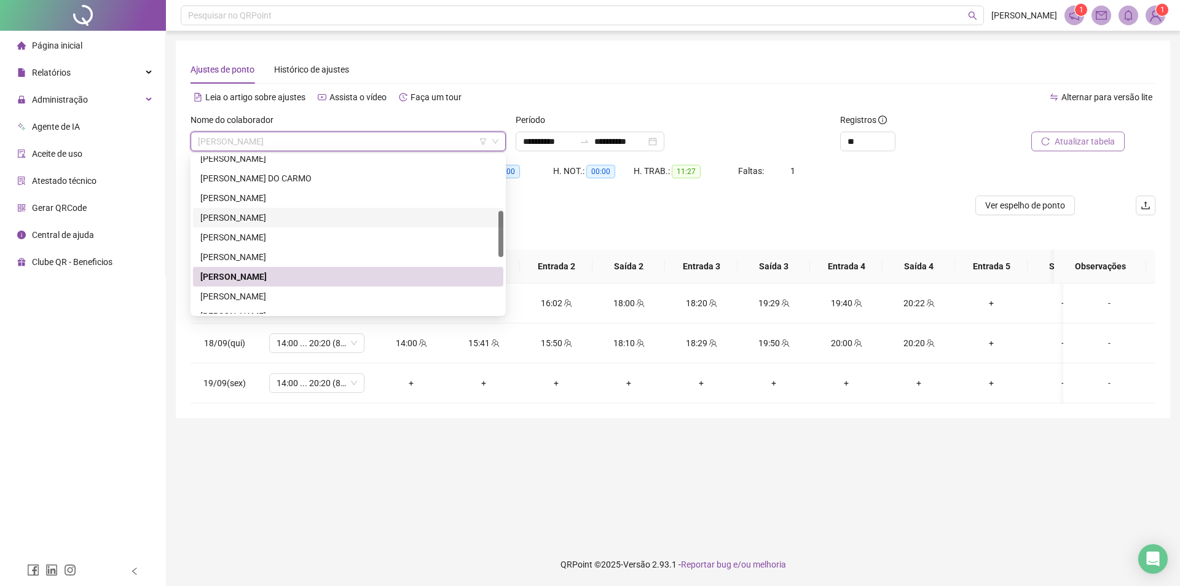
scroll to position [246, 0]
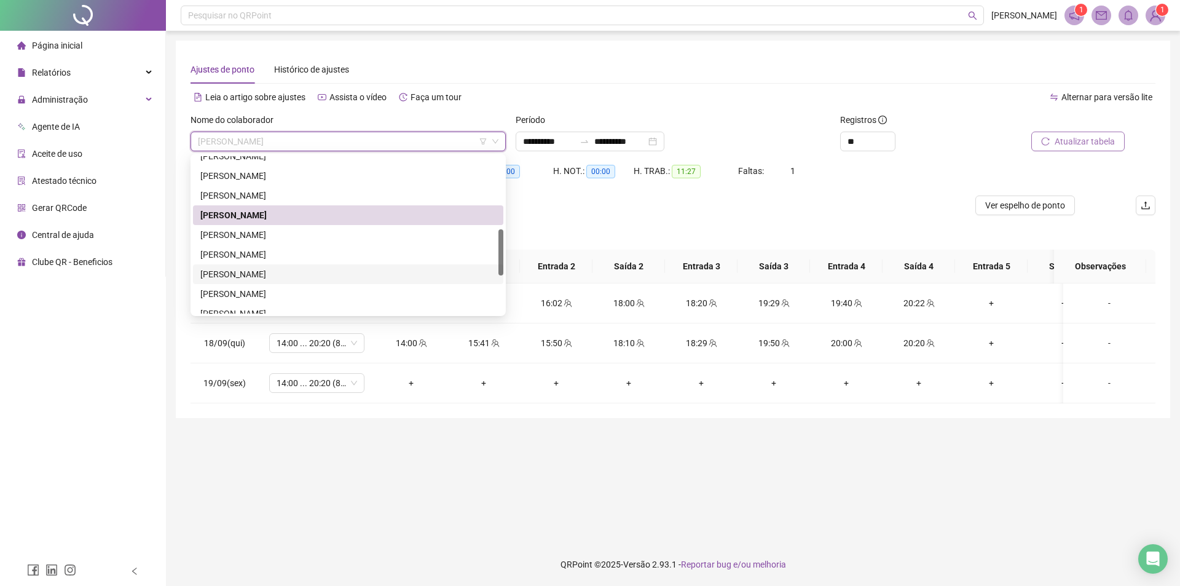
click at [242, 272] on div "LARISSA TAVARES BARBOSA" at bounding box center [348, 274] width 296 height 14
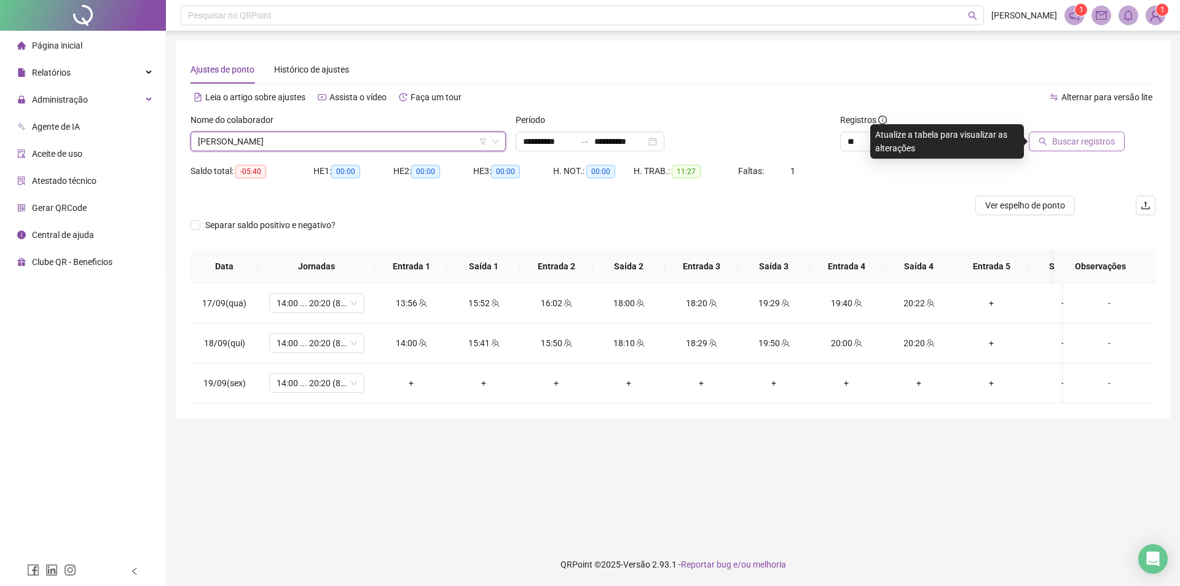
click at [1072, 144] on span "Buscar registros" at bounding box center [1083, 142] width 63 height 14
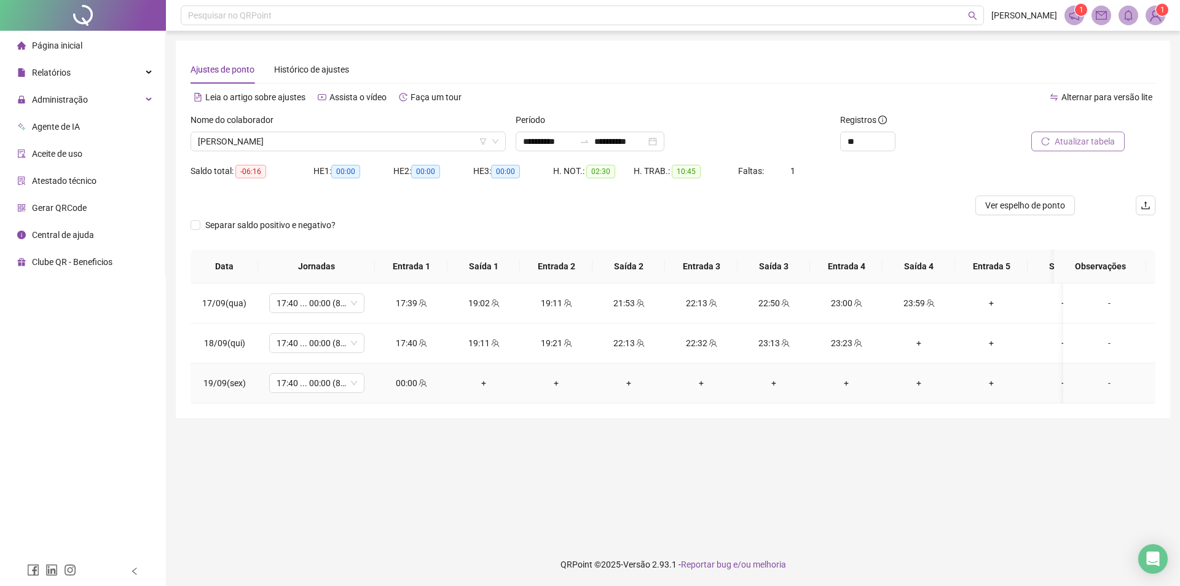
click at [419, 381] on icon "team" at bounding box center [422, 383] width 8 height 8
type input "**********"
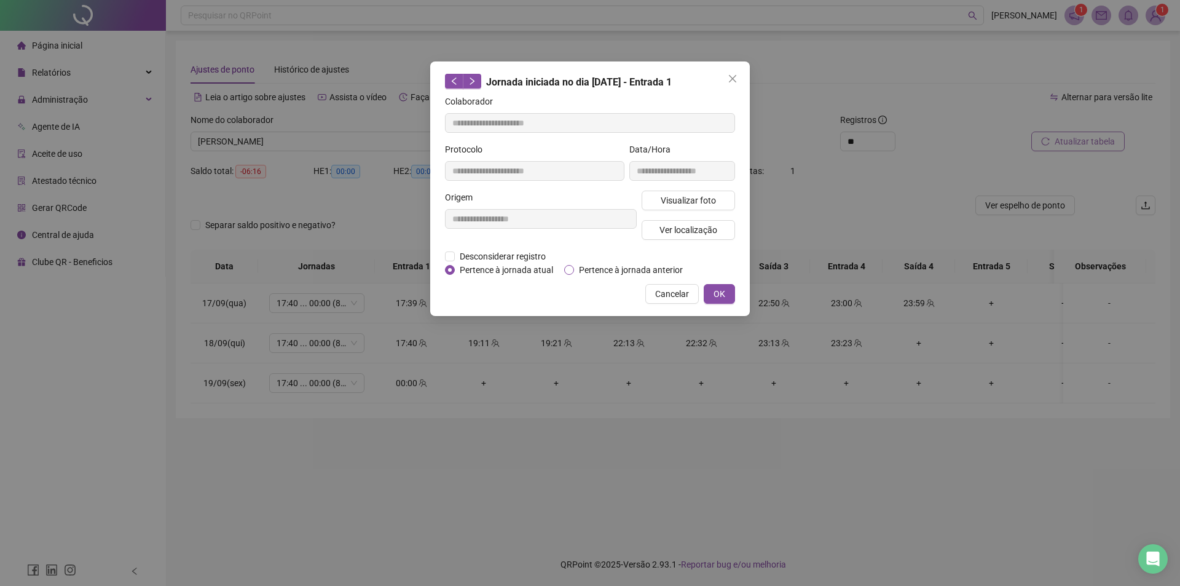
click at [655, 263] on span "Pertence à jornada anterior" at bounding box center [631, 270] width 114 height 14
click at [718, 293] on span "OK" at bounding box center [719, 294] width 12 height 14
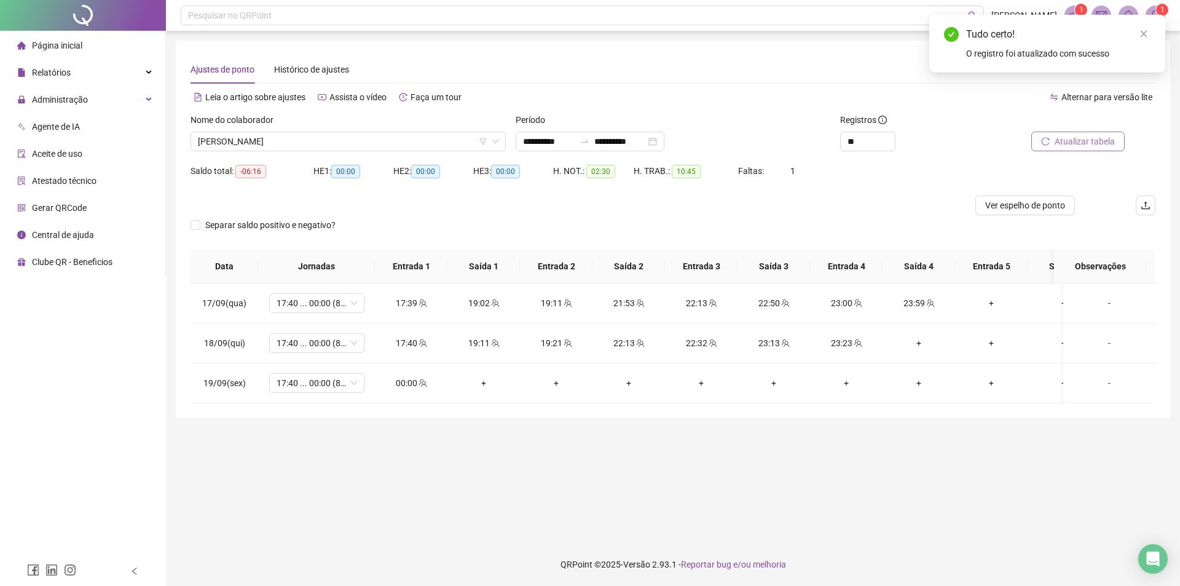
click at [1111, 137] on span "Atualizar tabela" at bounding box center [1084, 142] width 60 height 14
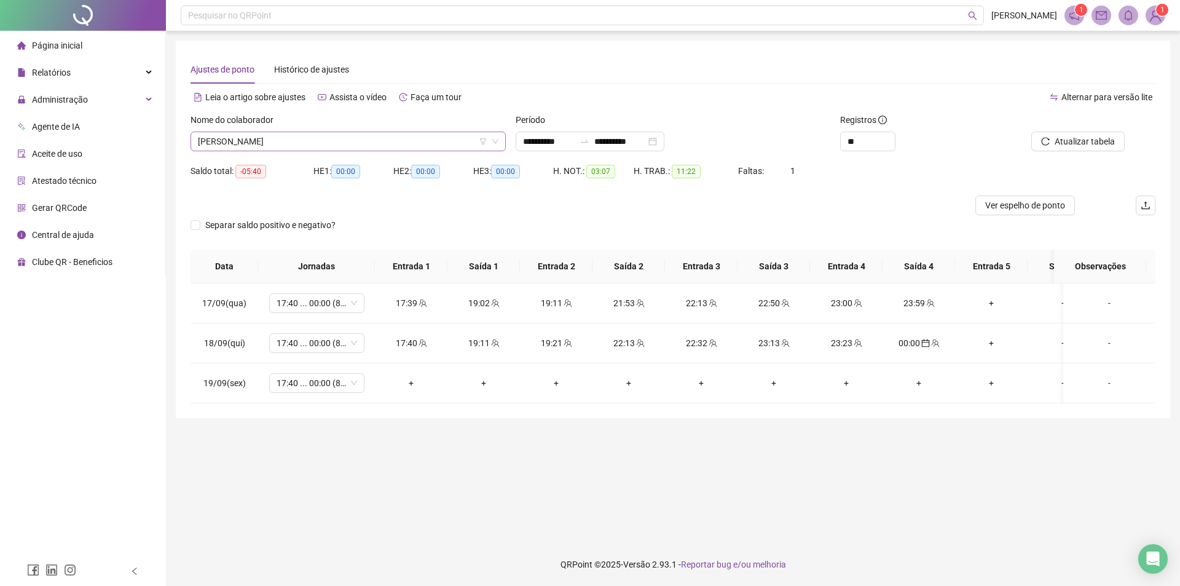
click at [424, 138] on span "LARISSA TAVARES BARBOSA" at bounding box center [348, 141] width 300 height 18
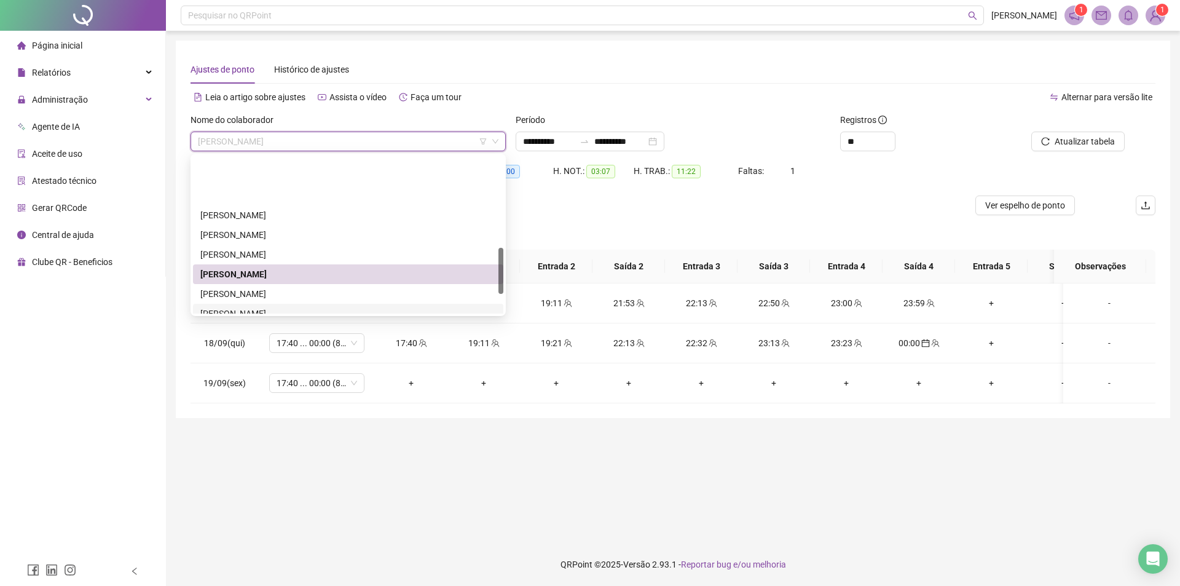
scroll to position [307, 0]
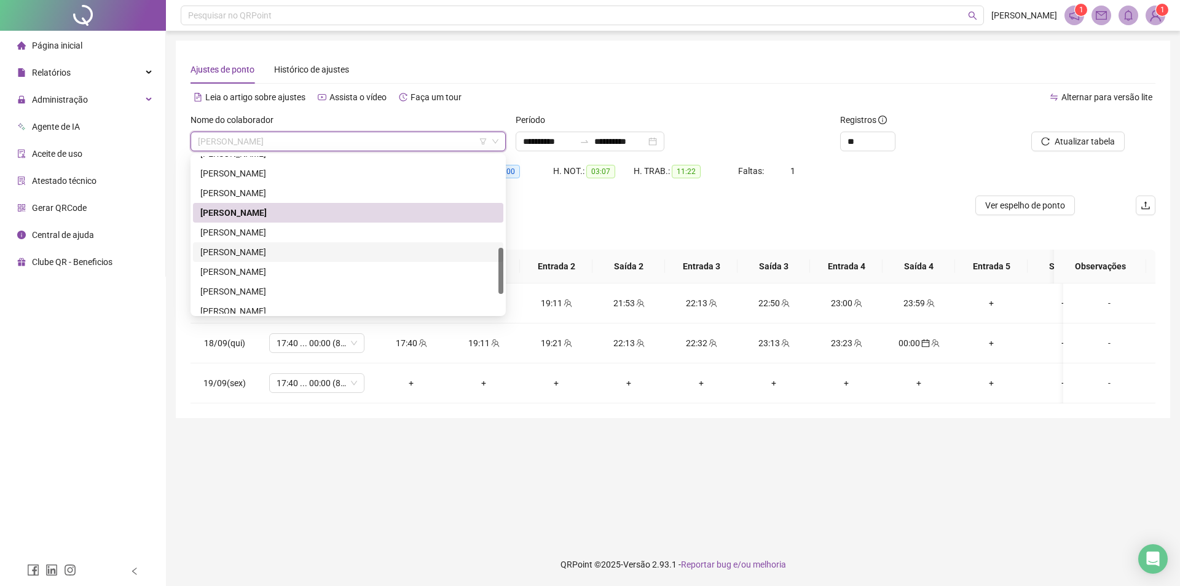
click at [270, 249] on div "LUDMYLLA SANTOS PEREIRA DA SILVA" at bounding box center [348, 252] width 296 height 14
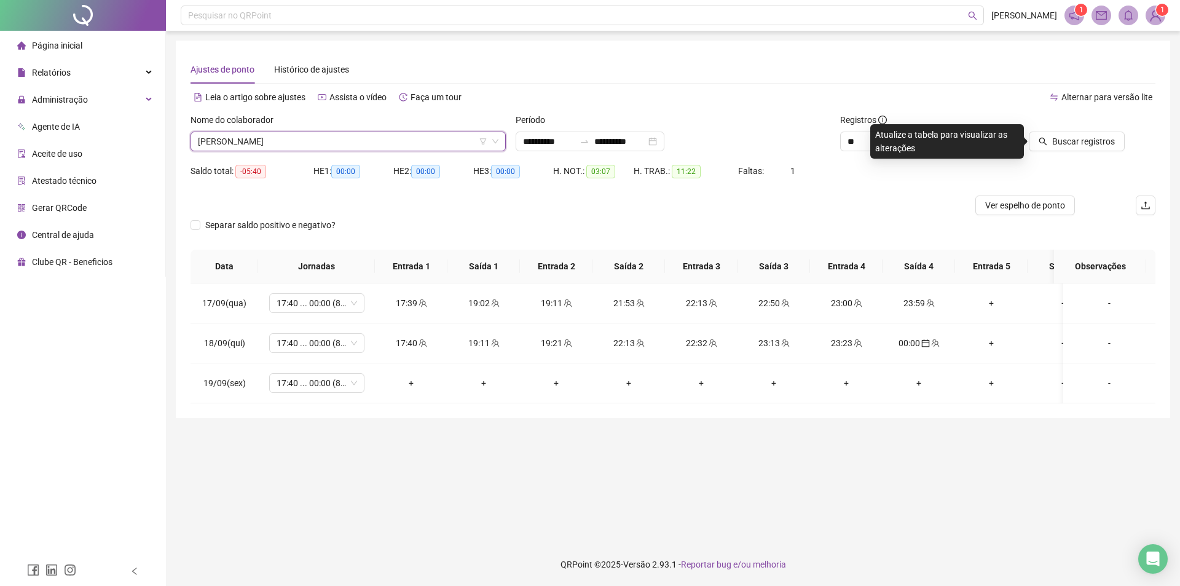
click at [1062, 154] on div "Buscar registros" at bounding box center [1079, 137] width 162 height 48
click at [1074, 143] on span "Buscar registros" at bounding box center [1083, 142] width 63 height 14
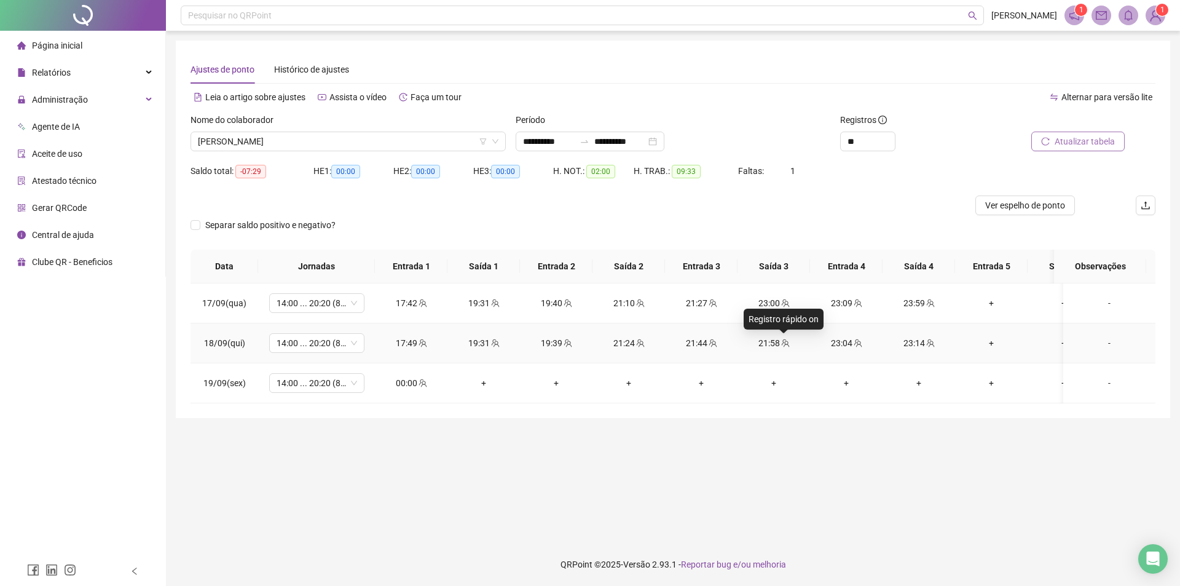
click at [783, 340] on icon "team" at bounding box center [785, 343] width 9 height 9
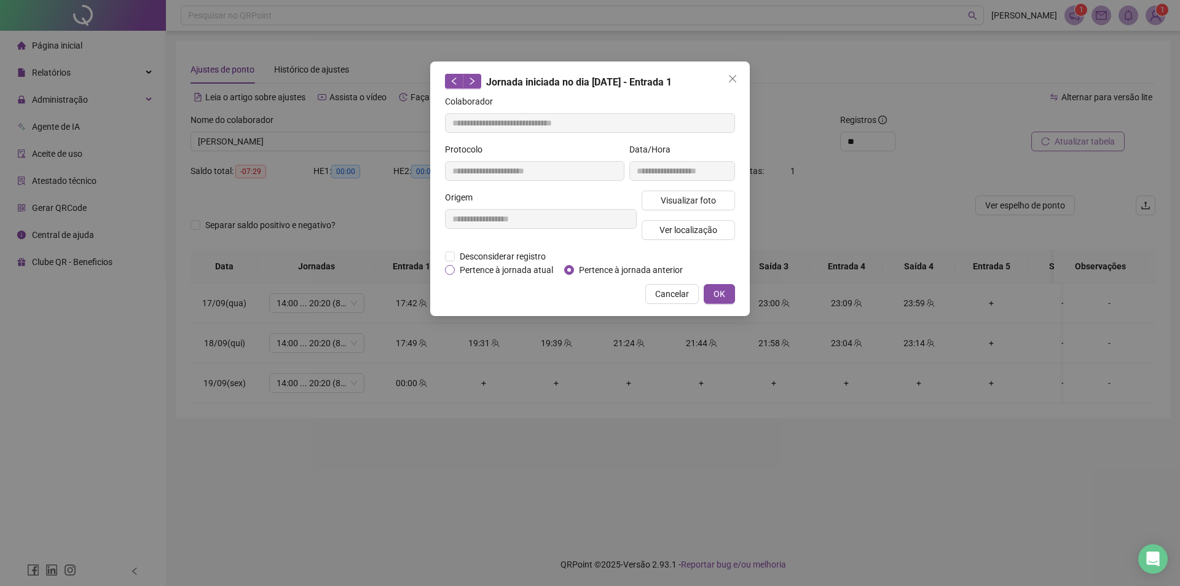
type input "**********"
click at [502, 254] on span "Desconsiderar registro" at bounding box center [503, 256] width 96 height 14
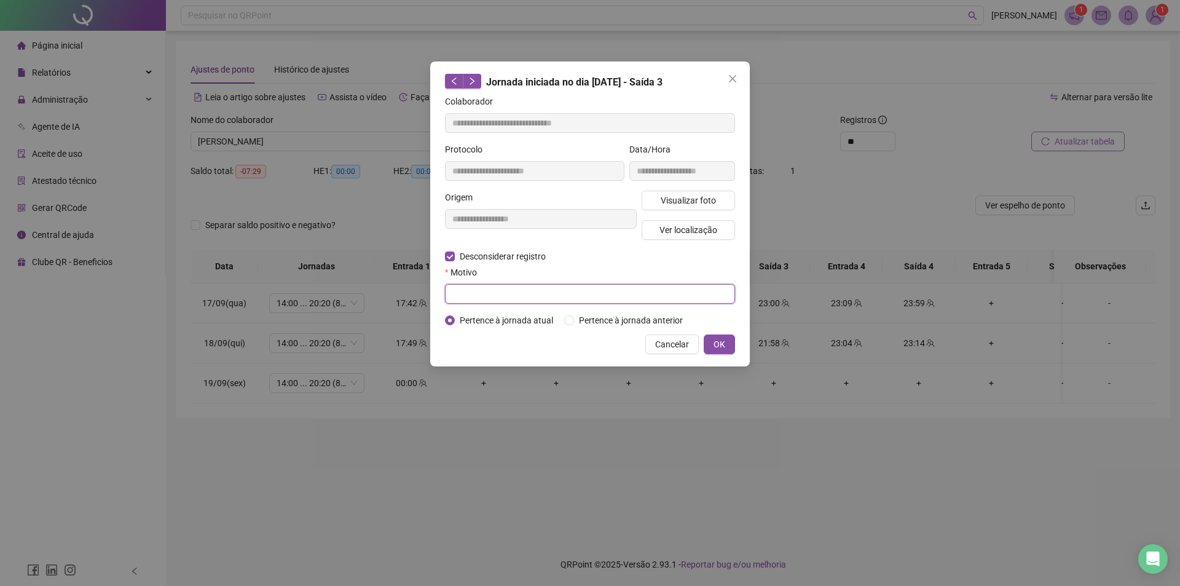
click at [476, 296] on input "text" at bounding box center [590, 294] width 290 height 20
type input "*********"
click at [731, 339] on button "OK" at bounding box center [719, 344] width 31 height 20
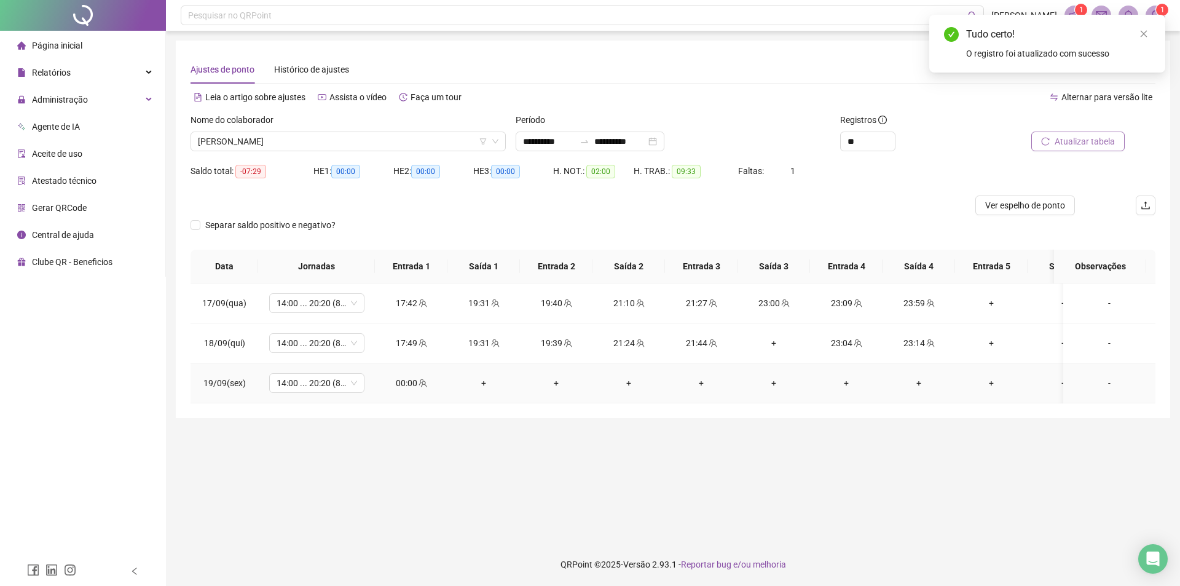
click at [424, 380] on icon "team" at bounding box center [422, 383] width 9 height 9
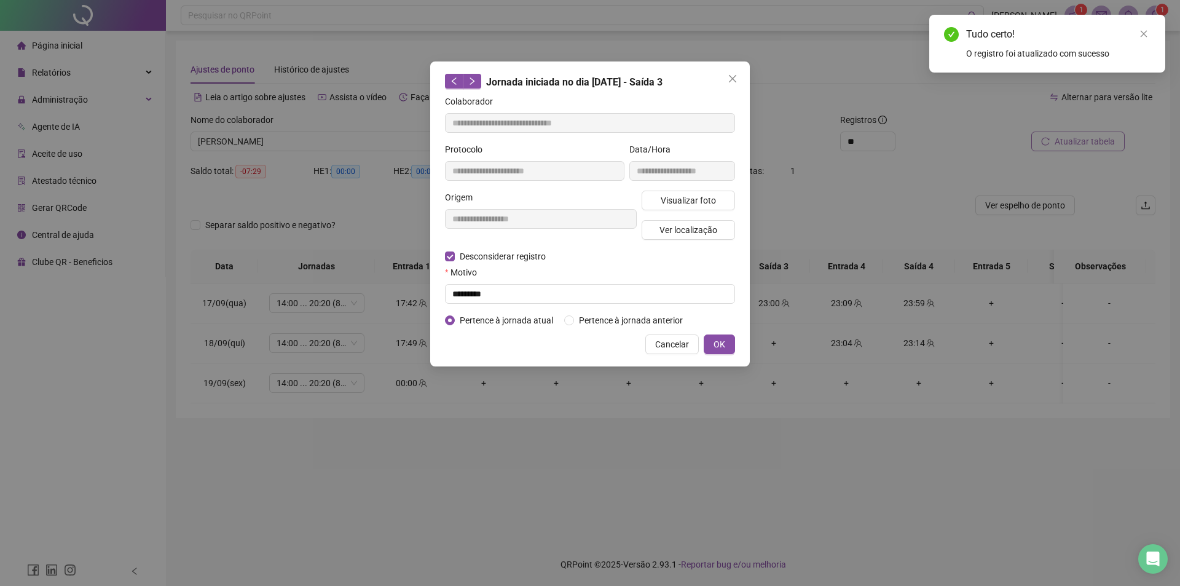
type input "**********"
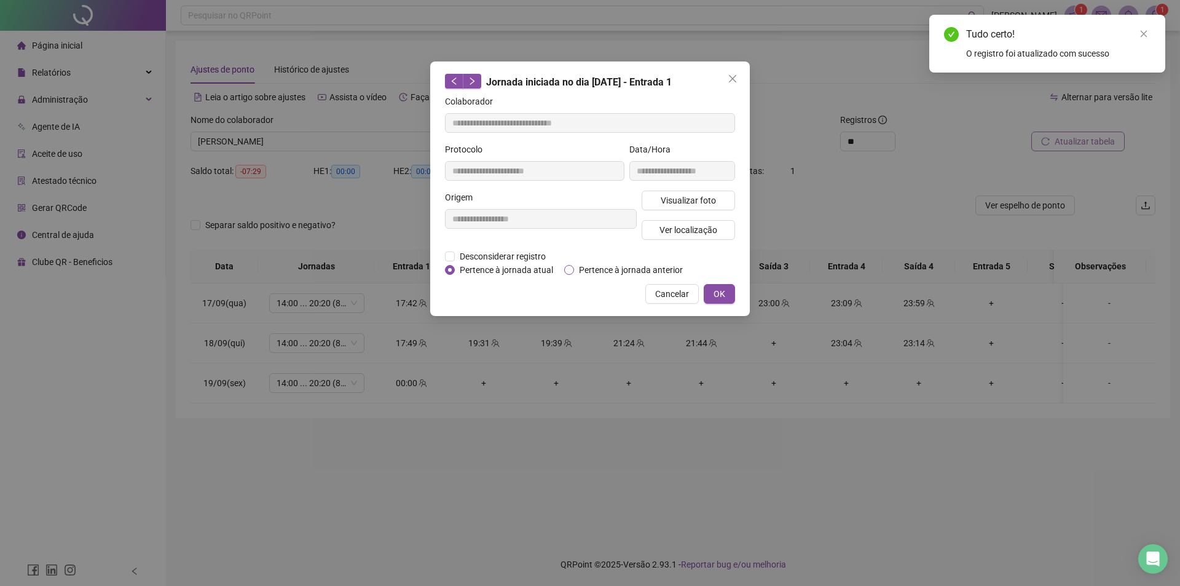
click at [652, 266] on span "Pertence à jornada anterior" at bounding box center [631, 270] width 114 height 14
click at [724, 284] on button "OK" at bounding box center [719, 294] width 31 height 20
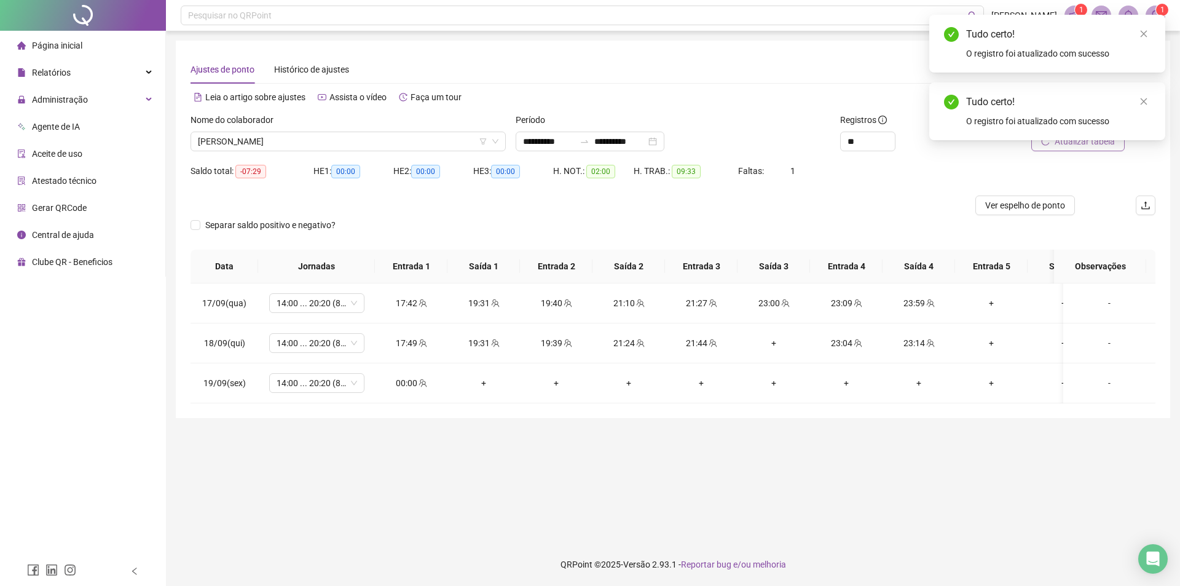
click at [1092, 152] on div "Atualizar tabela" at bounding box center [1079, 137] width 162 height 48
click at [1089, 141] on span "Atualizar tabela" at bounding box center [1084, 142] width 60 height 14
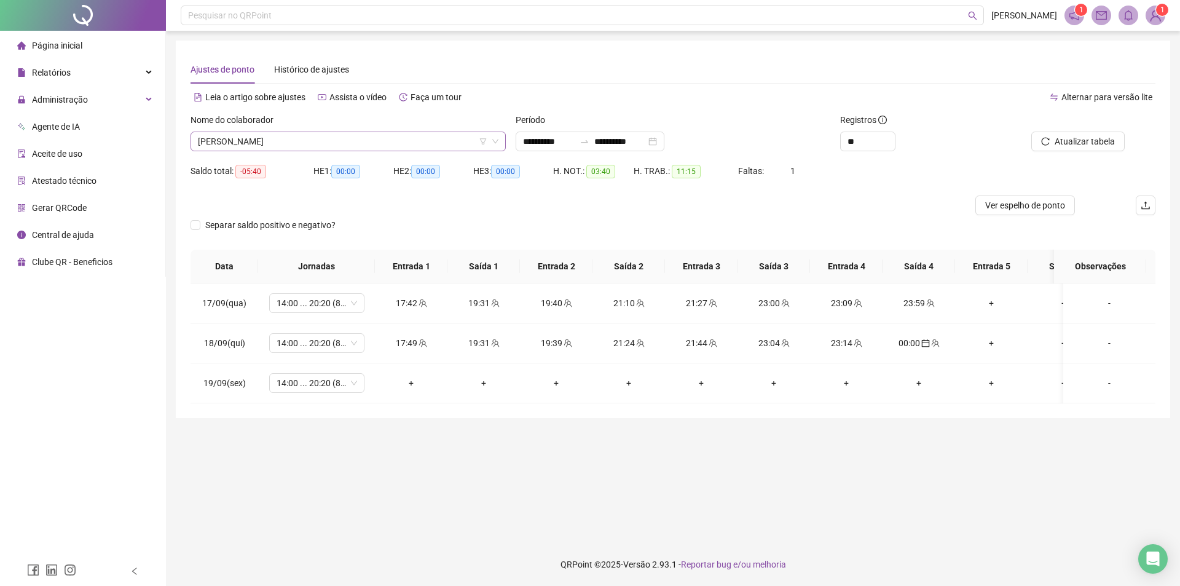
click at [322, 146] on span "LUDMYLLA SANTOS PEREIRA DA SILVA" at bounding box center [348, 141] width 300 height 18
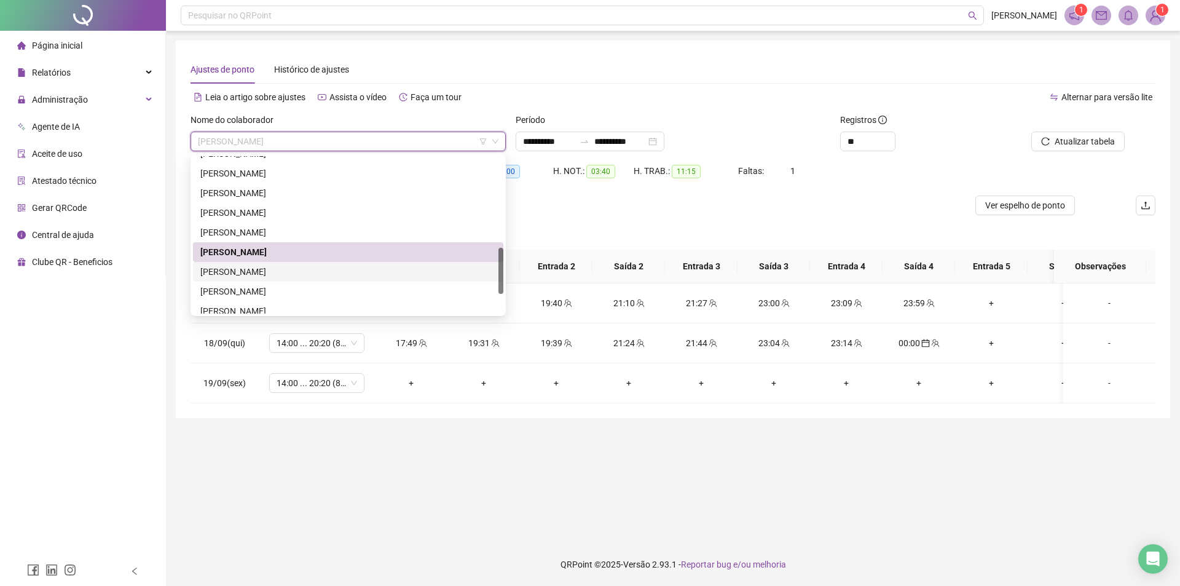
click at [241, 272] on div "MARCELO MONTEIRO SANTANA" at bounding box center [348, 272] width 296 height 14
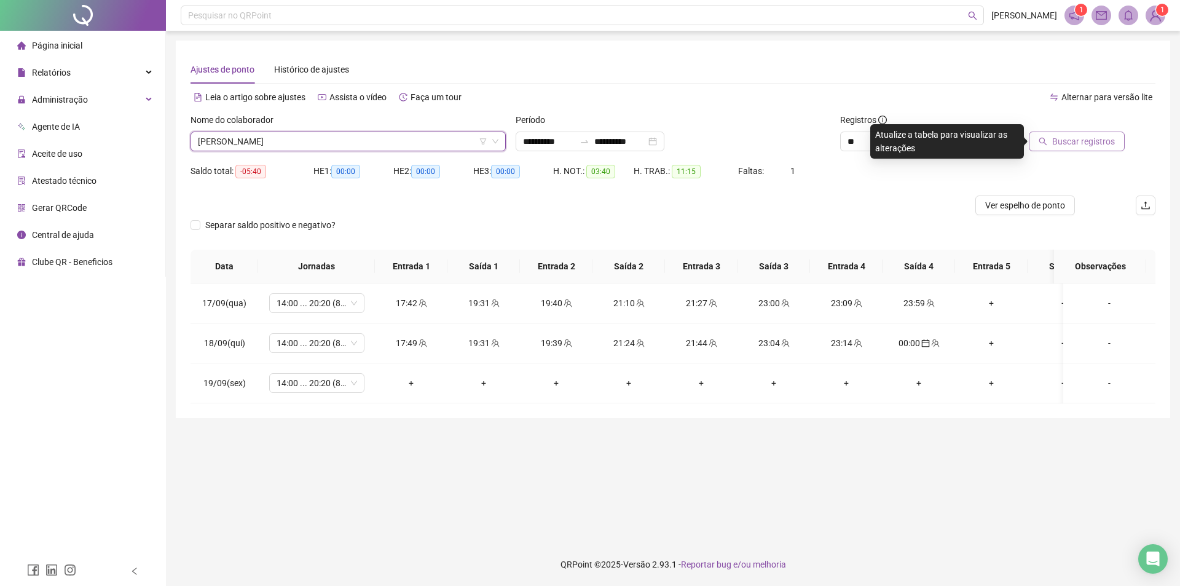
click at [1036, 133] on button "Buscar registros" at bounding box center [1077, 142] width 96 height 20
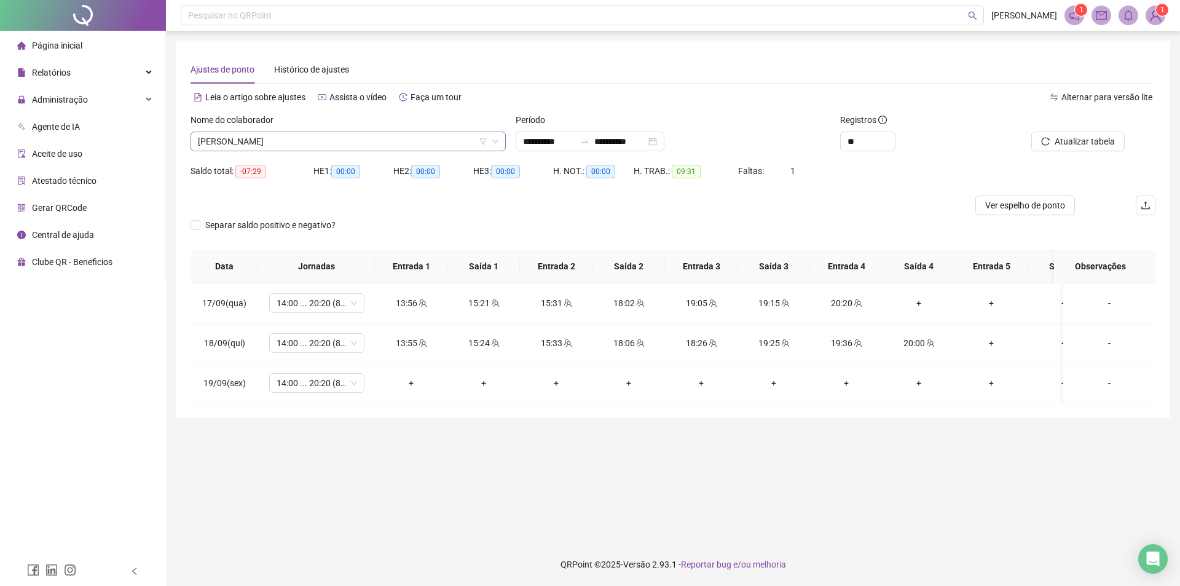
click at [277, 140] on span "MARCELO MONTEIRO SANTANA" at bounding box center [348, 141] width 300 height 18
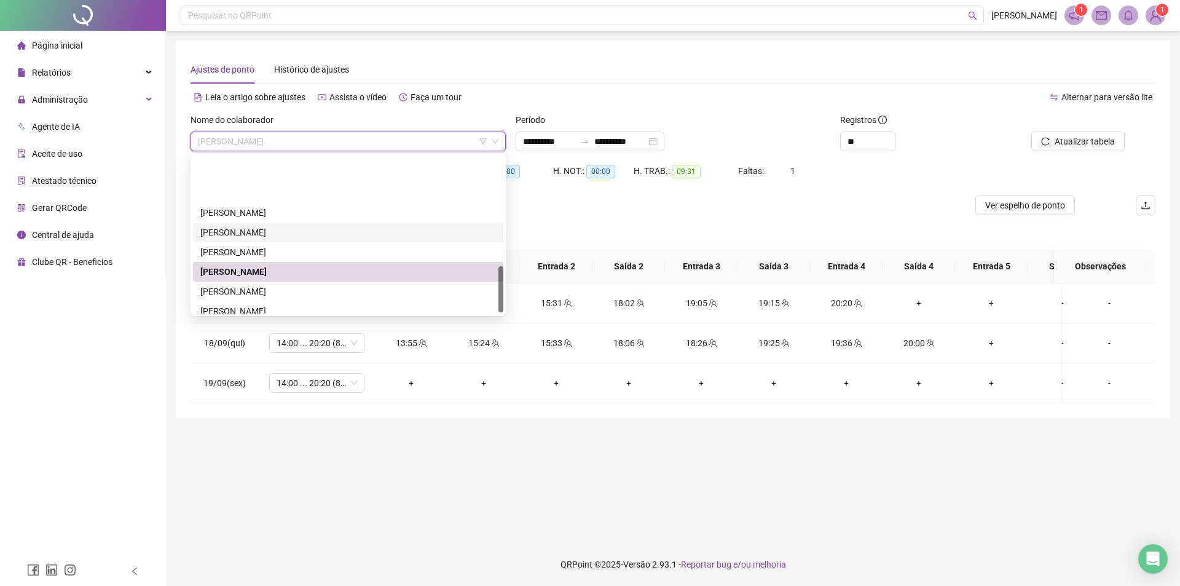
scroll to position [369, 0]
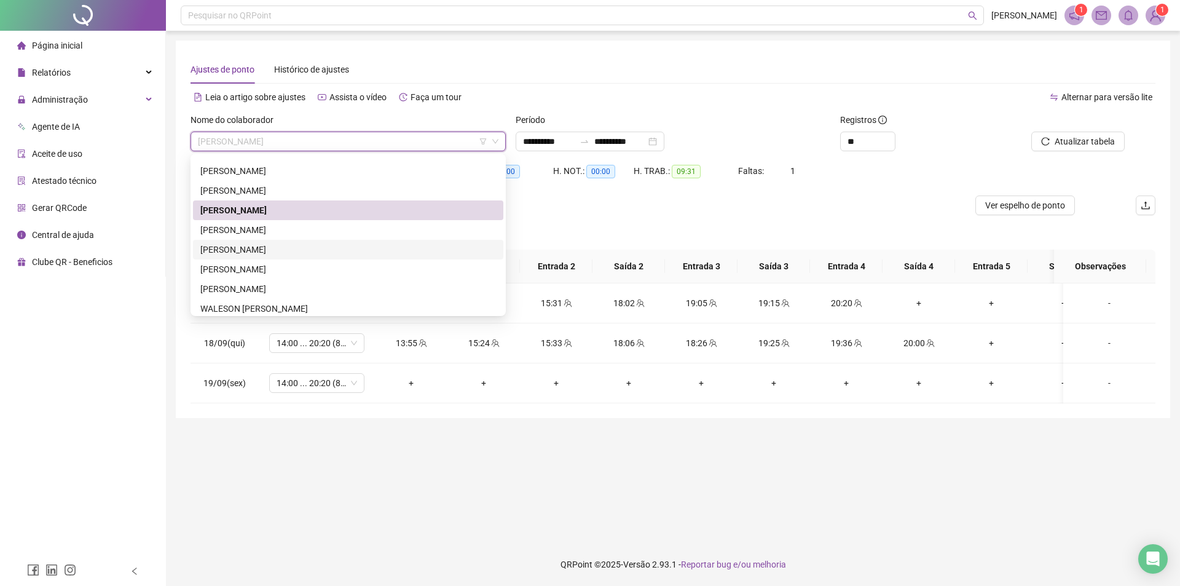
click at [287, 251] on div "MICHELINE DA SILVA CARVALHO GOMES" at bounding box center [348, 250] width 296 height 14
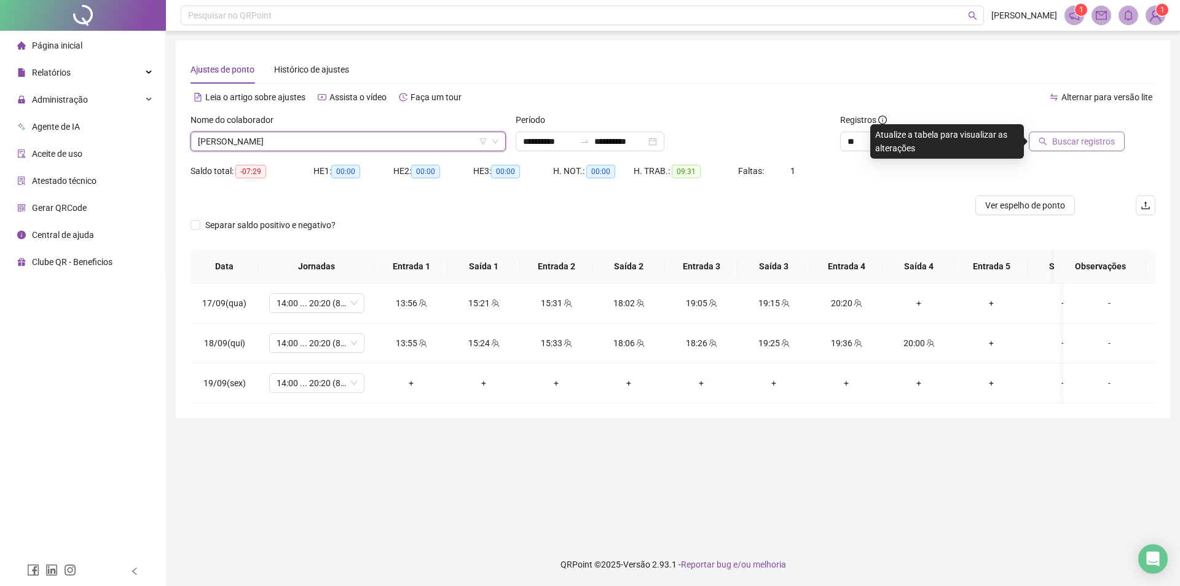
click at [1110, 139] on span "Buscar registros" at bounding box center [1083, 142] width 63 height 14
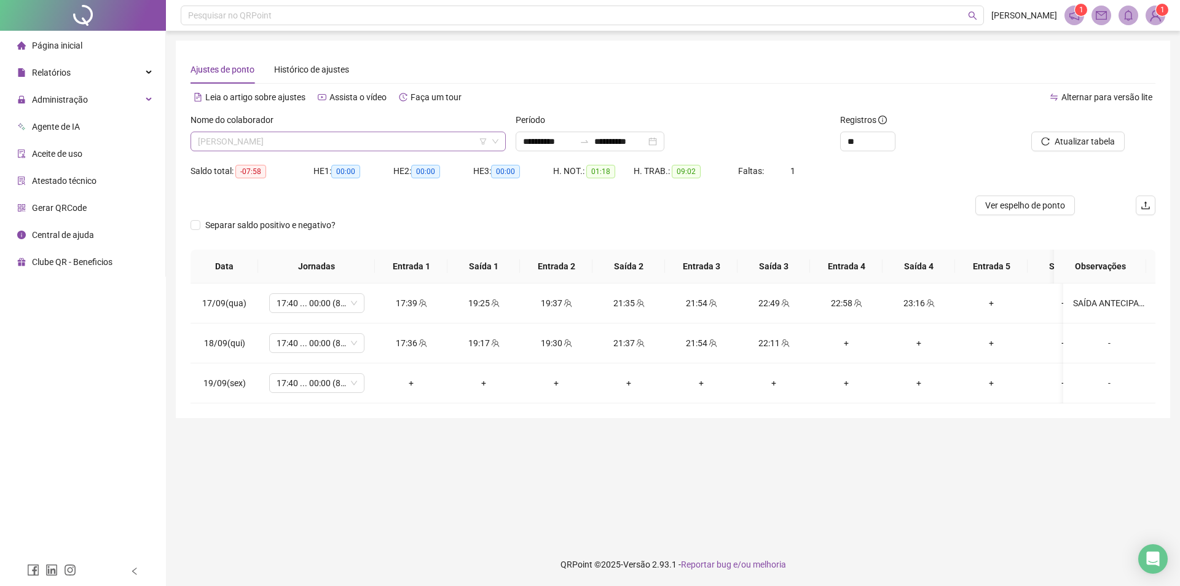
click at [408, 143] on span "MICHELINE DA SILVA CARVALHO GOMES" at bounding box center [348, 141] width 300 height 18
click at [363, 114] on div "Nome do colaborador" at bounding box center [347, 122] width 315 height 18
click at [349, 136] on span "MICHELINE DA SILVA CARVALHO GOMES" at bounding box center [348, 141] width 300 height 18
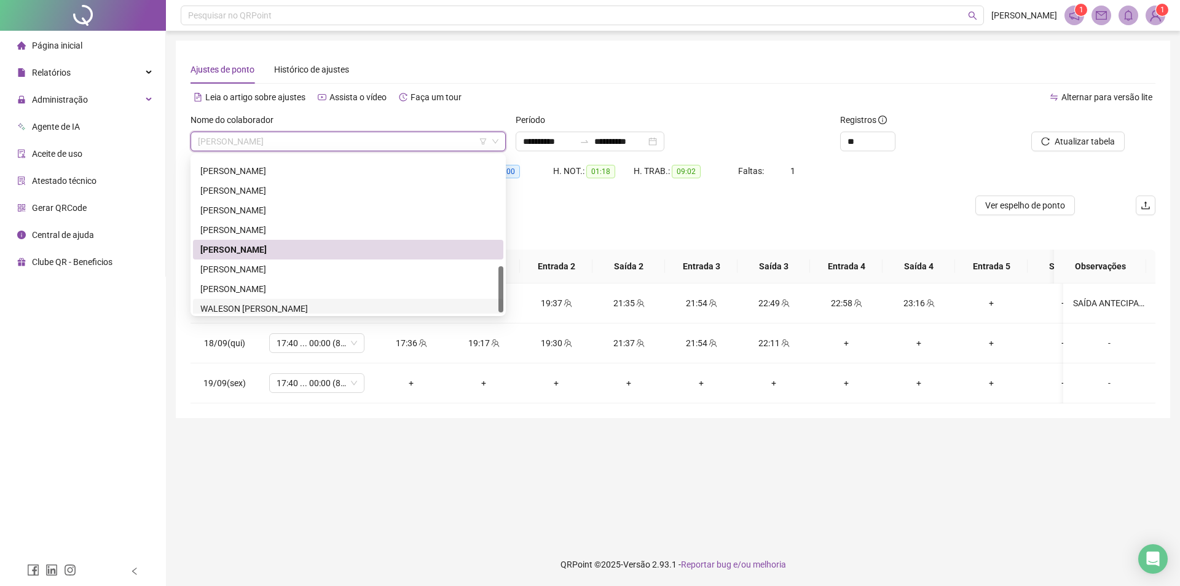
click at [275, 301] on div "WALESON MATEUS SANTOS VELOSO" at bounding box center [348, 309] width 310 height 20
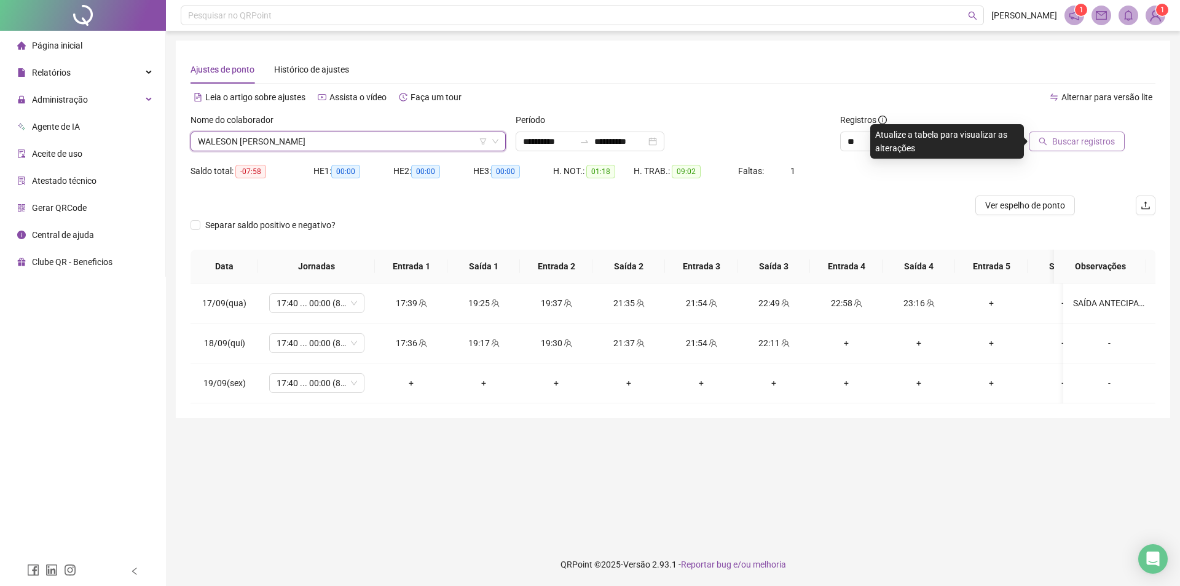
click at [1065, 144] on span "Buscar registros" at bounding box center [1083, 142] width 63 height 14
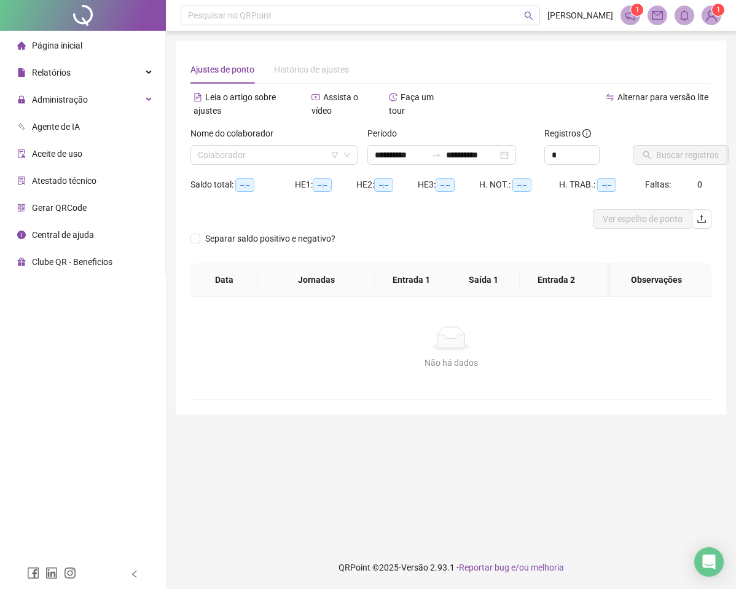
type input "**********"
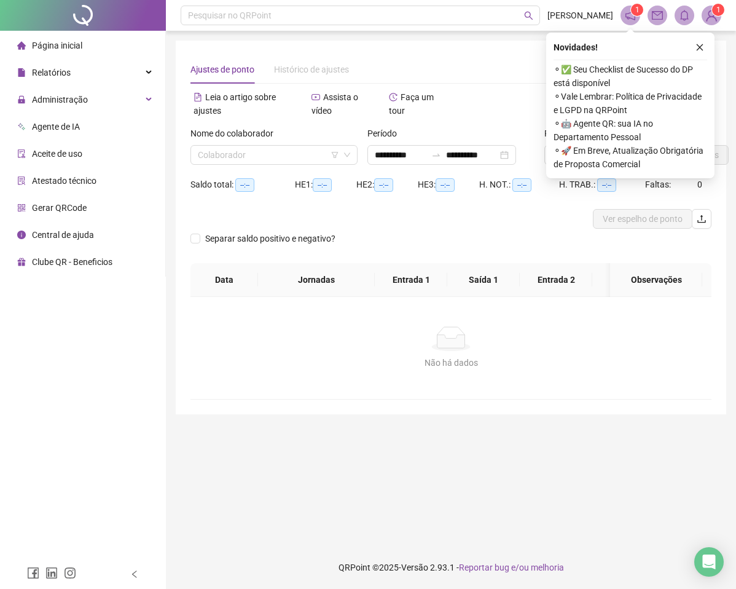
click at [696, 50] on icon "close" at bounding box center [700, 47] width 9 height 9
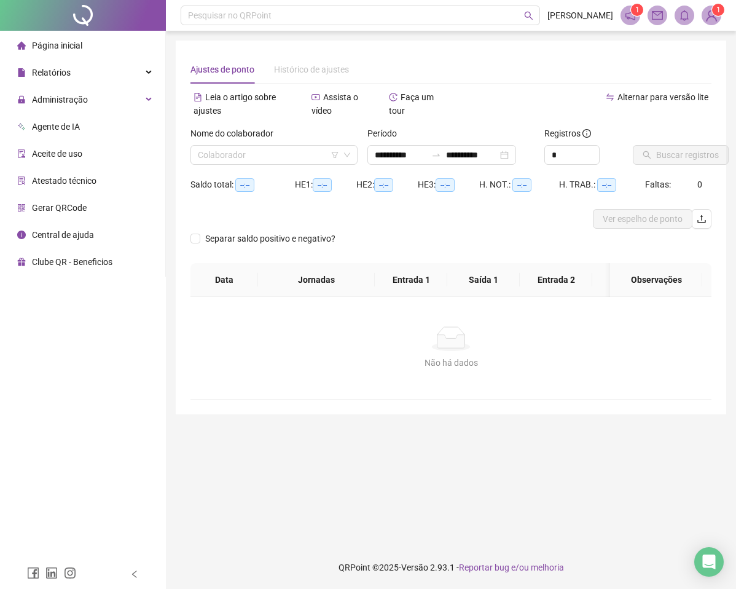
click at [715, 15] on sup "1" at bounding box center [718, 10] width 12 height 12
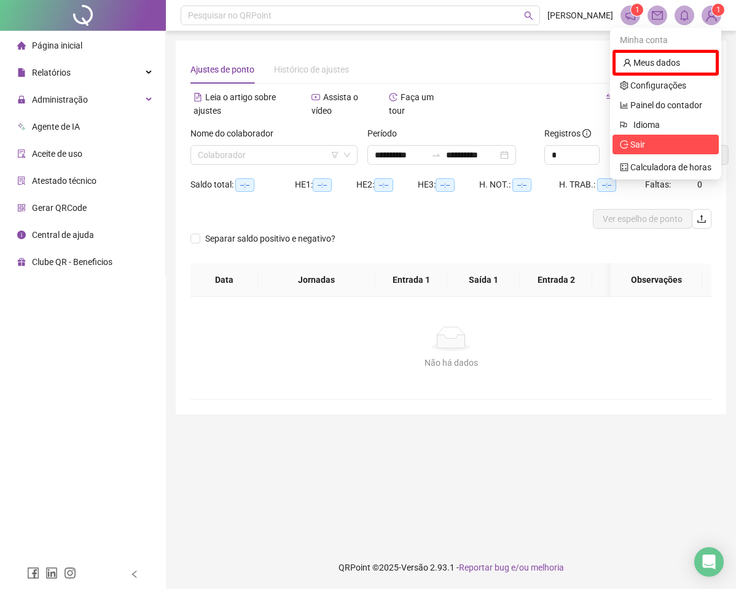
click at [662, 144] on span "Sair" at bounding box center [666, 145] width 92 height 14
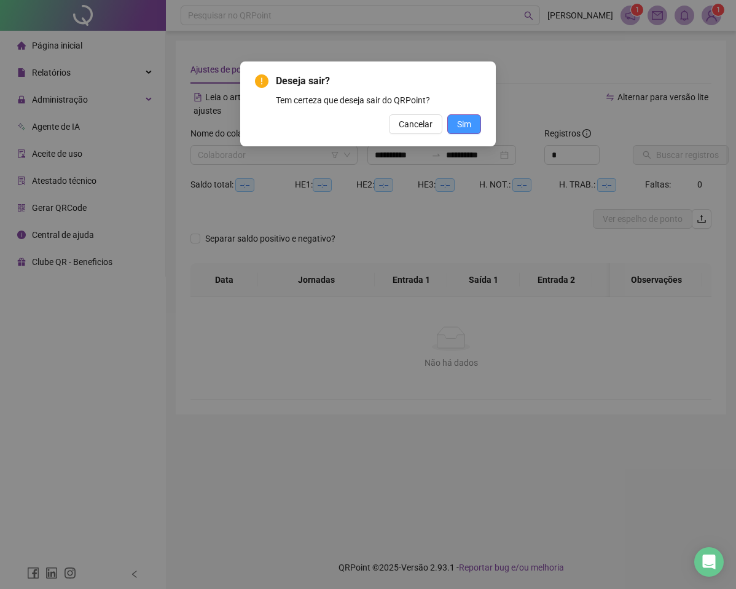
click at [454, 121] on button "Sim" at bounding box center [464, 124] width 34 height 20
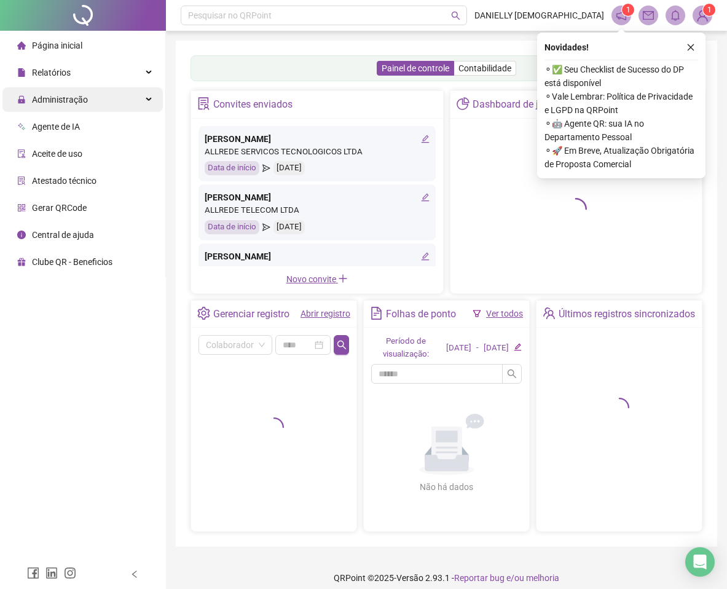
click at [58, 101] on span "Administração" at bounding box center [60, 100] width 56 height 10
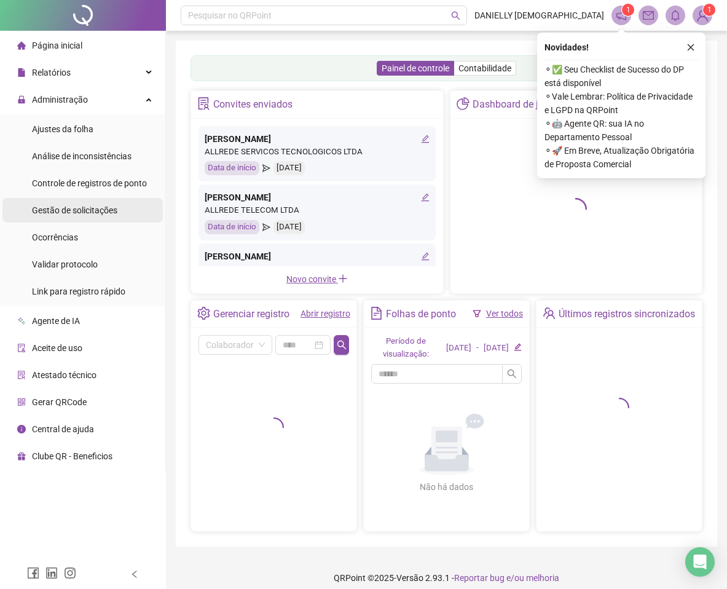
click at [68, 208] on span "Gestão de solicitações" at bounding box center [74, 210] width 85 height 10
